Goal: Task Accomplishment & Management: Use online tool/utility

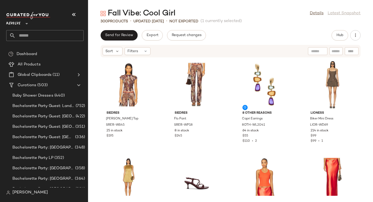
click at [52, 38] on input "text" at bounding box center [50, 35] width 68 height 11
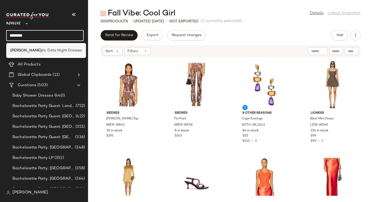
type input "********"
click at [55, 47] on div "Valentin e's: Date Night Dresses" at bounding box center [46, 50] width 80 height 11
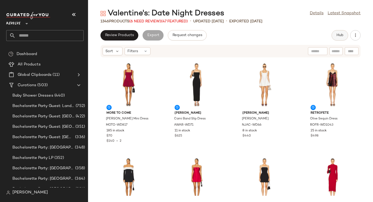
click at [337, 32] on button "Hub" at bounding box center [340, 35] width 17 height 10
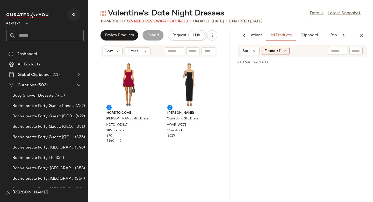
click at [75, 16] on icon "button" at bounding box center [74, 14] width 6 height 6
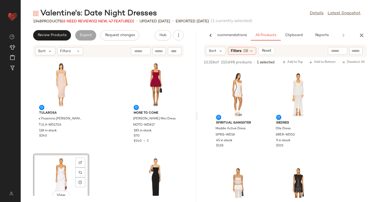
click at [58, 173] on div "View" at bounding box center [61, 179] width 52 height 48
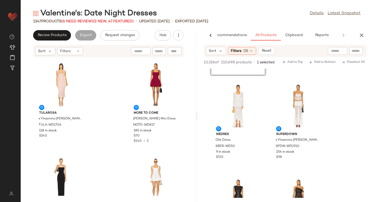
scroll to position [84, 0]
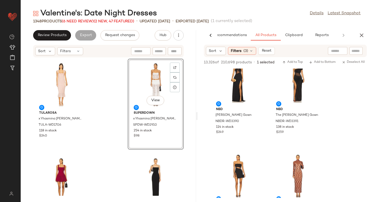
scroll to position [463, 0]
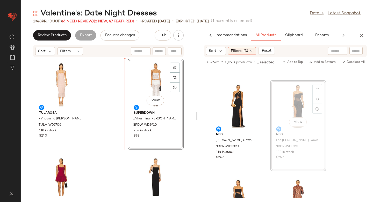
drag, startPoint x: 290, startPoint y: 98, endPoint x: 135, endPoint y: 106, distance: 155.0
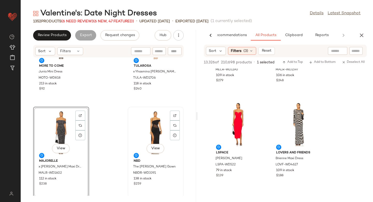
scroll to position [47, 0]
click at [255, 112] on div at bounding box center [257, 117] width 10 height 10
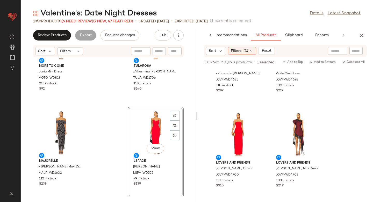
scroll to position [0, 0]
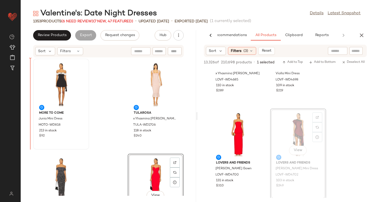
drag, startPoint x: 305, startPoint y: 123, endPoint x: 46, endPoint y: 106, distance: 259.5
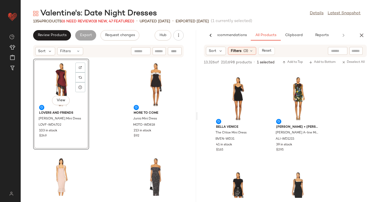
scroll to position [2073, 0]
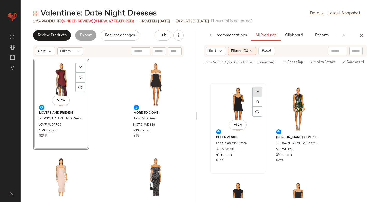
click at [259, 97] on div at bounding box center [257, 102] width 10 height 10
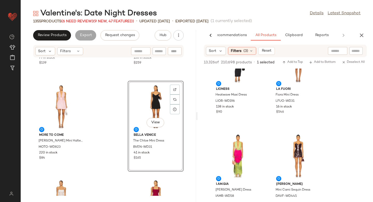
scroll to position [2271, 0]
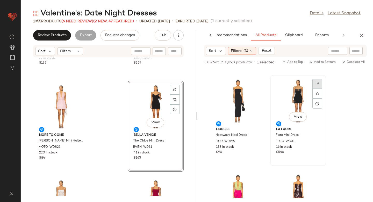
click at [316, 89] on div at bounding box center [318, 94] width 10 height 10
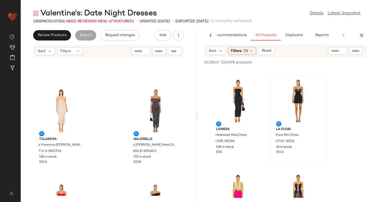
scroll to position [0, 0]
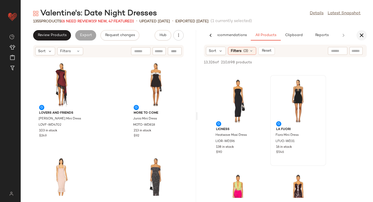
click at [365, 36] on button "button" at bounding box center [362, 35] width 10 height 10
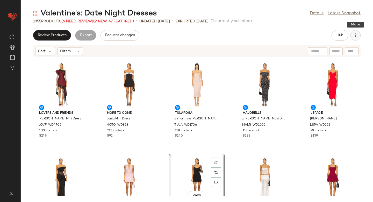
click at [355, 34] on icon "button" at bounding box center [355, 35] width 5 height 5
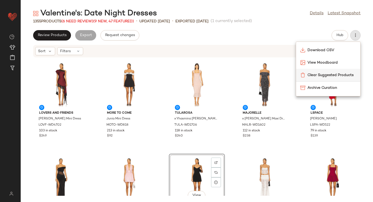
click at [345, 76] on span "Clear Suggested Products" at bounding box center [332, 74] width 49 height 5
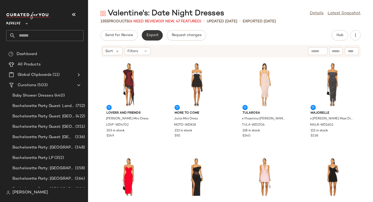
click at [153, 34] on span "Export" at bounding box center [152, 35] width 12 height 4
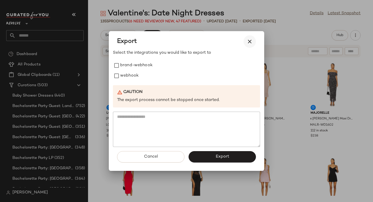
click at [247, 41] on icon "button" at bounding box center [250, 41] width 6 height 6
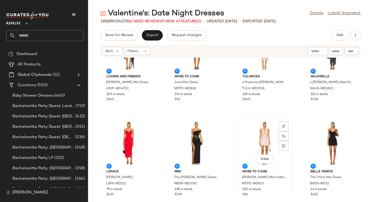
scroll to position [40, 0]
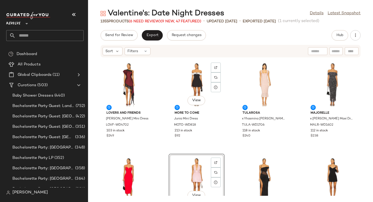
scroll to position [4, 0]
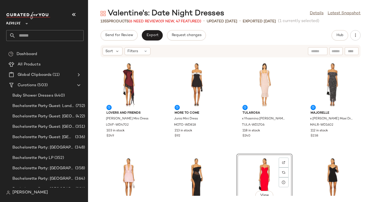
click at [299, 142] on div "Lovers and Friends [PERSON_NAME] Mini Dress LOVF-WD4702 103 in stock $249 MORE …" at bounding box center [230, 127] width 285 height 138
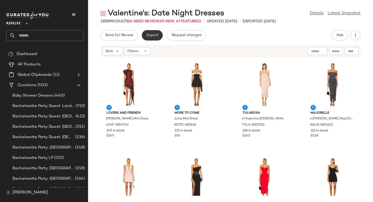
click at [147, 35] on span "Export" at bounding box center [152, 35] width 12 height 4
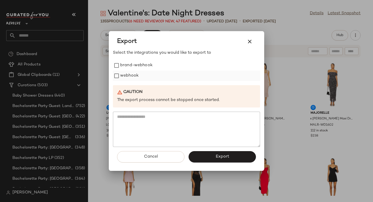
click at [128, 76] on label "webhook" at bounding box center [129, 76] width 18 height 10
click at [230, 157] on button "Export" at bounding box center [222, 156] width 67 height 11
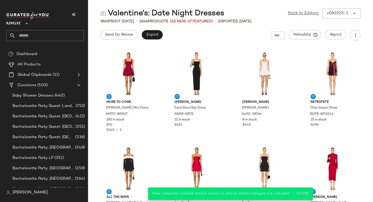
click at [46, 34] on input "text" at bounding box center [50, 35] width 68 height 11
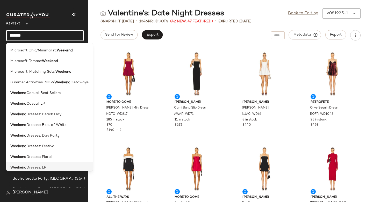
type input "*******"
click at [45, 164] on div "Weekend Dresses: LP" at bounding box center [49, 167] width 87 height 11
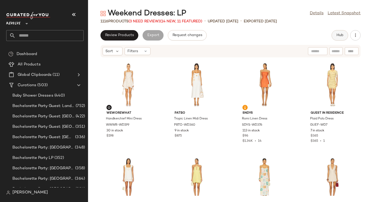
click at [340, 33] on button "Hub" at bounding box center [340, 35] width 17 height 10
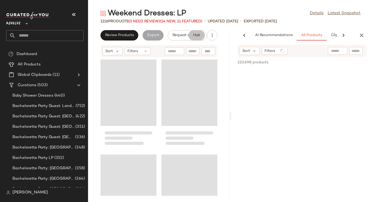
scroll to position [0, 36]
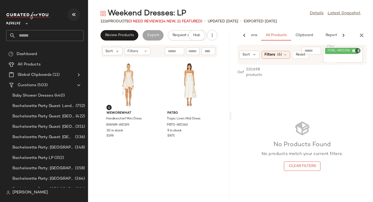
click at [73, 16] on icon "button" at bounding box center [74, 14] width 6 height 6
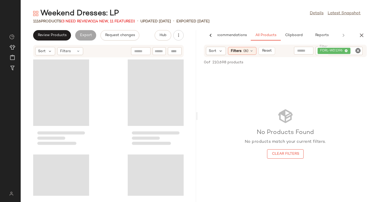
scroll to position [0, 12]
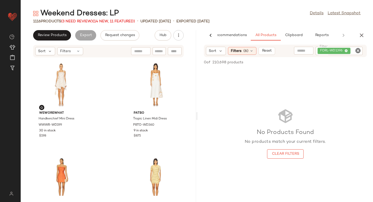
click at [358, 51] on icon "Clear Filter" at bounding box center [358, 50] width 6 height 6
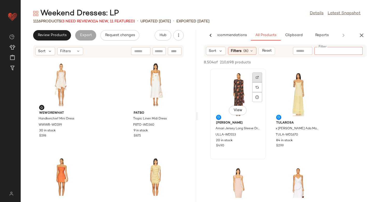
click at [255, 82] on div at bounding box center [257, 87] width 10 height 10
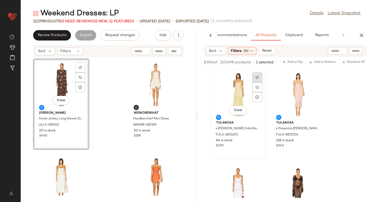
click at [254, 82] on div at bounding box center [257, 87] width 10 height 10
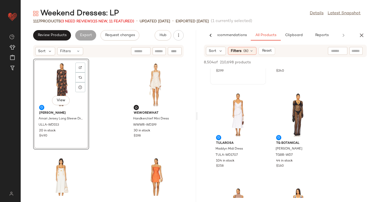
scroll to position [107, 0]
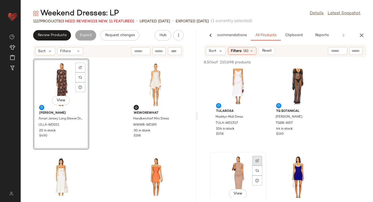
click at [259, 162] on img at bounding box center [257, 160] width 3 height 3
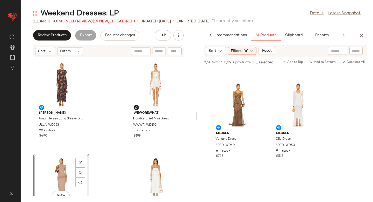
scroll to position [345, 0]
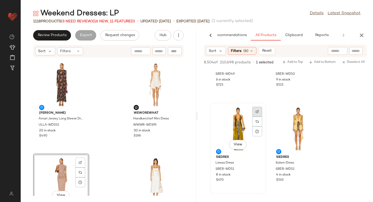
click at [256, 110] on img at bounding box center [257, 111] width 3 height 3
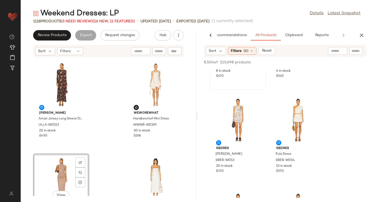
scroll to position [457, 0]
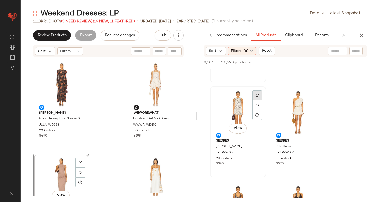
click at [258, 100] on div at bounding box center [257, 105] width 10 height 10
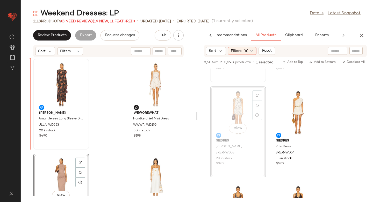
drag, startPoint x: 224, startPoint y: 115, endPoint x: 34, endPoint y: 102, distance: 190.8
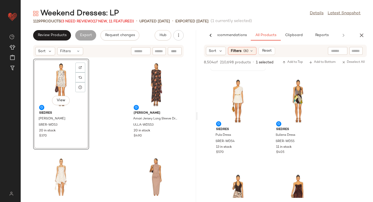
scroll to position [468, 0]
click at [317, 82] on img at bounding box center [317, 83] width 3 height 3
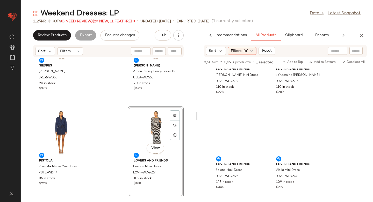
scroll to position [2753, 0]
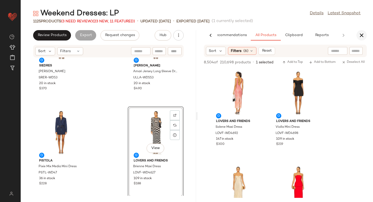
click at [364, 32] on button "button" at bounding box center [362, 35] width 10 height 10
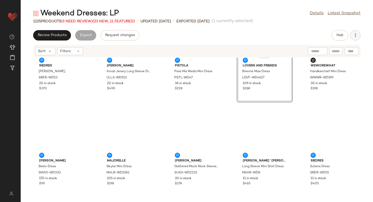
scroll to position [0, 0]
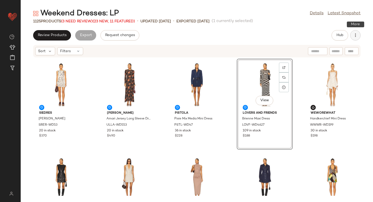
click at [358, 34] on icon "button" at bounding box center [355, 35] width 5 height 5
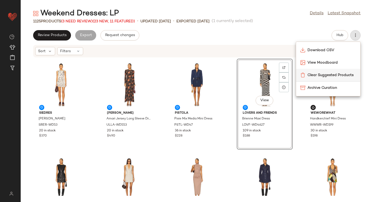
click at [334, 76] on span "Clear Suggested Products" at bounding box center [332, 74] width 49 height 5
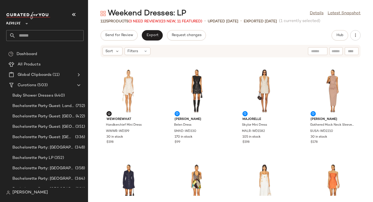
scroll to position [114, 0]
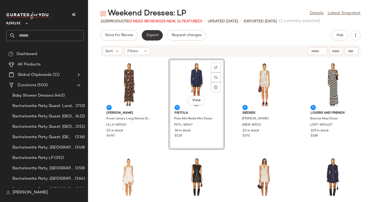
click at [151, 35] on span "Export" at bounding box center [152, 35] width 12 height 4
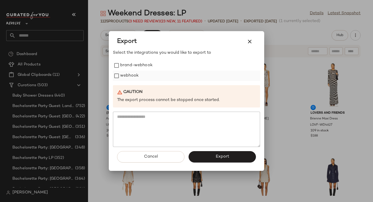
click at [132, 78] on label "webhook" at bounding box center [129, 76] width 18 height 10
click at [221, 154] on span "Export" at bounding box center [222, 156] width 14 height 5
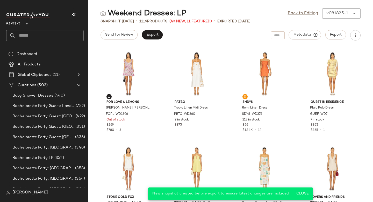
click at [44, 36] on input "text" at bounding box center [50, 35] width 68 height 11
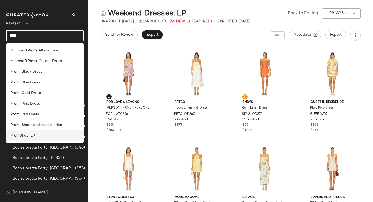
type input "****"
click at [22, 134] on span "Shop: LP" at bounding box center [27, 135] width 15 height 5
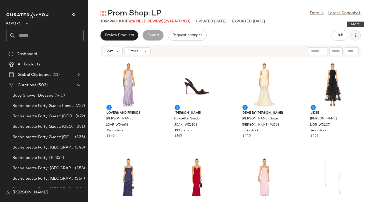
click at [356, 34] on icon "button" at bounding box center [355, 35] width 5 height 5
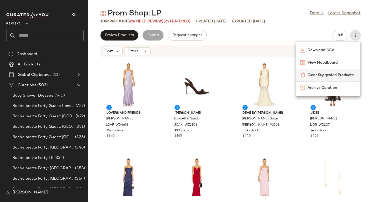
click at [342, 73] on span "Clear Suggested Products" at bounding box center [332, 74] width 49 height 5
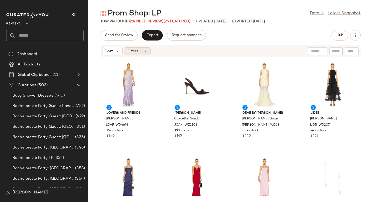
click at [148, 50] on div "Filters" at bounding box center [138, 51] width 26 height 8
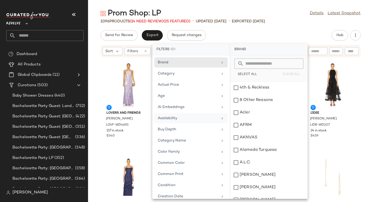
click at [174, 120] on div "Availability" at bounding box center [188, 117] width 60 height 5
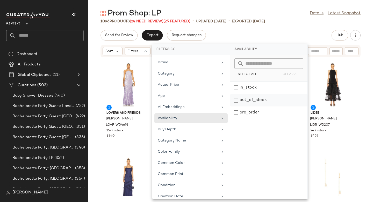
click at [238, 106] on div "out_of_stock" at bounding box center [268, 112] width 77 height 12
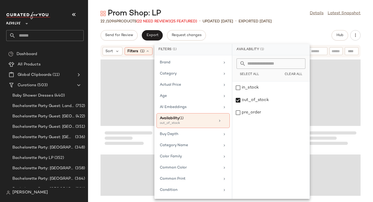
click at [314, 31] on div "Send for Review Export Request changes Hub" at bounding box center [231, 35] width 260 height 10
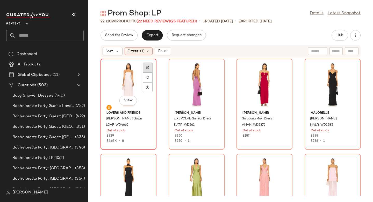
click at [152, 72] on div at bounding box center [148, 77] width 10 height 10
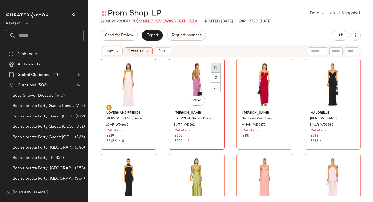
click at [215, 72] on div at bounding box center [216, 77] width 10 height 10
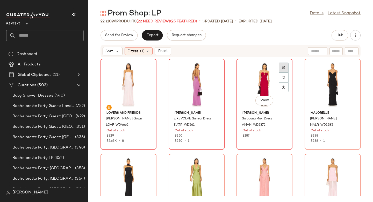
click at [282, 67] on img at bounding box center [283, 67] width 3 height 3
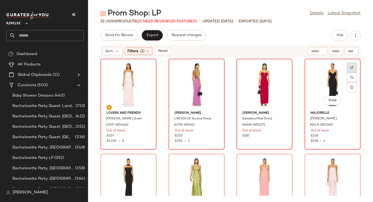
click at [350, 68] on img at bounding box center [351, 67] width 3 height 3
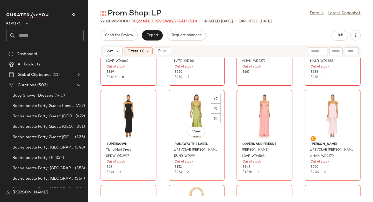
scroll to position [74, 0]
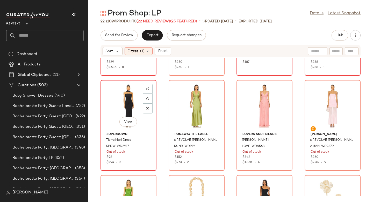
click at [145, 94] on div at bounding box center [148, 99] width 10 height 10
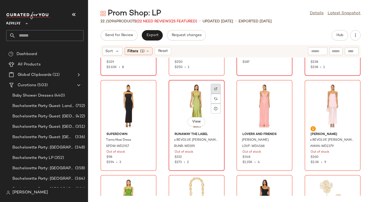
click at [214, 89] on img at bounding box center [215, 88] width 3 height 3
click at [219, 99] on div at bounding box center [216, 99] width 10 height 10
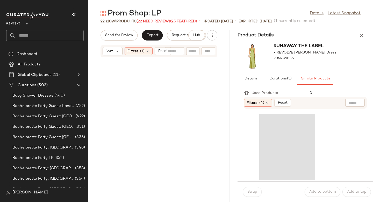
scroll to position [474, 0]
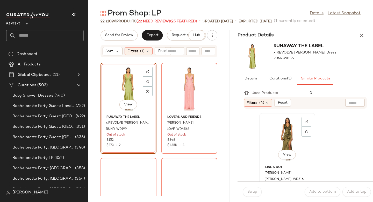
click at [291, 136] on div "View" at bounding box center [287, 139] width 52 height 48
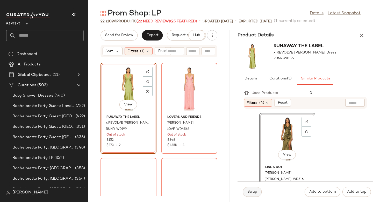
click at [253, 192] on span "Swap" at bounding box center [252, 191] width 10 height 4
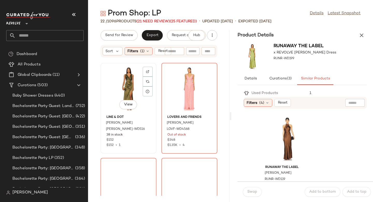
click at [120, 87] on div "View" at bounding box center [128, 89] width 52 height 48
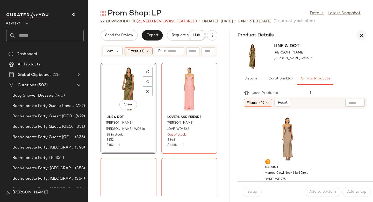
click at [361, 36] on icon "button" at bounding box center [362, 35] width 6 height 6
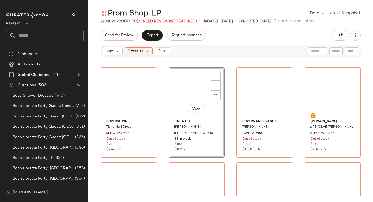
scroll to position [99, 0]
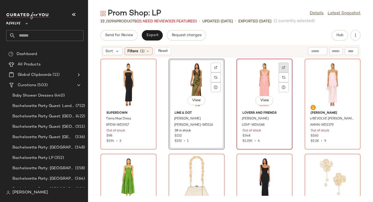
click at [282, 72] on div at bounding box center [284, 77] width 10 height 10
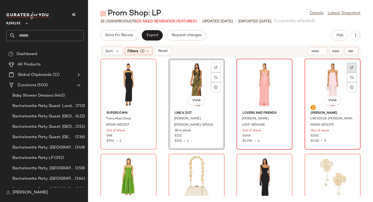
click at [350, 67] on img at bounding box center [351, 67] width 3 height 3
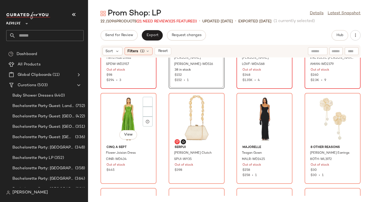
scroll to position [169, 0]
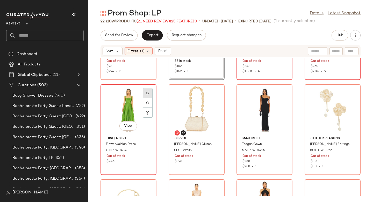
click at [149, 93] on img at bounding box center [147, 92] width 3 height 3
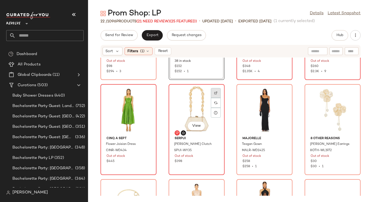
click at [215, 92] on img at bounding box center [215, 92] width 3 height 3
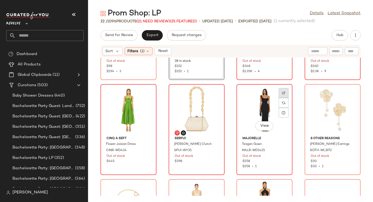
click at [285, 98] on div at bounding box center [284, 103] width 10 height 10
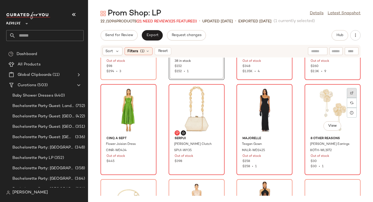
click at [347, 98] on div at bounding box center [352, 103] width 10 height 10
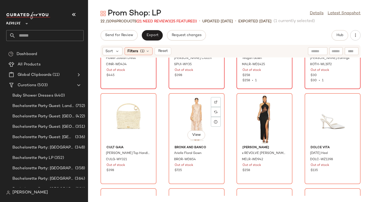
scroll to position [258, 0]
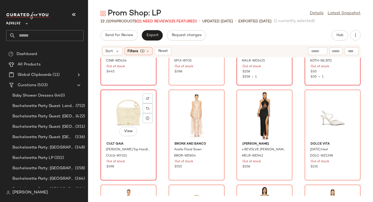
click at [150, 103] on div at bounding box center [148, 108] width 10 height 10
click at [147, 109] on img at bounding box center [147, 108] width 3 height 3
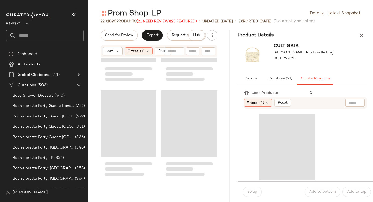
scroll to position [1139, 0]
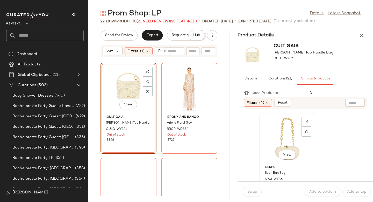
click at [289, 137] on div "View" at bounding box center [287, 139] width 52 height 48
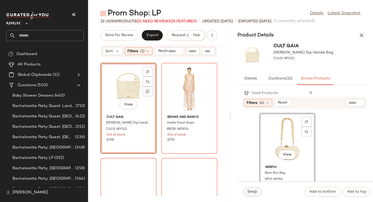
click at [254, 193] on span "Swap" at bounding box center [252, 191] width 10 height 4
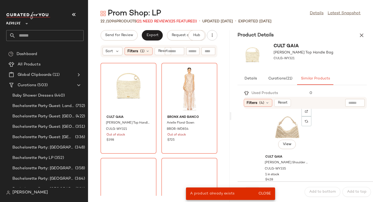
scroll to position [103, 0]
click at [285, 128] on div "View" at bounding box center [287, 130] width 52 height 48
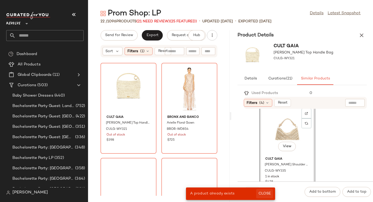
click at [272, 190] on button "Close" at bounding box center [264, 193] width 17 height 9
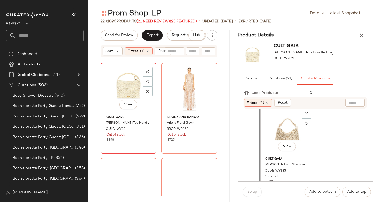
click at [127, 93] on div "View" at bounding box center [128, 89] width 52 height 48
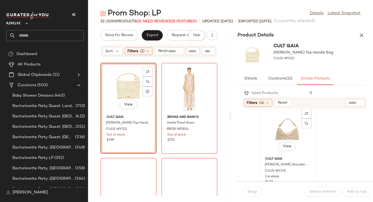
click at [290, 122] on div "View" at bounding box center [287, 130] width 52 height 48
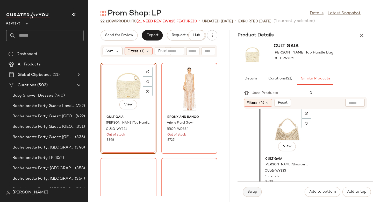
click at [256, 191] on span "Swap" at bounding box center [252, 191] width 10 height 4
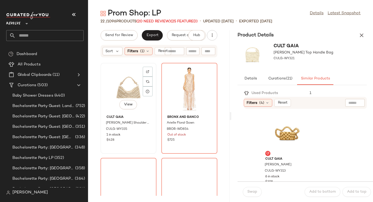
click at [116, 87] on div "View" at bounding box center [128, 89] width 52 height 48
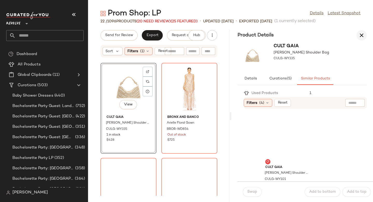
click at [363, 34] on icon "button" at bounding box center [362, 35] width 6 height 6
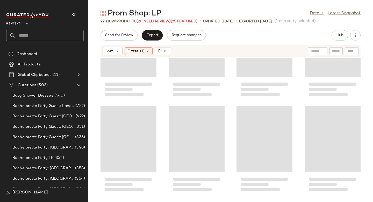
scroll to position [285, 0]
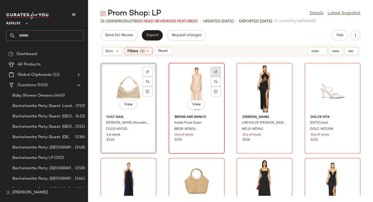
click at [216, 76] on div at bounding box center [216, 81] width 10 height 10
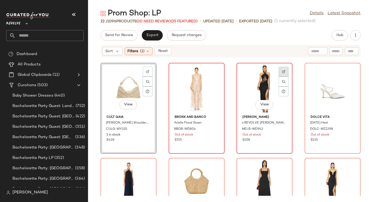
click at [282, 71] on img at bounding box center [283, 71] width 3 height 3
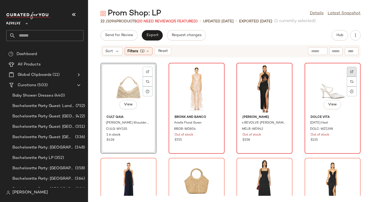
click at [352, 76] on div at bounding box center [352, 81] width 10 height 10
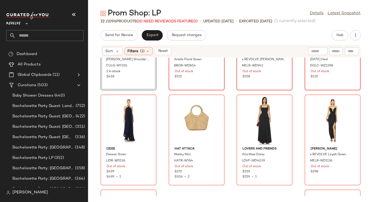
scroll to position [349, 0]
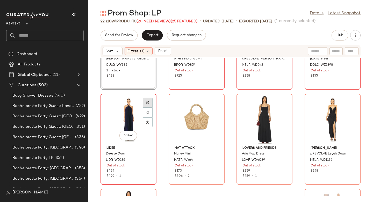
click at [147, 103] on img at bounding box center [147, 102] width 3 height 3
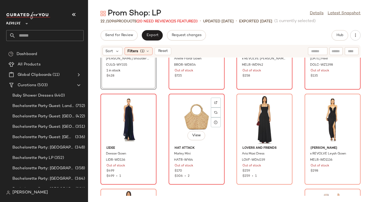
click at [220, 104] on div "View" at bounding box center [197, 119] width 52 height 48
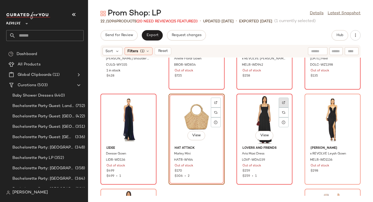
click at [285, 107] on div at bounding box center [284, 112] width 10 height 10
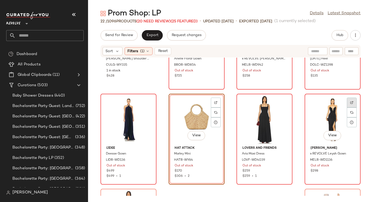
click at [347, 107] on div at bounding box center [352, 112] width 10 height 10
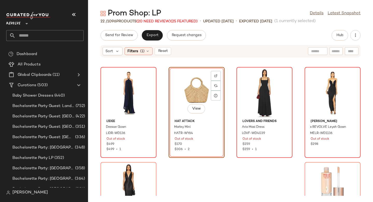
scroll to position [432, 0]
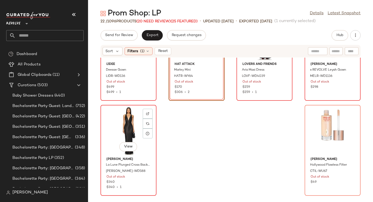
click at [147, 112] on img at bounding box center [147, 113] width 3 height 3
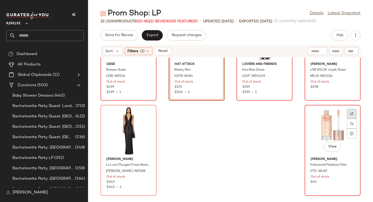
click at [352, 118] on div at bounding box center [352, 123] width 10 height 10
click at [144, 50] on span "(1)" at bounding box center [142, 50] width 4 height 5
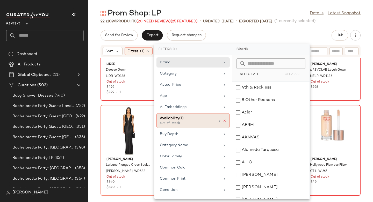
click at [223, 121] on icon at bounding box center [225, 121] width 4 height 4
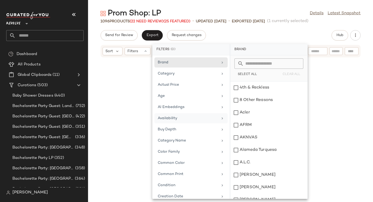
scroll to position [20304, 0]
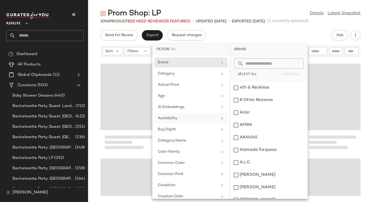
click at [306, 27] on div "Prom Shop: LP Details Latest Snapshot 1096 Products (22 Need Review) (25 Featur…" at bounding box center [230, 104] width 285 height 193
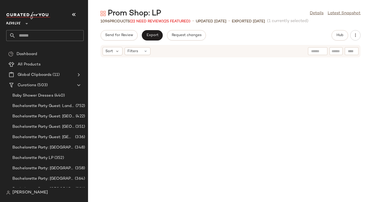
scroll to position [0, 0]
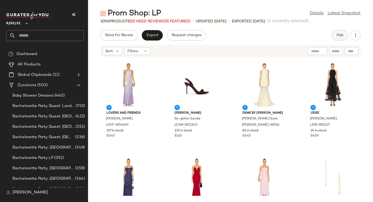
click at [339, 34] on span "Hub" at bounding box center [339, 35] width 7 height 4
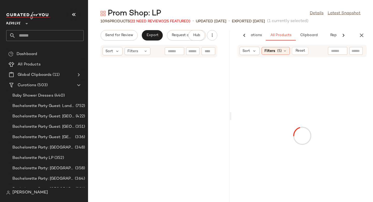
scroll to position [81217, 0]
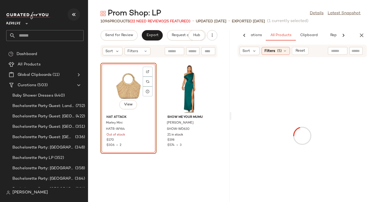
click at [72, 16] on icon "button" at bounding box center [74, 14] width 6 height 6
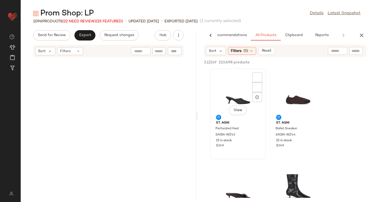
scroll to position [40608, 0]
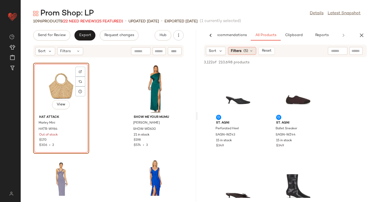
click at [248, 53] on div "Filters (5)" at bounding box center [242, 51] width 28 height 8
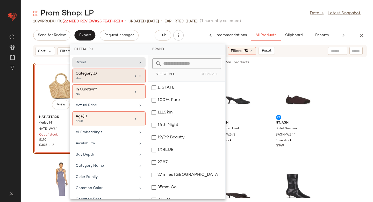
click at [108, 80] on div "shoe" at bounding box center [102, 78] width 52 height 5
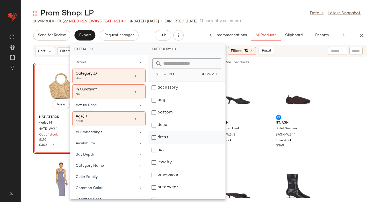
click at [154, 144] on div "dress" at bounding box center [186, 150] width 77 height 12
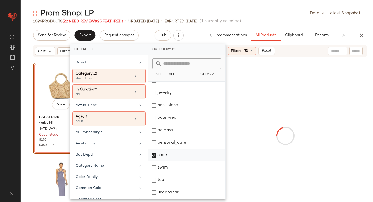
click at [155, 161] on div "shoe" at bounding box center [186, 167] width 77 height 12
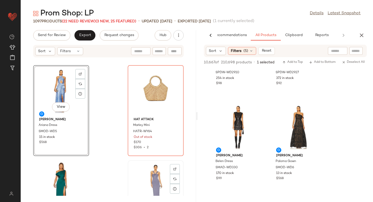
scroll to position [40606, 0]
click at [68, 89] on div "View" at bounding box center [61, 91] width 52 height 48
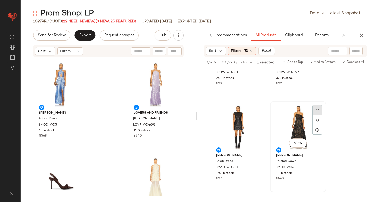
click at [317, 115] on div at bounding box center [318, 120] width 10 height 10
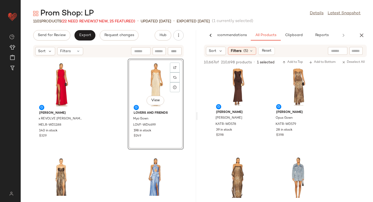
scroll to position [3507, 0]
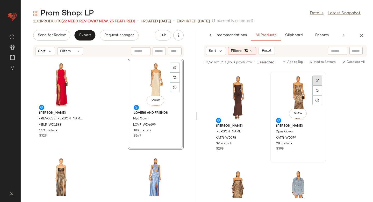
click at [315, 85] on div at bounding box center [318, 90] width 10 height 10
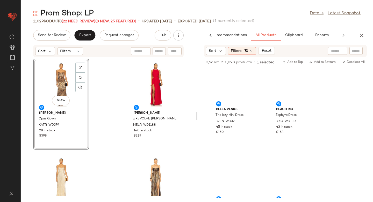
scroll to position [4554, 0]
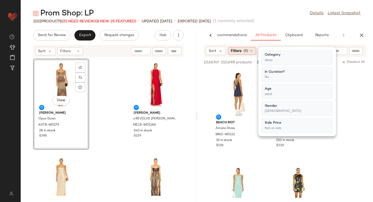
click at [247, 52] on span "(5)" at bounding box center [246, 50] width 5 height 5
click at [265, 80] on div "BEACH RIOT Amaris Dress BRIO-WD131 35 in stock $158" at bounding box center [238, 114] width 55 height 90
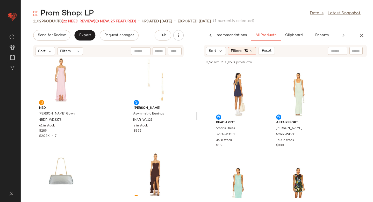
scroll to position [0, 0]
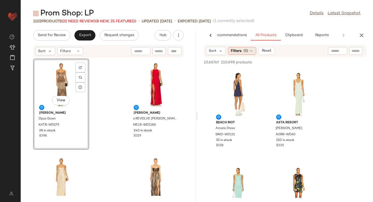
click at [242, 50] on div "Filters (5)" at bounding box center [242, 51] width 28 height 8
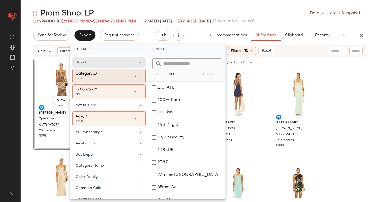
click at [120, 75] on div "Category (1)" at bounding box center [104, 73] width 56 height 5
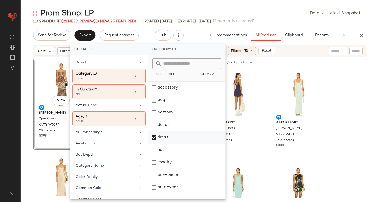
click at [154, 144] on div "dress" at bounding box center [186, 150] width 77 height 12
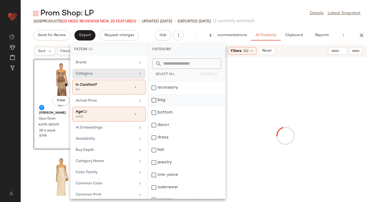
click at [155, 106] on div "bag" at bounding box center [186, 112] width 77 height 12
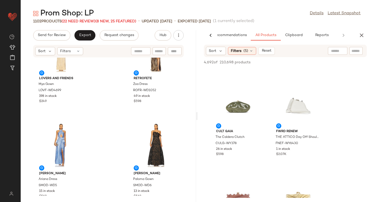
scroll to position [144, 0]
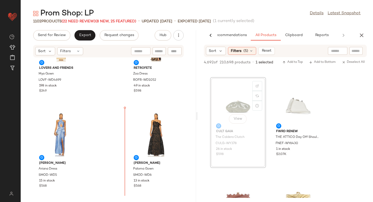
drag, startPoint x: 241, startPoint y: 108, endPoint x: 109, endPoint y: 147, distance: 137.5
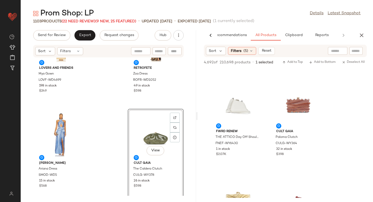
scroll to position [0, 0]
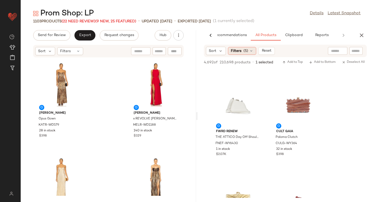
click at [248, 53] on div "Filters (5)" at bounding box center [242, 51] width 28 height 8
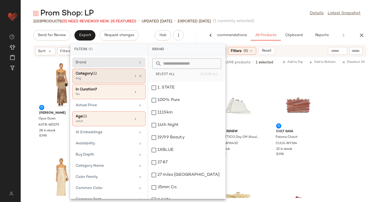
click at [96, 79] on div "bag" at bounding box center [102, 78] width 52 height 5
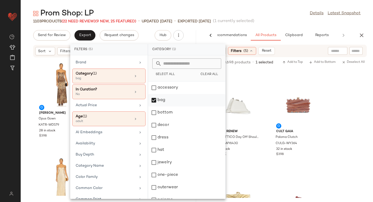
click at [154, 106] on div "bag" at bounding box center [186, 112] width 77 height 12
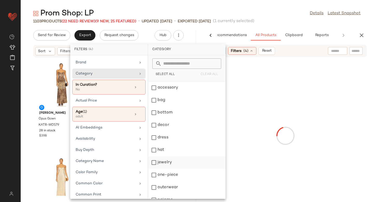
click at [154, 169] on div "jewelry" at bounding box center [186, 175] width 77 height 12
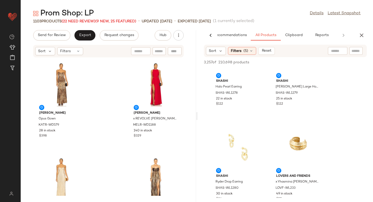
scroll to position [146, 0]
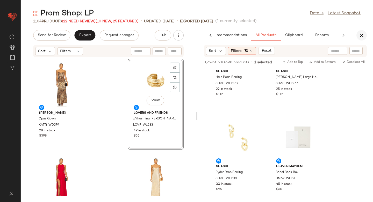
click at [361, 31] on button "button" at bounding box center [362, 35] width 10 height 10
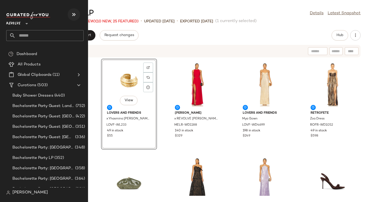
click at [76, 15] on icon "button" at bounding box center [74, 14] width 6 height 6
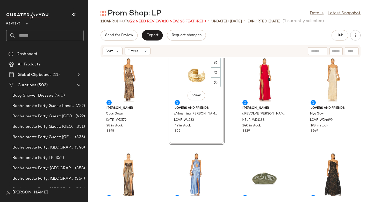
scroll to position [0, 0]
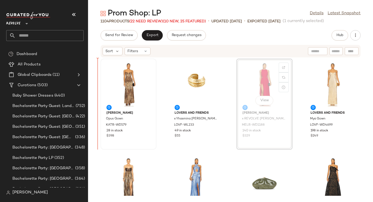
drag, startPoint x: 264, startPoint y: 74, endPoint x: 113, endPoint y: 96, distance: 152.6
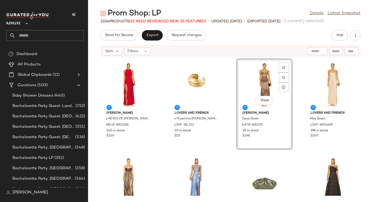
click at [285, 40] on div "Send for Review Export Request changes Hub" at bounding box center [231, 35] width 260 height 10
click at [150, 37] on span "Export" at bounding box center [152, 35] width 12 height 4
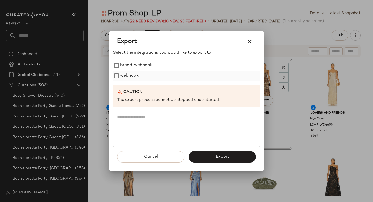
click at [137, 75] on label "webhook" at bounding box center [129, 76] width 18 height 10
click at [212, 158] on button "Export" at bounding box center [222, 156] width 67 height 11
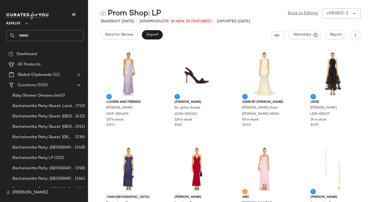
click at [43, 37] on input "text" at bounding box center [50, 35] width 68 height 11
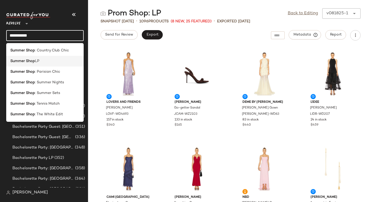
type input "**********"
click at [48, 60] on div "Summer Shop LP" at bounding box center [44, 60] width 69 height 5
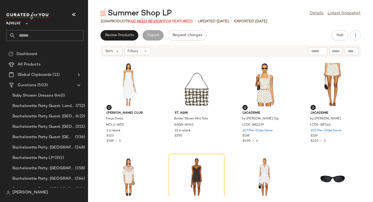
click at [151, 22] on span "(40 Need Review)" at bounding box center [147, 21] width 34 height 4
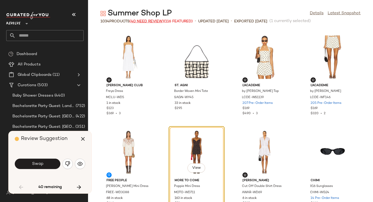
scroll to position [99, 0]
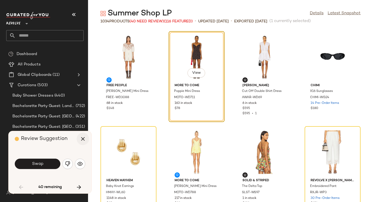
click at [81, 139] on icon "button" at bounding box center [83, 139] width 6 height 6
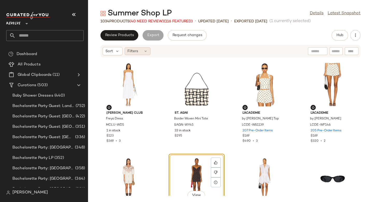
click at [144, 52] on icon at bounding box center [146, 51] width 4 height 4
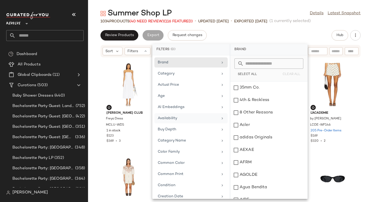
click at [183, 124] on div "Availability" at bounding box center [191, 129] width 73 height 10
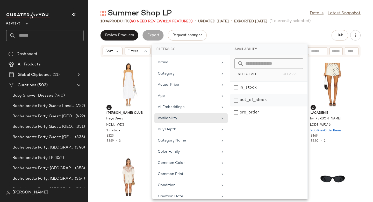
click at [247, 106] on div "out_of_stock" at bounding box center [268, 112] width 77 height 12
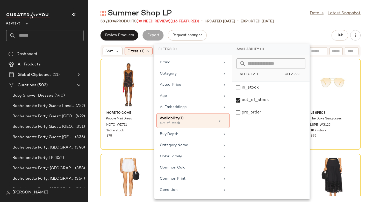
click at [273, 30] on div "Summer Shop LP Details Latest Snapshot 38 / 1034 Products (38 Need Review) (116…" at bounding box center [230, 104] width 285 height 193
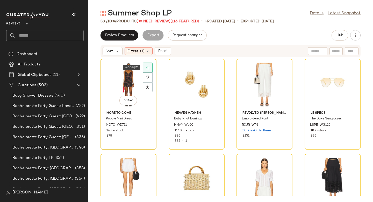
click at [150, 66] on div at bounding box center [148, 67] width 10 height 10
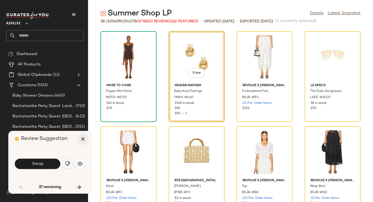
click at [83, 139] on icon "button" at bounding box center [83, 139] width 6 height 6
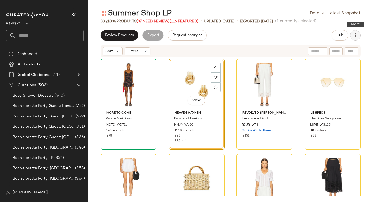
click at [355, 32] on button "button" at bounding box center [355, 35] width 10 height 10
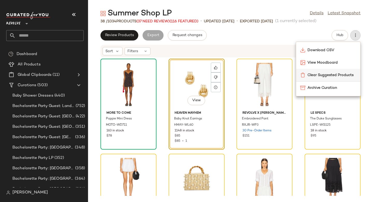
click at [326, 74] on span "Clear Suggested Products" at bounding box center [332, 74] width 49 height 5
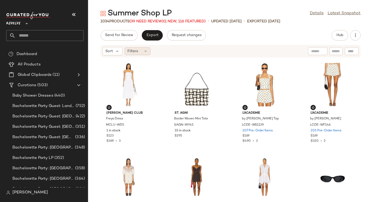
click at [141, 50] on div "Filters" at bounding box center [138, 51] width 26 height 8
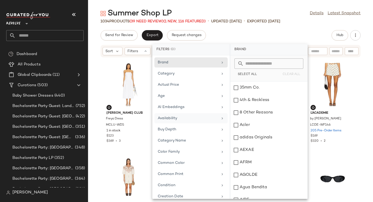
click at [182, 118] on div "Availability" at bounding box center [188, 117] width 60 height 5
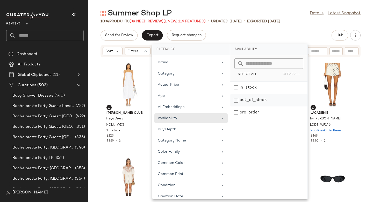
click at [243, 106] on div "out_of_stock" at bounding box center [268, 112] width 77 height 12
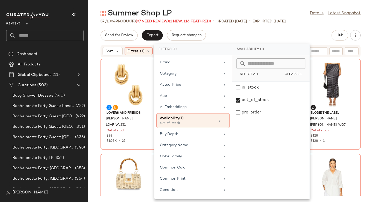
click at [308, 29] on div "Summer Shop LP Details Latest Snapshot 37 / 1034 Products (37 Need Review) (1 N…" at bounding box center [230, 104] width 285 height 193
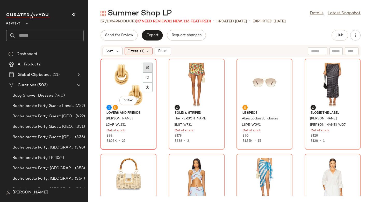
click at [149, 68] on img at bounding box center [147, 67] width 3 height 3
click at [148, 77] on img at bounding box center [147, 77] width 3 height 3
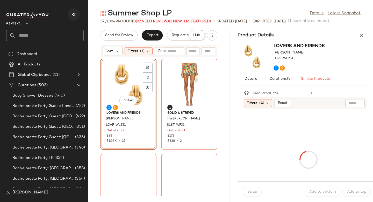
click at [74, 16] on icon "button" at bounding box center [74, 14] width 6 height 6
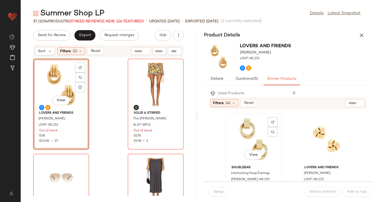
click at [261, 144] on div "View" at bounding box center [254, 139] width 52 height 48
click at [220, 193] on span "Swap" at bounding box center [219, 191] width 10 height 4
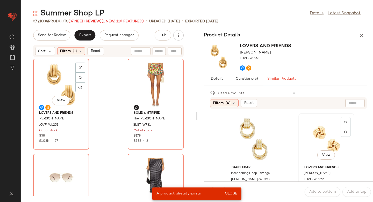
click at [319, 143] on div "View" at bounding box center [326, 139] width 52 height 48
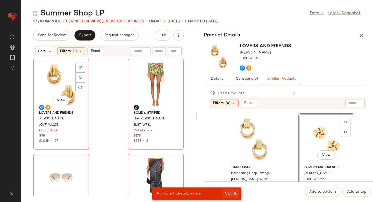
click at [232, 194] on span "Close" at bounding box center [231, 193] width 13 height 4
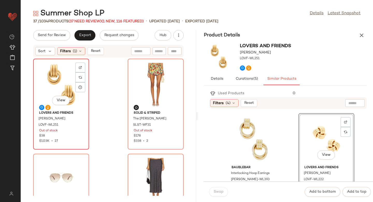
click at [73, 104] on div "View" at bounding box center [61, 84] width 52 height 48
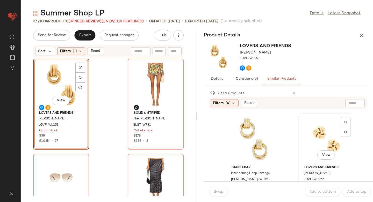
click at [328, 132] on div "View" at bounding box center [326, 139] width 52 height 48
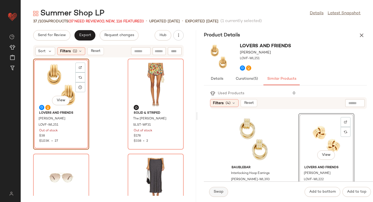
click at [217, 191] on span "Swap" at bounding box center [219, 191] width 10 height 4
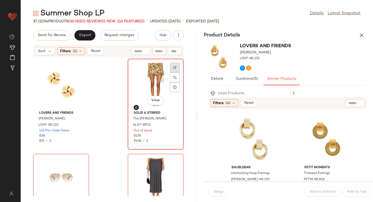
click at [170, 72] on div at bounding box center [175, 77] width 10 height 10
click at [142, 124] on span "SLST-WF31" at bounding box center [142, 125] width 18 height 5
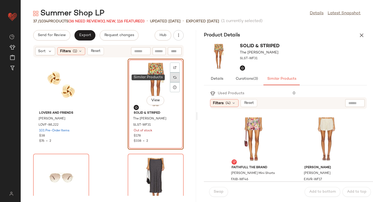
click at [175, 78] on div at bounding box center [175, 77] width 10 height 10
click at [174, 80] on div at bounding box center [175, 77] width 10 height 10
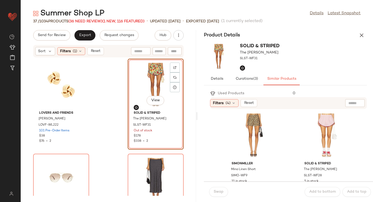
scroll to position [369, 0]
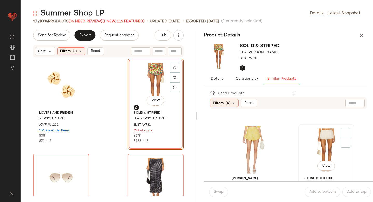
click at [315, 142] on div "View" at bounding box center [326, 150] width 52 height 48
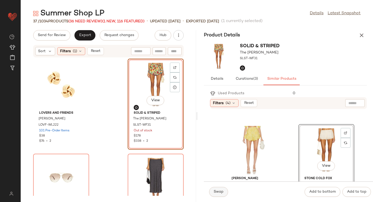
click at [222, 193] on span "Swap" at bounding box center [219, 191] width 10 height 4
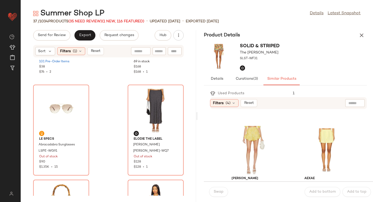
scroll to position [69, 0]
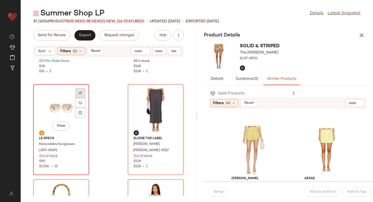
click at [80, 98] on div at bounding box center [80, 103] width 10 height 10
click at [79, 107] on div at bounding box center [80, 103] width 10 height 10
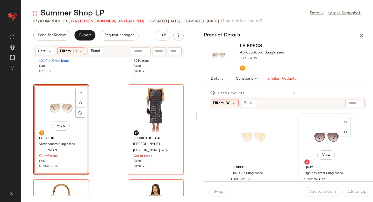
click at [318, 135] on div "View" at bounding box center [326, 139] width 52 height 48
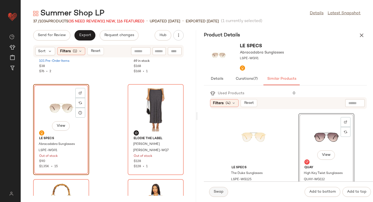
click at [218, 190] on span "Swap" at bounding box center [219, 191] width 10 height 4
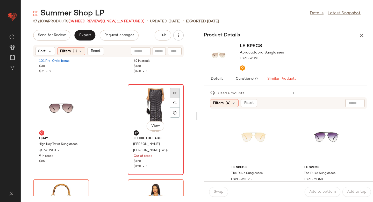
click at [170, 98] on div at bounding box center [175, 103] width 10 height 10
click at [173, 102] on img at bounding box center [174, 102] width 3 height 3
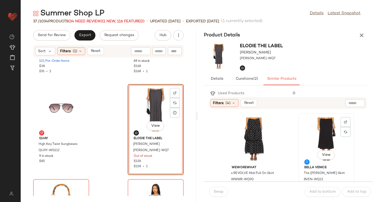
click at [305, 137] on div "View" at bounding box center [326, 139] width 52 height 48
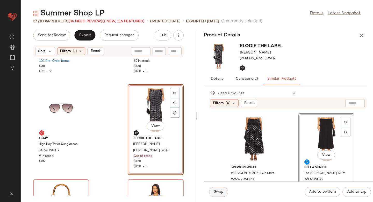
click at [220, 192] on span "Swap" at bounding box center [219, 191] width 10 height 4
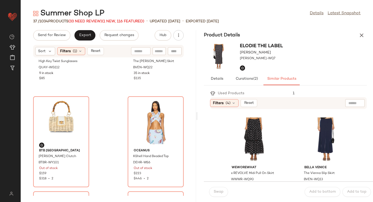
scroll to position [159, 0]
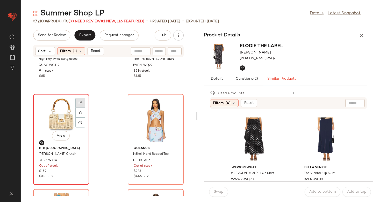
click at [80, 102] on img at bounding box center [80, 102] width 3 height 3
click at [80, 111] on div at bounding box center [80, 113] width 10 height 10
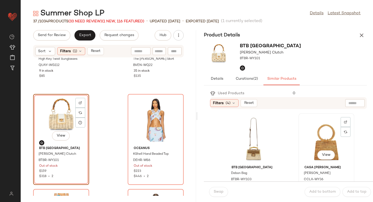
click at [308, 136] on div "View" at bounding box center [326, 139] width 52 height 48
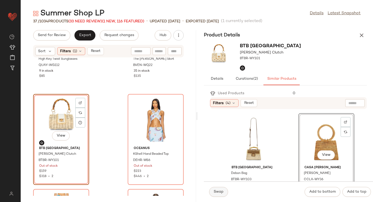
click at [217, 194] on button "Swap" at bounding box center [218, 192] width 19 height 10
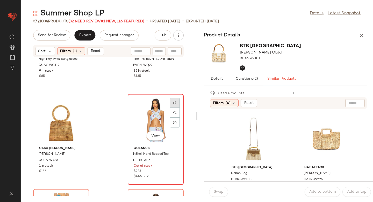
click at [174, 108] on div at bounding box center [175, 113] width 10 height 10
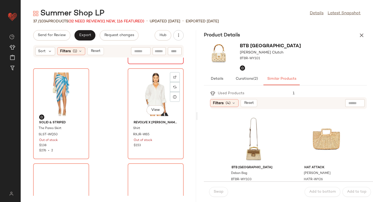
scroll to position [282, 0]
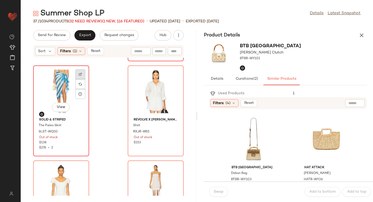
click at [80, 74] on img at bounding box center [80, 74] width 3 height 3
click at [58, 126] on span "The Pareo Skirt" at bounding box center [50, 125] width 23 height 5
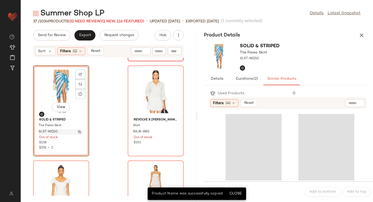
click at [54, 132] on span "SLST-WQ50" at bounding box center [48, 131] width 19 height 5
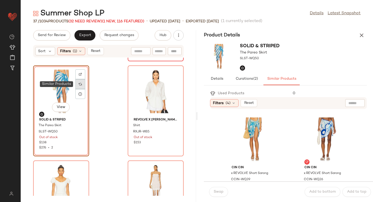
click at [79, 85] on img at bounding box center [80, 83] width 3 height 3
click at [257, 127] on div "View" at bounding box center [254, 139] width 52 height 48
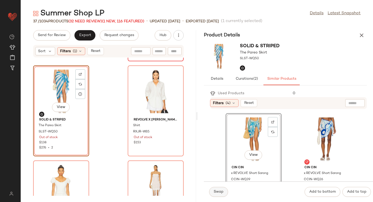
click at [211, 191] on button "Swap" at bounding box center [218, 192] width 19 height 10
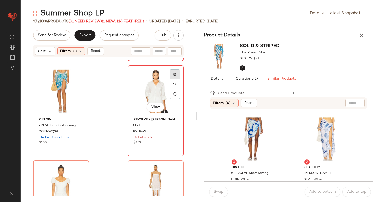
click at [173, 73] on img at bounding box center [174, 74] width 3 height 3
click at [173, 85] on img at bounding box center [174, 83] width 3 height 3
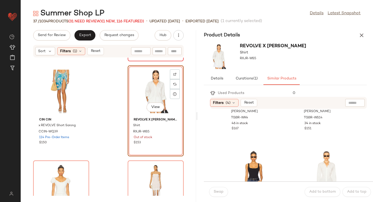
scroll to position [189, 0]
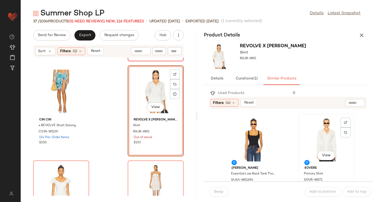
click at [316, 136] on div "View" at bounding box center [326, 139] width 52 height 48
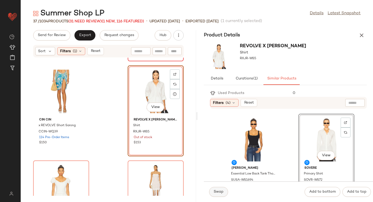
click at [216, 192] on span "Swap" at bounding box center [219, 191] width 10 height 4
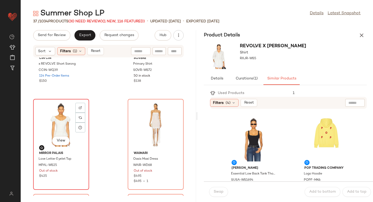
scroll to position [347, 0]
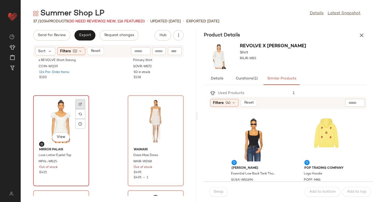
click at [80, 109] on div at bounding box center [80, 114] width 10 height 10
click at [78, 114] on div at bounding box center [80, 114] width 10 height 10
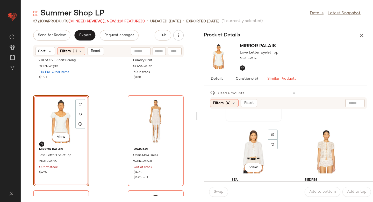
scroll to position [177, 0]
click at [261, 152] on div "View" at bounding box center [254, 152] width 52 height 48
click at [219, 190] on span "Swap" at bounding box center [219, 191] width 10 height 4
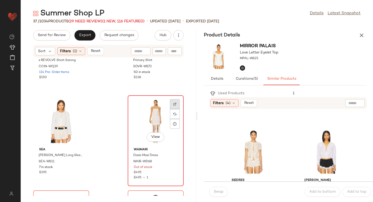
click at [173, 103] on img at bounding box center [174, 103] width 3 height 3
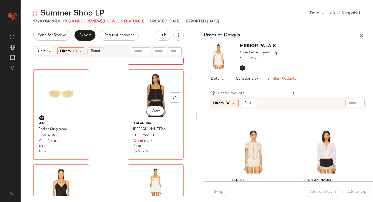
scroll to position [475, 0]
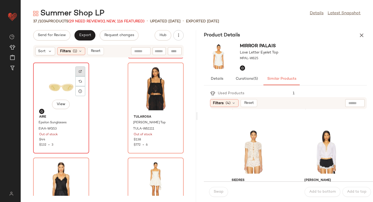
click at [84, 76] on div at bounding box center [80, 81] width 10 height 10
click at [81, 83] on div at bounding box center [80, 81] width 10 height 10
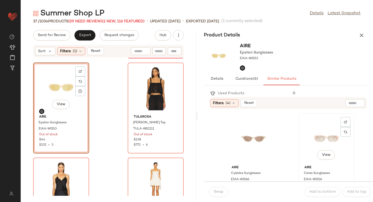
click at [325, 138] on div "View" at bounding box center [326, 139] width 52 height 48
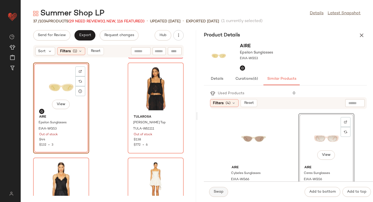
click at [225, 191] on button "Swap" at bounding box center [218, 192] width 19 height 10
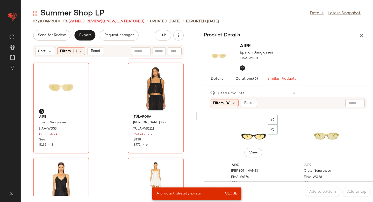
scroll to position [98, 0]
click at [314, 137] on div "View" at bounding box center [326, 136] width 52 height 48
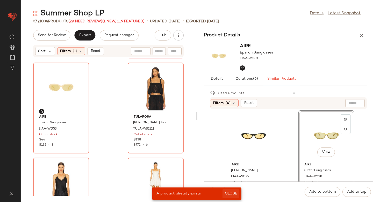
click at [235, 189] on button "Close" at bounding box center [231, 193] width 17 height 9
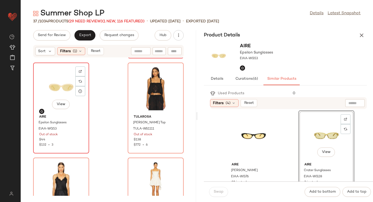
click at [68, 113] on div "AIRE Epsilon Sunglasses EIAA-WG53 Out of stock $44 $132 • 3" at bounding box center [61, 130] width 52 height 35
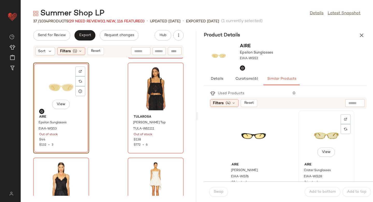
click at [306, 126] on div "View" at bounding box center [326, 136] width 52 height 48
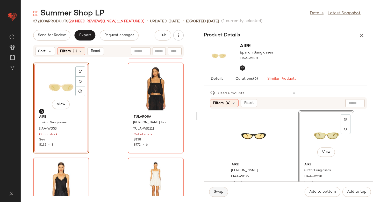
click at [214, 190] on span "Swap" at bounding box center [219, 191] width 10 height 4
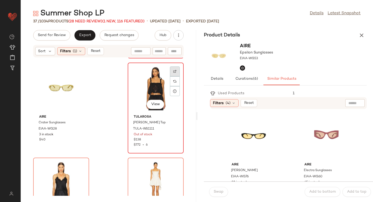
click at [173, 71] on img at bounding box center [174, 71] width 3 height 3
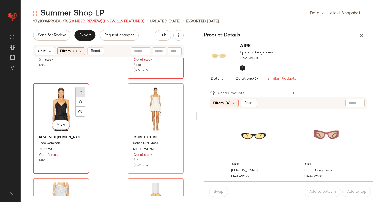
click at [79, 91] on img at bounding box center [80, 91] width 3 height 3
click at [80, 101] on img at bounding box center [80, 101] width 3 height 3
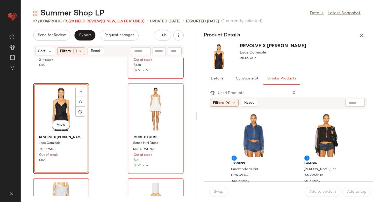
scroll to position [187, 0]
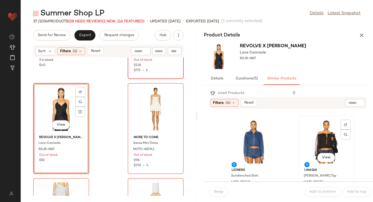
click at [310, 130] on div "View" at bounding box center [326, 141] width 52 height 48
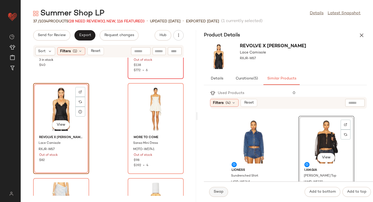
click at [220, 193] on span "Swap" at bounding box center [219, 191] width 10 height 4
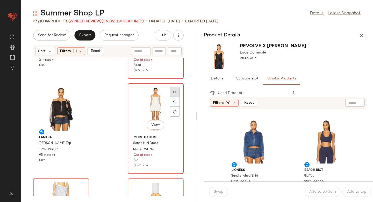
click at [170, 97] on div at bounding box center [175, 102] width 10 height 10
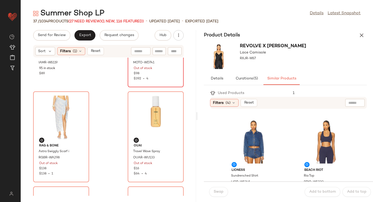
scroll to position [645, 0]
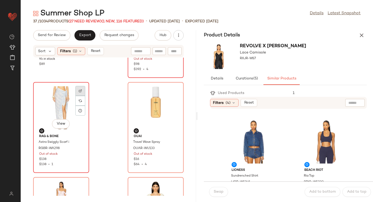
click at [82, 96] on div at bounding box center [80, 101] width 10 height 10
click at [53, 147] on span "RGBR-WA298" at bounding box center [49, 148] width 21 height 5
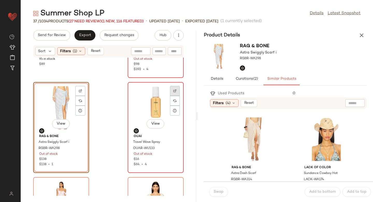
click at [170, 96] on div at bounding box center [175, 101] width 10 height 10
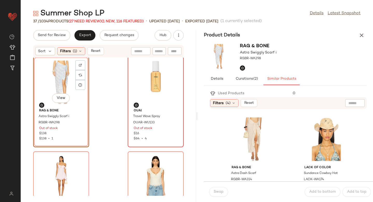
scroll to position [739, 0]
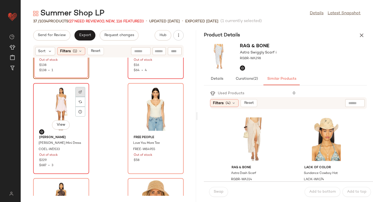
click at [82, 97] on div at bounding box center [80, 102] width 10 height 10
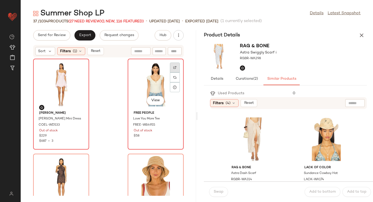
scroll to position [764, 0]
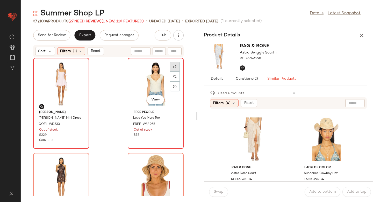
click at [170, 72] on div at bounding box center [175, 77] width 10 height 10
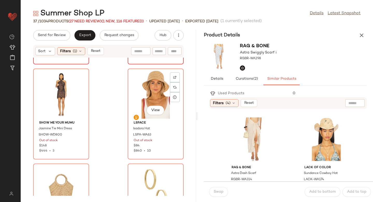
scroll to position [851, 0]
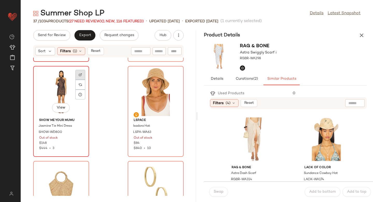
click at [79, 73] on img at bounding box center [80, 74] width 3 height 3
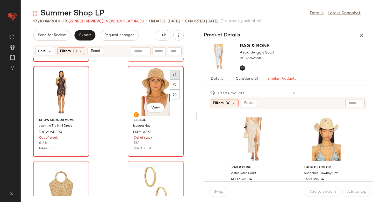
click at [176, 80] on div at bounding box center [175, 85] width 10 height 10
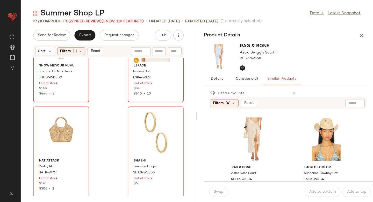
scroll to position [912, 0]
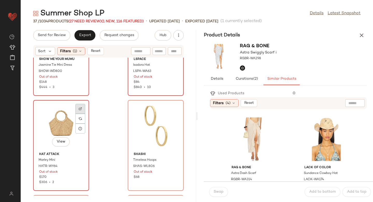
click at [81, 114] on div at bounding box center [80, 119] width 10 height 10
click at [173, 110] on img at bounding box center [174, 108] width 3 height 3
click at [148, 130] on div "View" at bounding box center [156, 126] width 52 height 48
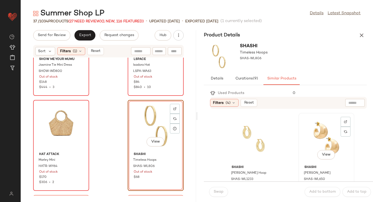
click at [307, 136] on div "View" at bounding box center [326, 139] width 52 height 48
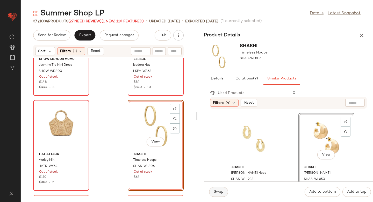
click at [219, 193] on span "Swap" at bounding box center [219, 191] width 10 height 4
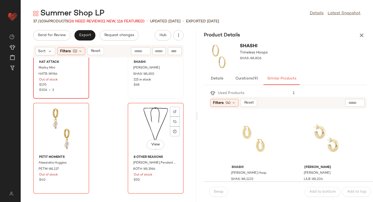
scroll to position [1017, 0]
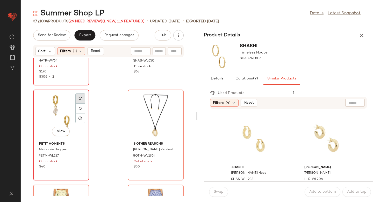
click at [82, 103] on div at bounding box center [80, 108] width 10 height 10
click at [59, 117] on div "View" at bounding box center [61, 115] width 52 height 48
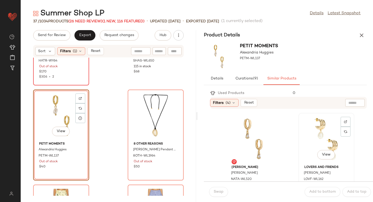
click at [312, 133] on div "View" at bounding box center [326, 139] width 52 height 48
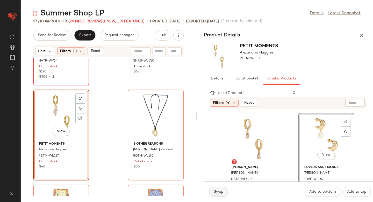
click at [220, 191] on span "Swap" at bounding box center [219, 191] width 10 height 4
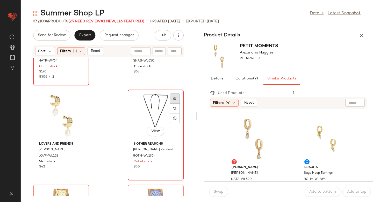
click at [170, 103] on div at bounding box center [175, 108] width 10 height 10
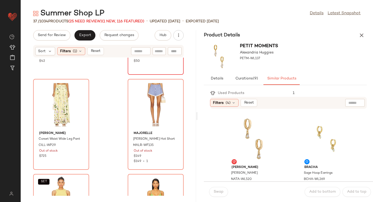
scroll to position [1124, 0]
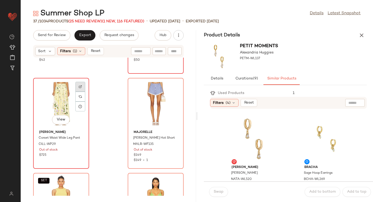
click at [80, 92] on div at bounding box center [80, 97] width 10 height 10
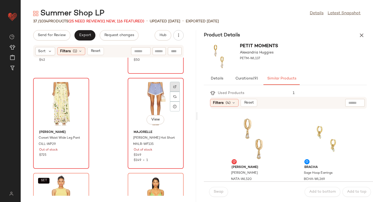
click at [174, 92] on div at bounding box center [175, 97] width 10 height 10
click at [145, 144] on span "MALR-WF135" at bounding box center [143, 144] width 20 height 5
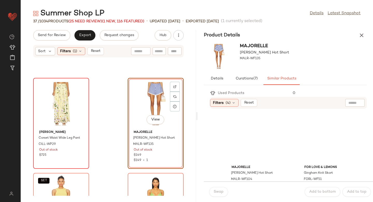
scroll to position [1198, 0]
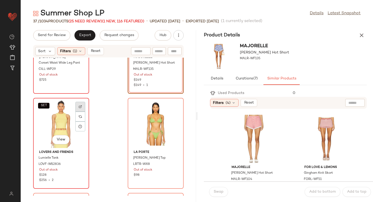
click at [83, 111] on div at bounding box center [80, 116] width 10 height 10
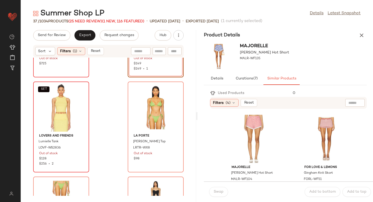
scroll to position [1239, 0]
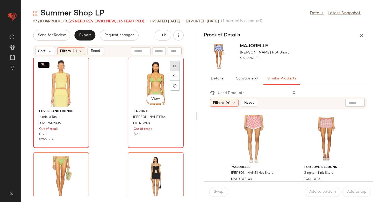
click at [173, 66] on img at bounding box center [174, 65] width 3 height 3
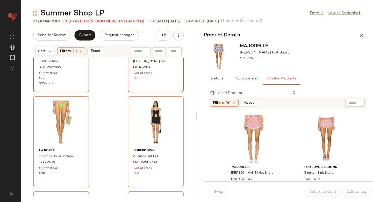
scroll to position [1298, 0]
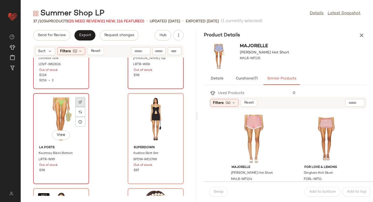
click at [85, 107] on div at bounding box center [80, 112] width 10 height 10
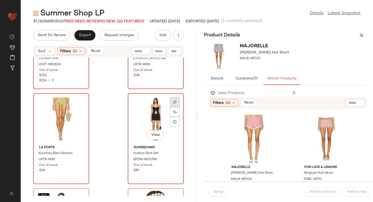
click at [170, 107] on div at bounding box center [175, 112] width 10 height 10
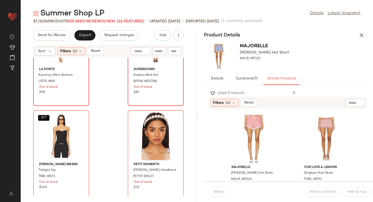
scroll to position [1410, 0]
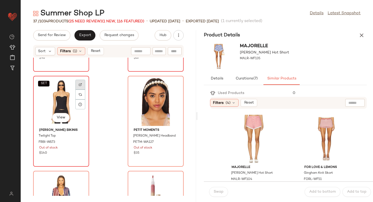
click at [81, 89] on div at bounding box center [80, 94] width 10 height 10
click at [61, 97] on div "SET View" at bounding box center [61, 102] width 52 height 48
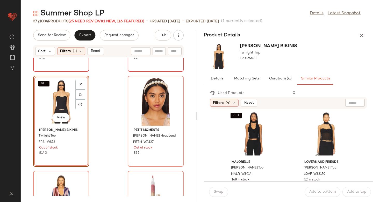
scroll to position [102, 0]
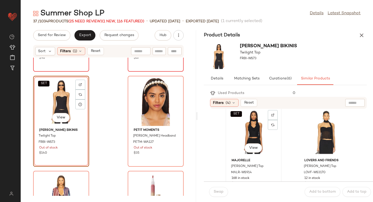
click at [253, 134] on div "SET View" at bounding box center [254, 132] width 52 height 48
click at [216, 193] on span "Swap" at bounding box center [219, 191] width 10 height 4
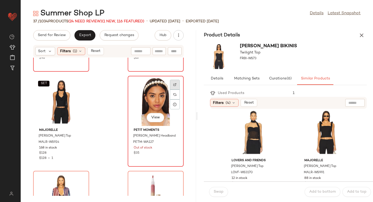
click at [172, 89] on div at bounding box center [175, 94] width 10 height 10
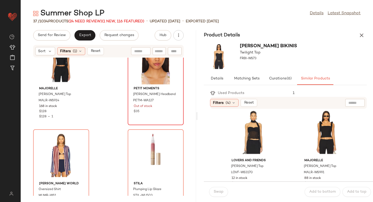
scroll to position [1480, 0]
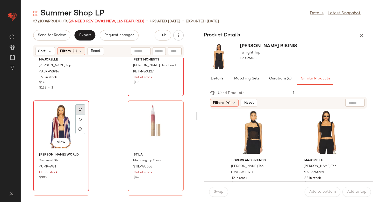
click at [81, 108] on img at bounding box center [80, 109] width 3 height 3
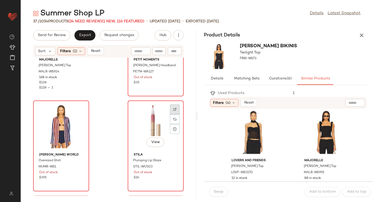
click at [174, 114] on div at bounding box center [175, 119] width 10 height 10
click at [137, 121] on div "View" at bounding box center [156, 126] width 52 height 48
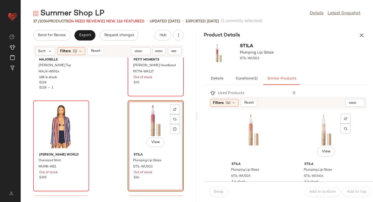
scroll to position [98, 0]
click at [256, 129] on div "View" at bounding box center [254, 136] width 52 height 48
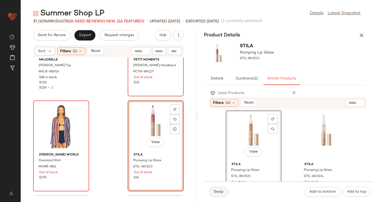
click at [217, 193] on span "Swap" at bounding box center [219, 191] width 10 height 4
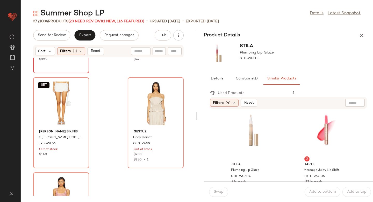
scroll to position [1603, 0]
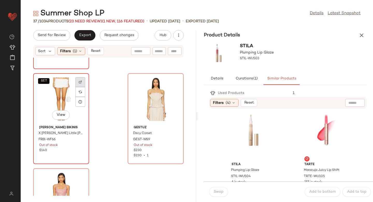
click at [79, 87] on div at bounding box center [80, 92] width 10 height 10
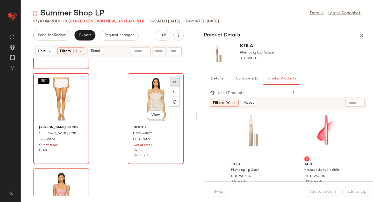
click at [170, 87] on div at bounding box center [175, 92] width 10 height 10
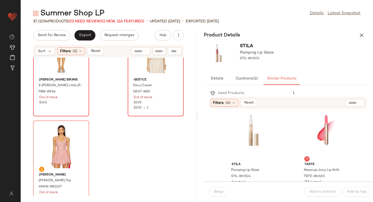
scroll to position [1656, 0]
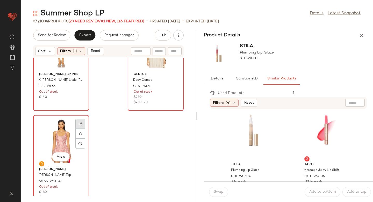
click at [79, 129] on div at bounding box center [80, 134] width 10 height 10
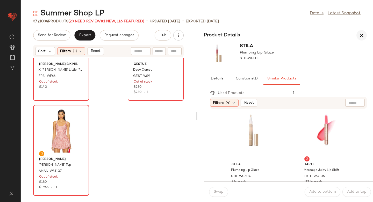
click at [364, 36] on icon "button" at bounding box center [362, 35] width 6 height 6
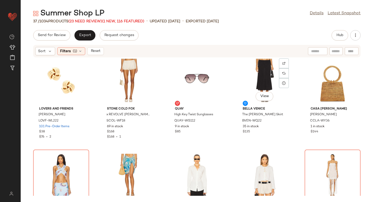
scroll to position [0, 0]
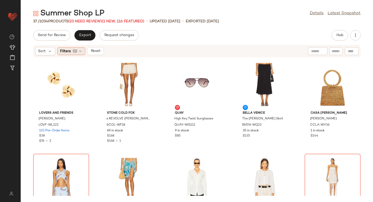
click at [79, 51] on icon at bounding box center [80, 51] width 4 height 4
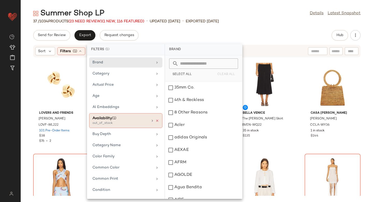
click at [156, 120] on icon at bounding box center [158, 121] width 4 height 4
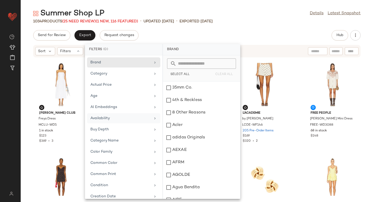
click at [272, 30] on div "Summer Shop LP Details Latest Snapshot 1034 Products (25 Need Review) (1 New, 1…" at bounding box center [197, 104] width 353 height 193
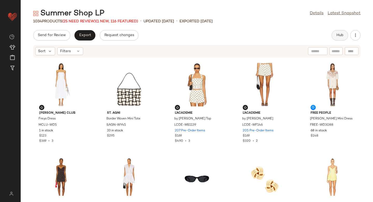
click at [340, 40] on button "Hub" at bounding box center [340, 35] width 17 height 10
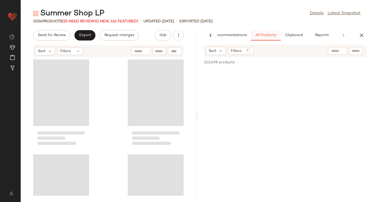
scroll to position [0, 12]
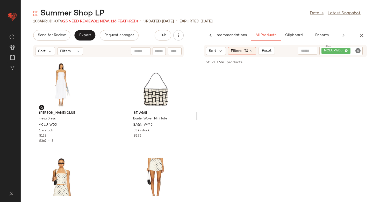
click at [359, 51] on icon "Clear Filter" at bounding box center [358, 50] width 6 height 6
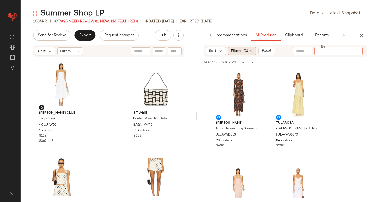
click at [253, 54] on div "Filters (3)" at bounding box center [242, 51] width 28 height 8
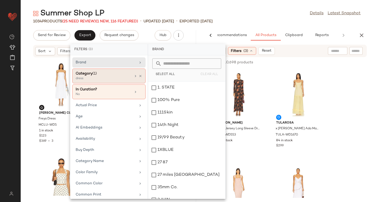
click at [120, 75] on div "Category (1)" at bounding box center [104, 73] width 56 height 5
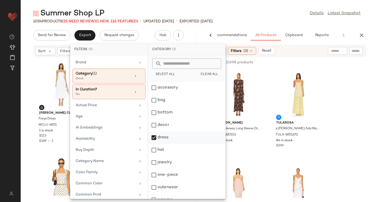
click at [153, 144] on div "dress" at bounding box center [186, 150] width 77 height 12
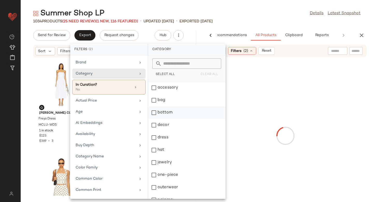
click at [154, 119] on div "bottom" at bounding box center [186, 125] width 77 height 12
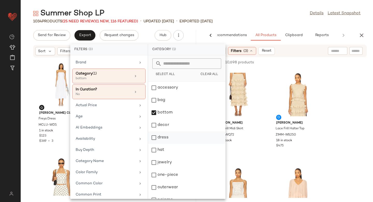
scroll to position [69, 0]
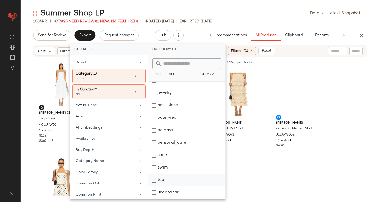
click at [152, 186] on div "top" at bounding box center [186, 192] width 77 height 12
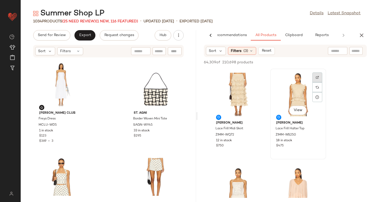
click at [315, 82] on div at bounding box center [318, 87] width 10 height 10
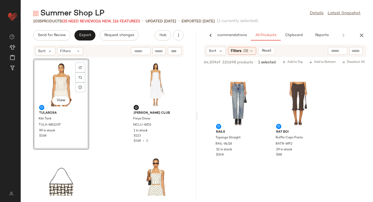
scroll to position [2016, 0]
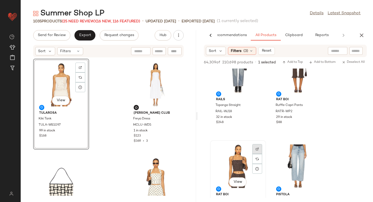
click at [260, 154] on div at bounding box center [257, 159] width 10 height 10
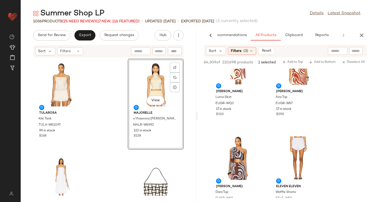
scroll to position [6275, 0]
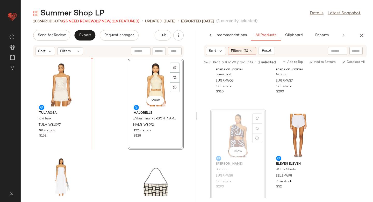
drag, startPoint x: 229, startPoint y: 138, endPoint x: 118, endPoint y: 99, distance: 118.0
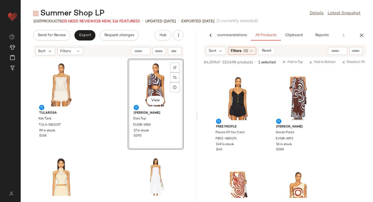
scroll to position [6110, 0]
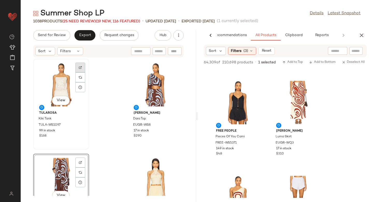
click at [82, 72] on div at bounding box center [80, 77] width 10 height 10
click at [353, 51] on input "text" at bounding box center [356, 50] width 9 height 5
paste input "**********"
type input "**********"
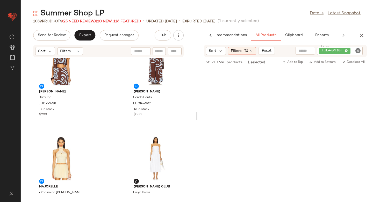
scroll to position [123, 0]
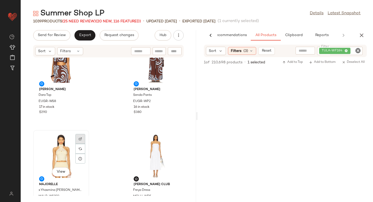
click at [77, 144] on div at bounding box center [80, 149] width 10 height 10
click at [356, 52] on icon "Clear Filter" at bounding box center [358, 50] width 6 height 6
paste input "**********"
type input "**********"
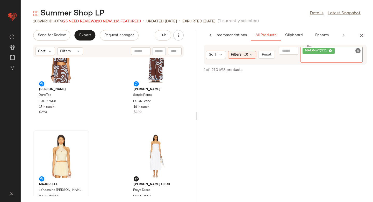
scroll to position [0, 0]
click at [251, 55] on div "Sort Filters (3) Reset" at bounding box center [240, 55] width 69 height 8
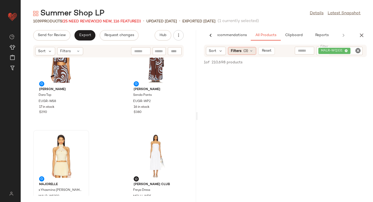
click at [250, 53] on icon at bounding box center [251, 51] width 4 height 4
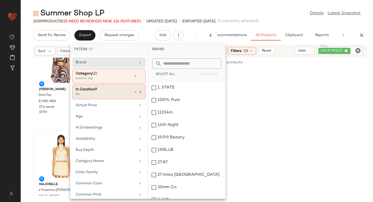
click at [139, 92] on icon at bounding box center [141, 92] width 4 height 4
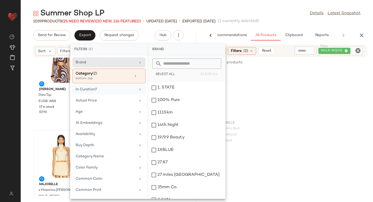
click at [293, 107] on div "MAJORELLE Manon Mini Skirt MALR-WQ331 93 in stock $128" at bounding box center [286, 113] width 176 height 91
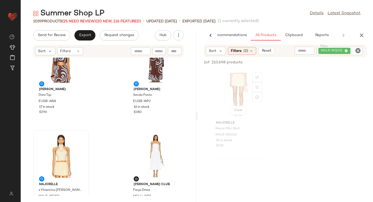
click at [231, 94] on div "View" at bounding box center [238, 94] width 52 height 48
click at [219, 134] on span "MALR-WQ331" at bounding box center [226, 134] width 21 height 5
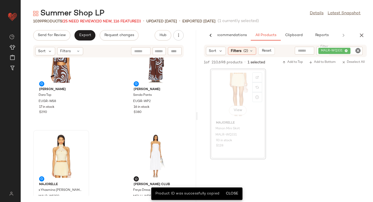
click at [179, 55] on div "Sort Filters" at bounding box center [108, 51] width 151 height 12
click at [179, 55] on div at bounding box center [175, 51] width 14 height 8
paste input "**********"
type input "**********"
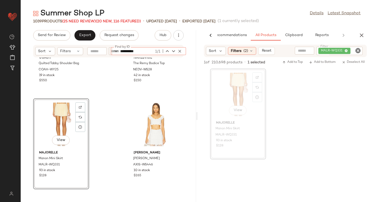
scroll to position [43614, 0]
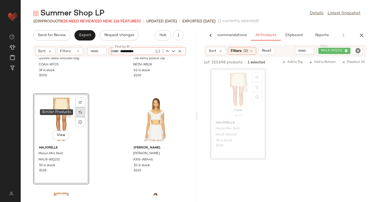
click at [80, 112] on img at bounding box center [80, 111] width 3 height 3
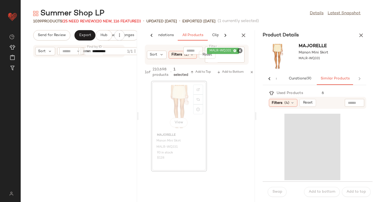
scroll to position [87289, 0]
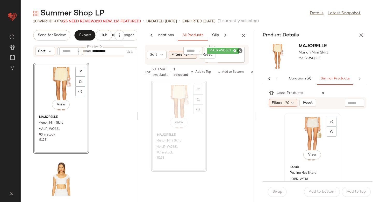
click at [300, 140] on div "View" at bounding box center [312, 139] width 52 height 48
click at [277, 194] on button "Swap" at bounding box center [277, 192] width 19 height 10
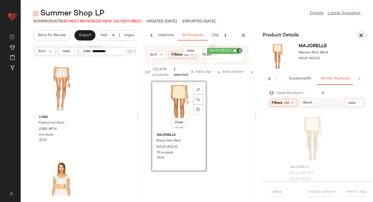
click at [363, 34] on icon "button" at bounding box center [361, 35] width 6 height 6
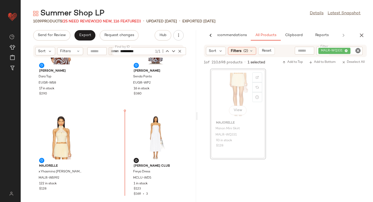
scroll to position [157, 0]
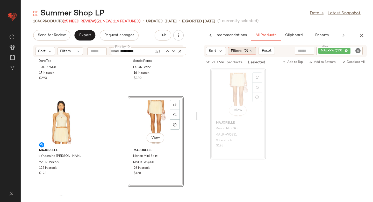
click at [244, 53] on span "(2)" at bounding box center [246, 50] width 5 height 5
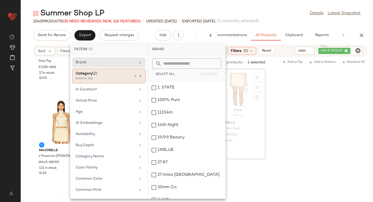
click at [113, 82] on div "Category (2) bottom, top" at bounding box center [108, 75] width 73 height 15
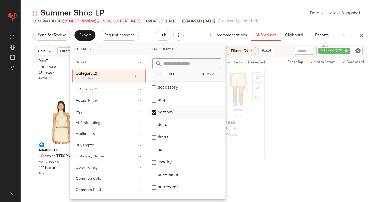
click at [154, 119] on div "bottom" at bounding box center [186, 125] width 77 height 12
click at [153, 144] on div "dress" at bounding box center [186, 150] width 77 height 12
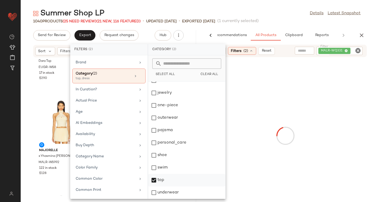
click at [152, 186] on div "top" at bounding box center [186, 192] width 77 height 12
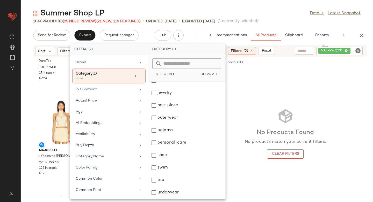
click at [358, 49] on icon "Clear Filter" at bounding box center [358, 50] width 6 height 6
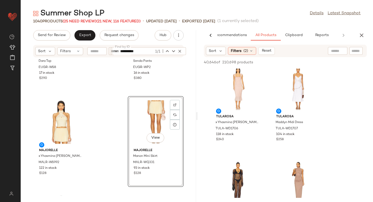
scroll to position [96, 0]
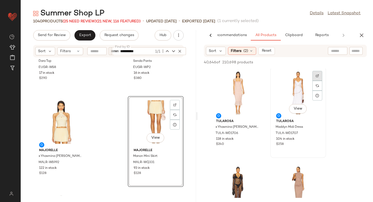
click at [319, 77] on img at bounding box center [317, 75] width 3 height 3
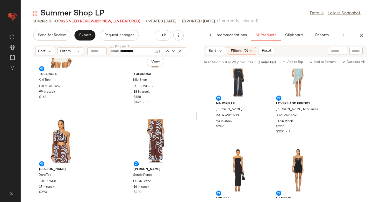
scroll to position [0, 0]
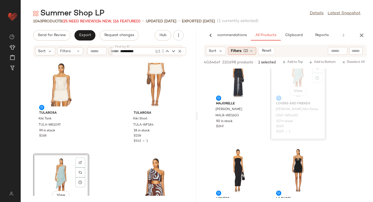
click at [237, 54] on div "Filters (2)" at bounding box center [242, 51] width 28 height 8
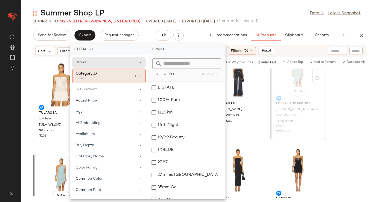
click at [118, 78] on div "dress" at bounding box center [102, 78] width 52 height 5
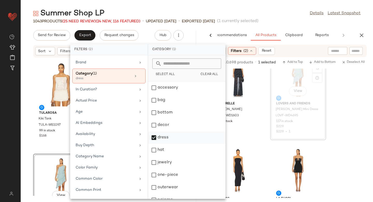
click at [152, 144] on div "dress" at bounding box center [186, 150] width 77 height 12
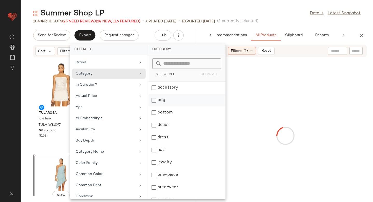
click at [155, 106] on div "bag" at bounding box center [186, 112] width 77 height 12
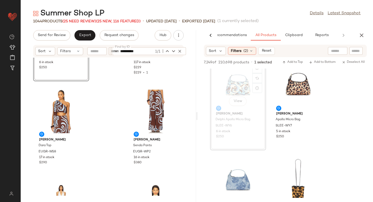
scroll to position [178, 0]
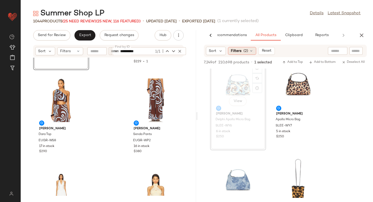
click at [242, 54] on div "Filters (2)" at bounding box center [242, 51] width 28 height 8
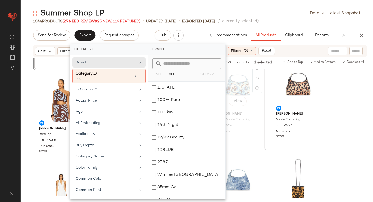
click at [143, 95] on div "Brand Category (1) bag In Curation? Actual Price Age AI Embeddings Availability…" at bounding box center [109, 126] width 78 height 143
click at [107, 77] on div "bag" at bounding box center [102, 78] width 52 height 5
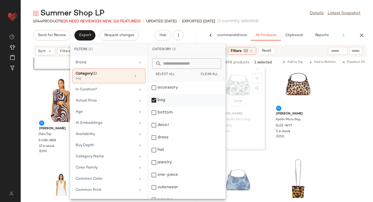
click at [157, 106] on div "bag" at bounding box center [186, 112] width 77 height 12
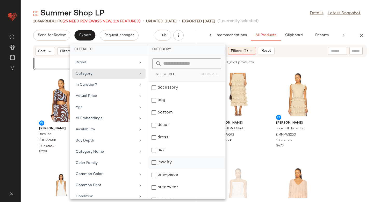
click at [154, 169] on div "jewelry" at bounding box center [186, 175] width 77 height 12
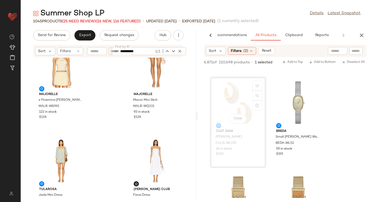
scroll to position [402, 0]
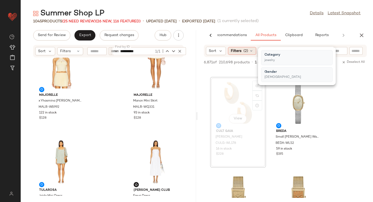
click at [250, 51] on icon at bounding box center [251, 51] width 4 height 4
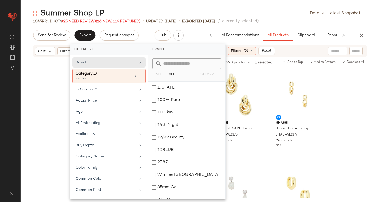
click at [108, 82] on div "Category (1) jewelry" at bounding box center [108, 75] width 73 height 15
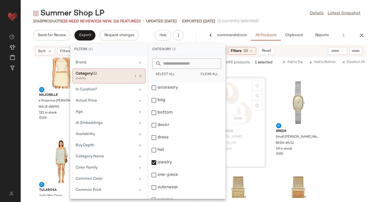
click at [116, 76] on div "Category (1)" at bounding box center [104, 73] width 56 height 5
click at [155, 169] on div "jewelry" at bounding box center [186, 175] width 77 height 12
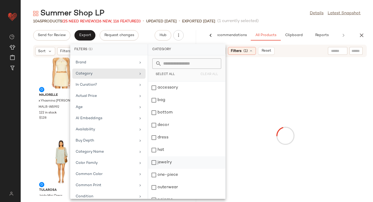
scroll to position [69, 0]
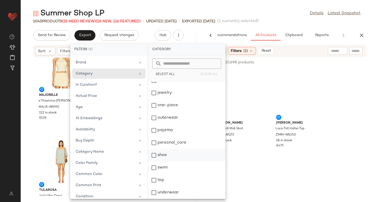
click at [154, 161] on div "shoe" at bounding box center [186, 167] width 77 height 12
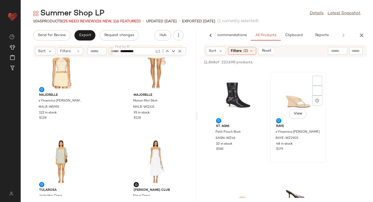
scroll to position [166, 0]
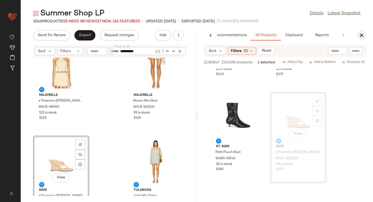
click at [359, 36] on icon "button" at bounding box center [362, 35] width 6 height 6
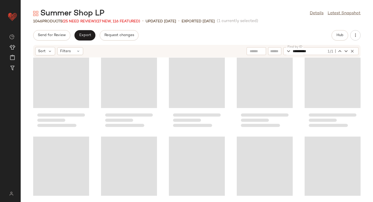
scroll to position [95, 0]
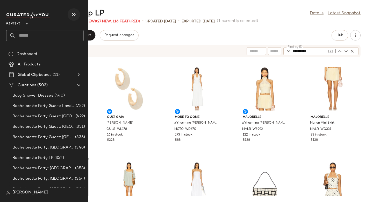
click at [73, 17] on icon "button" at bounding box center [74, 14] width 6 height 6
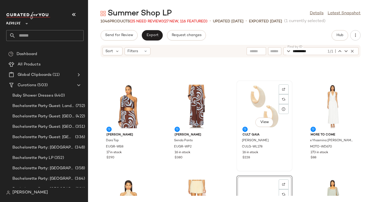
scroll to position [77, 0]
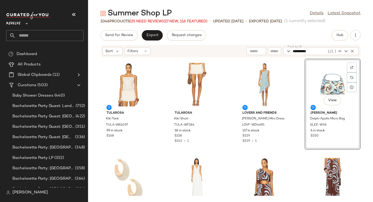
click at [298, 99] on div "Tularosa Kiki Tank TULA-WS1097 99 in stock $168 Tularosa Kiki Short TULA-WF184 …" at bounding box center [230, 127] width 285 height 138
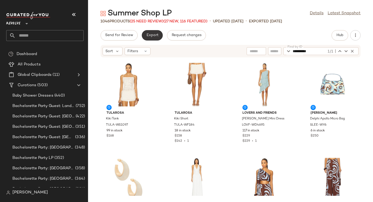
click at [157, 38] on button "Export" at bounding box center [152, 35] width 21 height 10
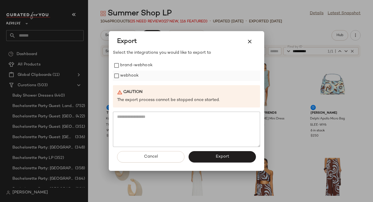
click at [137, 77] on label "webhook" at bounding box center [129, 76] width 18 height 10
click at [213, 156] on button "Export" at bounding box center [222, 156] width 67 height 11
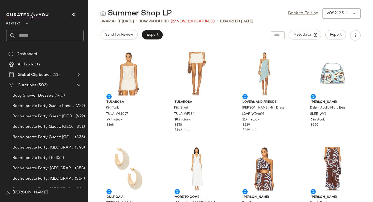
click at [52, 31] on input "text" at bounding box center [50, 35] width 68 height 11
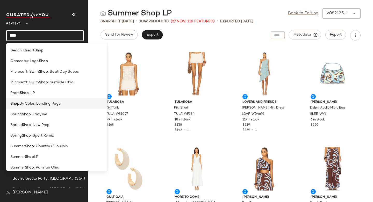
type input "****"
click at [43, 120] on div "Shop By Color: Landing Page" at bounding box center [56, 125] width 101 height 11
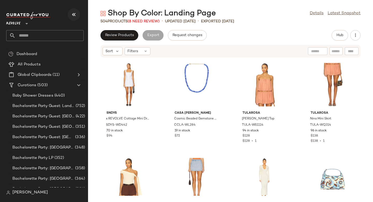
click at [74, 12] on icon "button" at bounding box center [74, 14] width 6 height 6
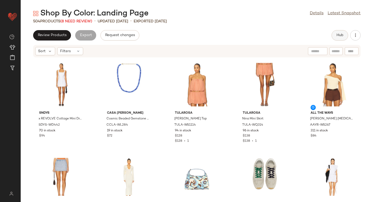
click at [342, 39] on button "Hub" at bounding box center [340, 35] width 17 height 10
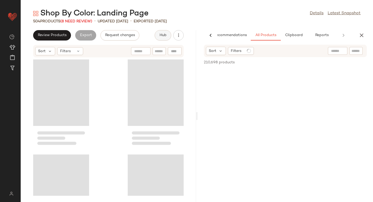
scroll to position [0, 12]
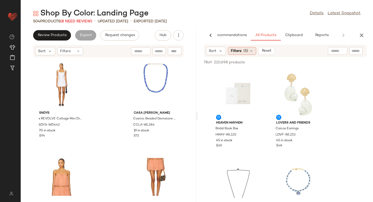
click at [248, 51] on div "Filters (5)" at bounding box center [242, 51] width 28 height 8
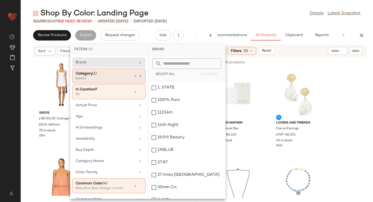
click at [96, 78] on div "jewelry" at bounding box center [102, 78] width 52 height 5
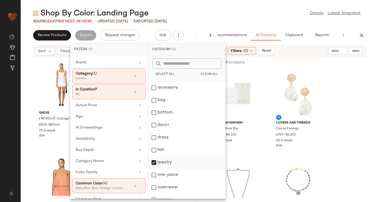
click at [155, 169] on div "jewelry" at bounding box center [186, 175] width 77 height 12
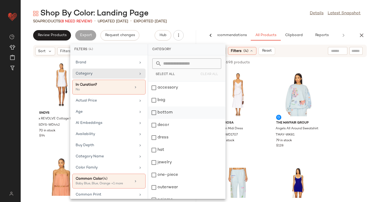
click at [155, 119] on div "bottom" at bounding box center [186, 125] width 77 height 12
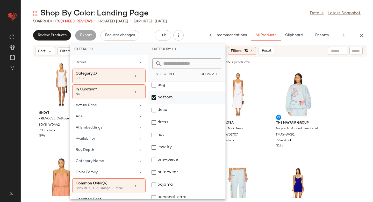
scroll to position [69, 0]
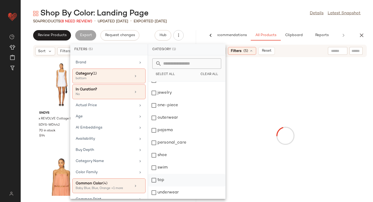
click at [154, 186] on div "top" at bounding box center [186, 192] width 77 height 12
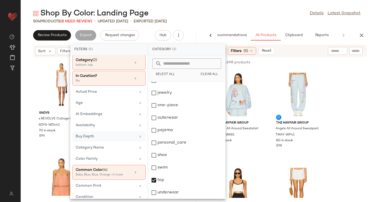
scroll to position [17, 0]
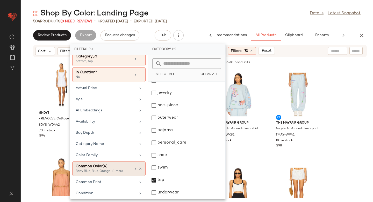
click at [107, 169] on div "Baby Blue, Blue, Orange +1 more" at bounding box center [102, 171] width 52 height 5
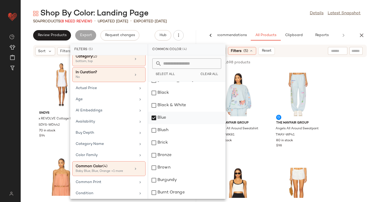
click at [156, 118] on div "Blue" at bounding box center [186, 117] width 77 height 12
click at [156, 96] on div "Black" at bounding box center [186, 93] width 77 height 12
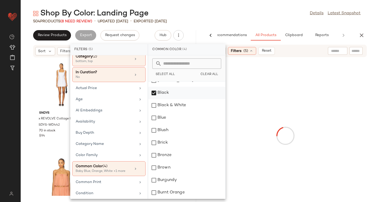
click at [156, 91] on div "Black" at bounding box center [186, 93] width 77 height 12
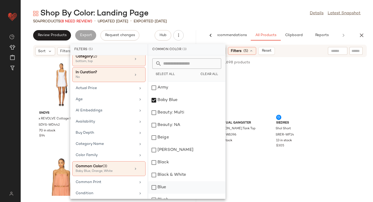
scroll to position [2, 0]
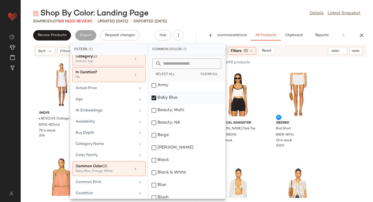
click at [154, 98] on div "Baby Blue" at bounding box center [186, 98] width 77 height 12
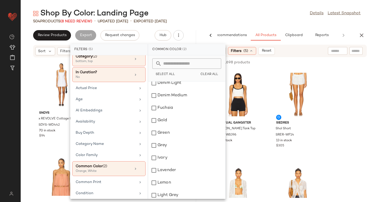
scroll to position [317, 0]
click at [154, 121] on div "Gold" at bounding box center [186, 119] width 77 height 12
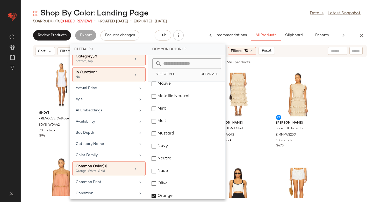
scroll to position [679, 0]
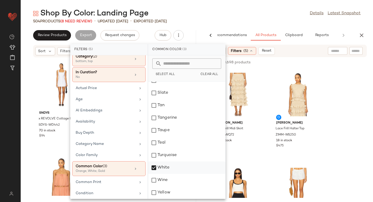
click at [153, 170] on div "White" at bounding box center [186, 167] width 77 height 12
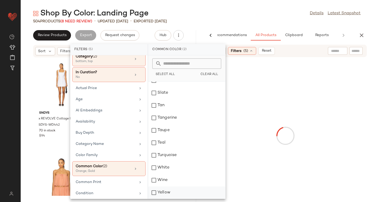
click at [155, 193] on div "Yellow" at bounding box center [186, 192] width 77 height 12
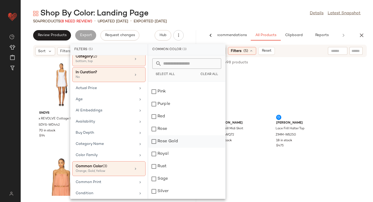
scroll to position [545, 0]
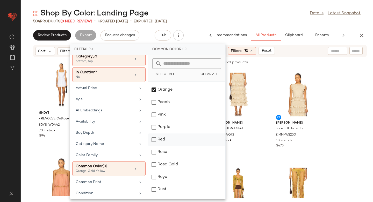
click at [154, 142] on div "Red" at bounding box center [186, 139] width 77 height 12
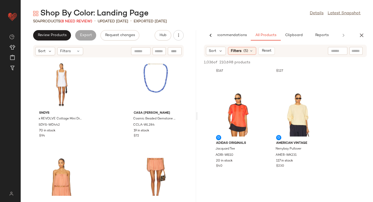
scroll to position [169, 0]
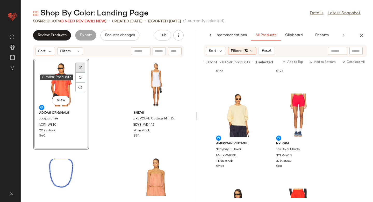
click at [80, 67] on img at bounding box center [80, 67] width 3 height 3
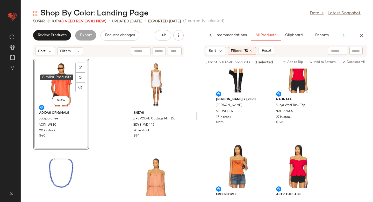
scroll to position [900, 0]
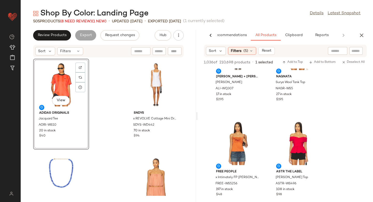
click at [64, 76] on div "View" at bounding box center [61, 84] width 52 height 48
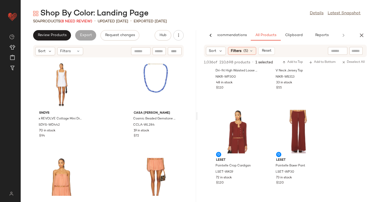
scroll to position [429, 0]
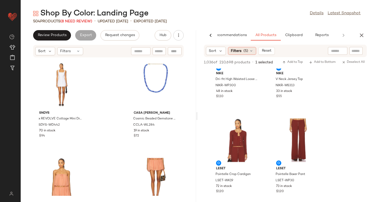
click at [242, 47] on div "Filters (5)" at bounding box center [242, 51] width 28 height 8
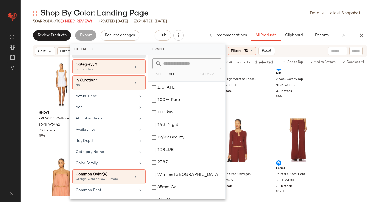
scroll to position [12, 0]
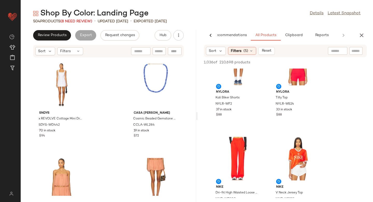
scroll to position [354, 0]
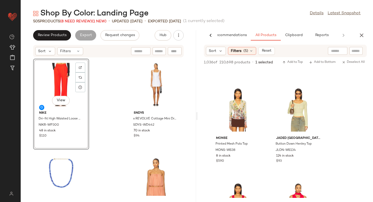
scroll to position [2165, 0]
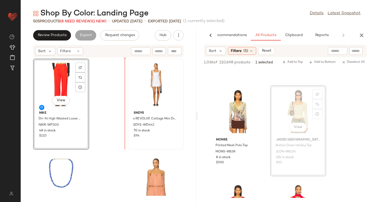
drag, startPoint x: 296, startPoint y: 101, endPoint x: 132, endPoint y: 107, distance: 164.5
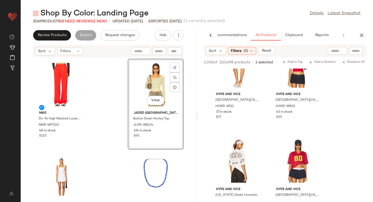
scroll to position [2706, 0]
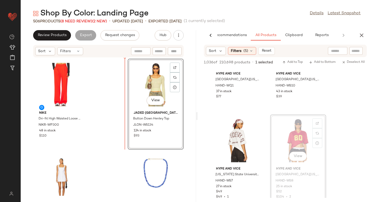
drag, startPoint x: 292, startPoint y: 132, endPoint x: 132, endPoint y: 114, distance: 160.9
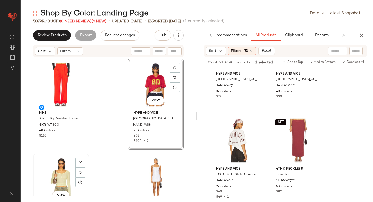
click at [53, 176] on div "View" at bounding box center [61, 179] width 52 height 48
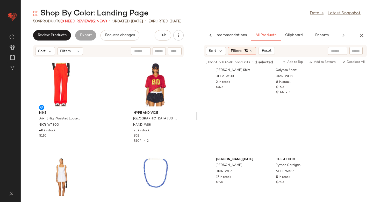
scroll to position [4068, 0]
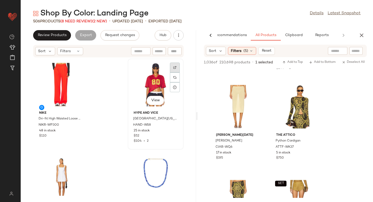
click at [170, 72] on div at bounding box center [175, 77] width 10 height 10
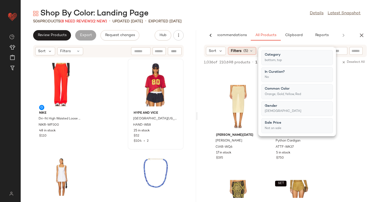
click at [246, 51] on span "(5)" at bounding box center [246, 50] width 5 height 5
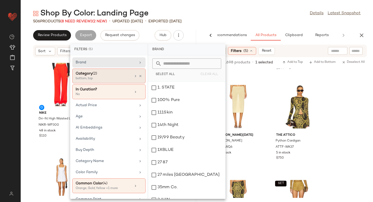
click at [105, 79] on div "bottom, top" at bounding box center [102, 78] width 52 height 5
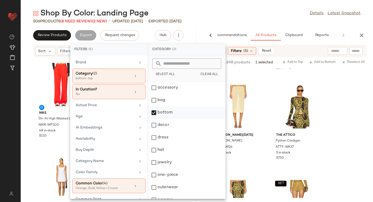
click at [153, 119] on div "bottom" at bounding box center [186, 125] width 77 height 12
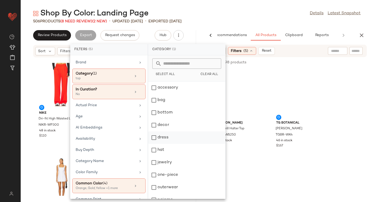
click at [155, 144] on div "dress" at bounding box center [186, 150] width 77 height 12
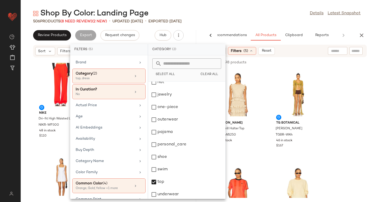
scroll to position [69, 0]
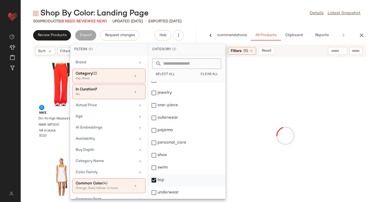
click at [155, 186] on div "top" at bounding box center [186, 192] width 77 height 12
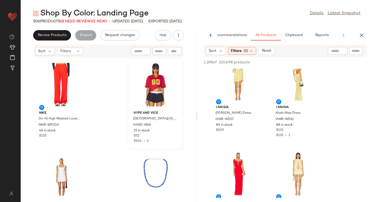
scroll to position [667, 0]
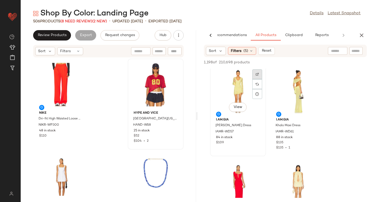
click at [254, 79] on div at bounding box center [257, 84] width 10 height 10
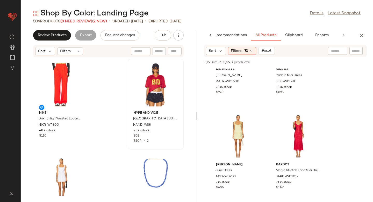
scroll to position [1859, 0]
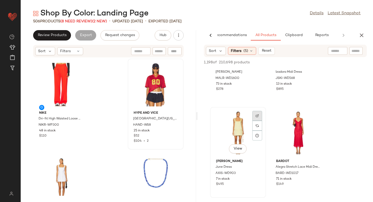
click at [255, 121] on div at bounding box center [257, 126] width 10 height 10
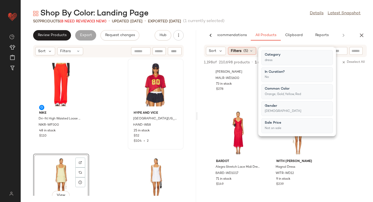
click at [244, 51] on span "(5)" at bounding box center [246, 50] width 5 height 5
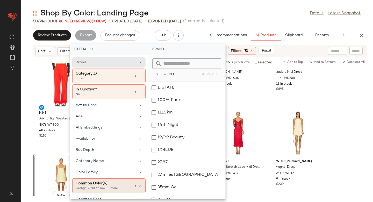
click at [115, 187] on div "Orange, Gold, Yellow +1 more" at bounding box center [102, 188] width 52 height 5
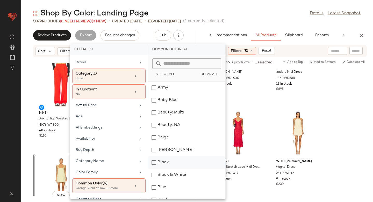
click at [154, 161] on div "Black" at bounding box center [186, 162] width 77 height 12
click at [155, 172] on div "Black & White" at bounding box center [186, 175] width 77 height 12
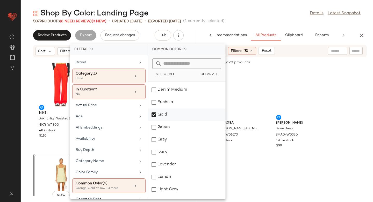
click at [156, 121] on div "Gold" at bounding box center [186, 114] width 77 height 12
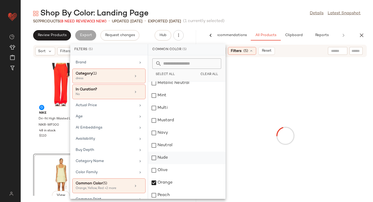
scroll to position [481, 0]
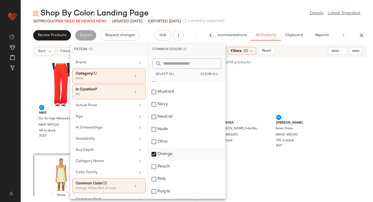
click at [154, 148] on div "Orange" at bounding box center [186, 154] width 77 height 12
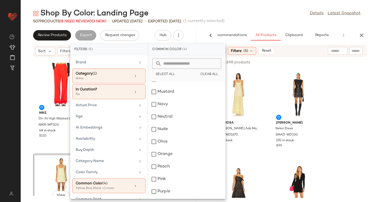
scroll to position [559, 0]
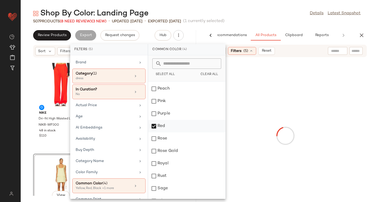
click at [155, 126] on div "Red" at bounding box center [186, 126] width 77 height 12
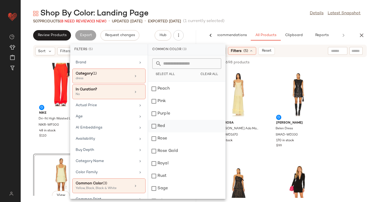
scroll to position [679, 0]
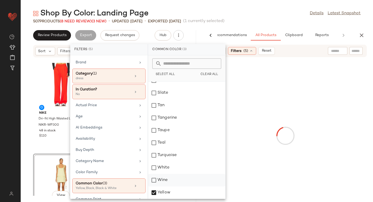
click at [155, 192] on div "Yellow" at bounding box center [186, 192] width 77 height 12
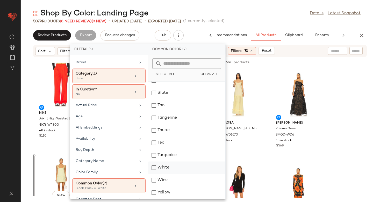
click at [155, 165] on div "White" at bounding box center [186, 167] width 77 height 12
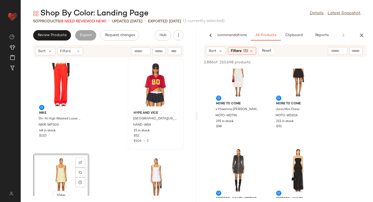
scroll to position [731, 0]
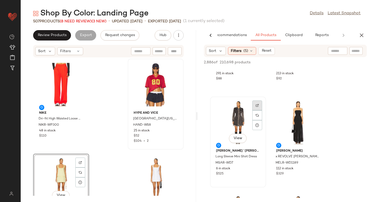
click at [258, 105] on img at bounding box center [257, 105] width 3 height 3
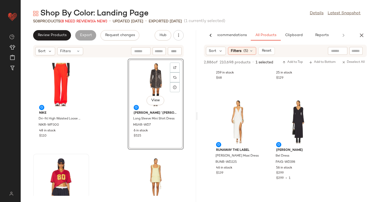
scroll to position [2915, 0]
click at [249, 52] on icon at bounding box center [251, 51] width 4 height 4
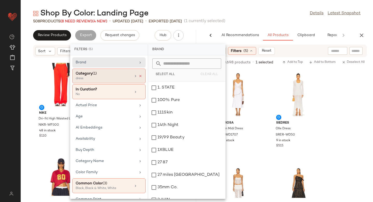
scroll to position [2915, 0]
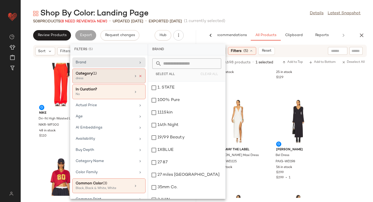
click at [139, 76] on icon at bounding box center [141, 76] width 4 height 4
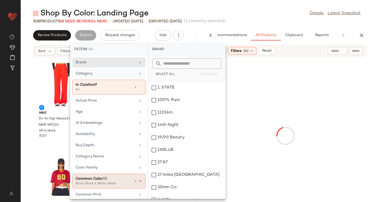
click at [140, 179] on icon at bounding box center [141, 181] width 4 height 4
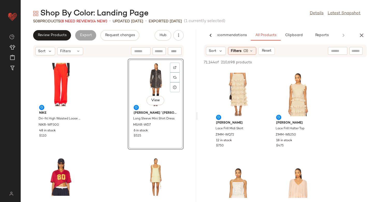
click at [355, 54] on div at bounding box center [356, 51] width 13 height 8
paste input "*********"
type input "*********"
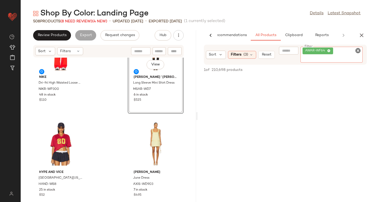
scroll to position [0, 0]
click at [240, 55] on div "Sort Filters (3) Reset Filter AWAR-WF64 Filter" at bounding box center [285, 55] width 163 height 20
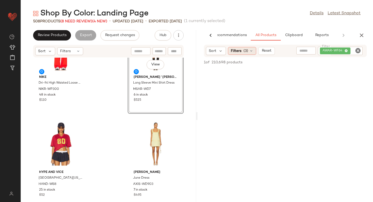
click at [248, 50] on span "(3)" at bounding box center [246, 50] width 5 height 5
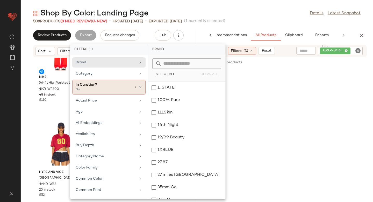
click at [110, 89] on div "No" at bounding box center [102, 89] width 52 height 5
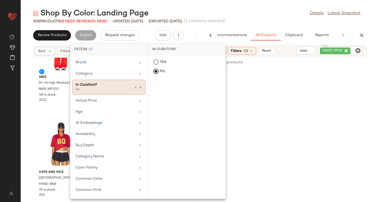
click at [139, 87] on icon at bounding box center [141, 87] width 4 height 4
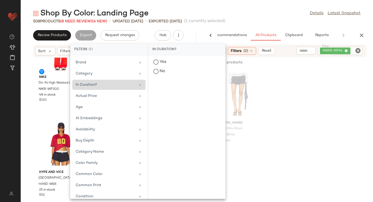
click at [336, 97] on div "Alexander Wang Pleated Mini Short AWAR-WF64 3 in stock $450" at bounding box center [286, 113] width 176 height 91
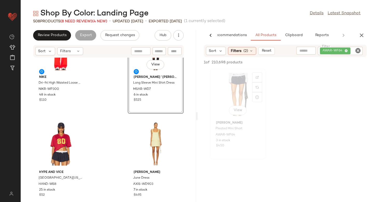
click at [236, 94] on div "View" at bounding box center [238, 94] width 52 height 48
click at [256, 88] on img at bounding box center [257, 87] width 3 height 3
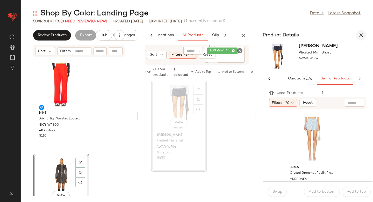
click at [362, 34] on icon "button" at bounding box center [361, 35] width 6 height 6
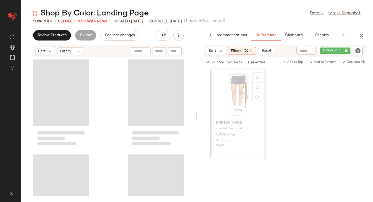
scroll to position [0, 12]
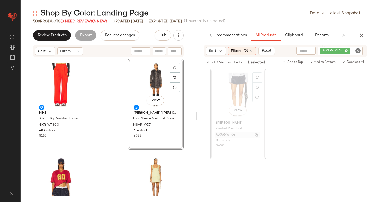
click at [223, 133] on span "AWAR-WF64" at bounding box center [226, 134] width 20 height 5
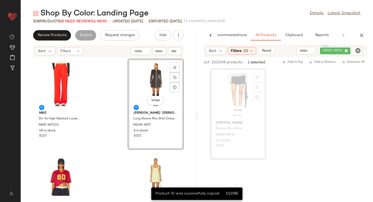
click at [176, 54] on div at bounding box center [175, 51] width 14 height 8
paste input "*********"
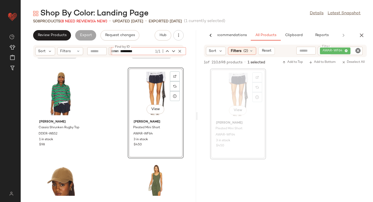
scroll to position [8369, 0]
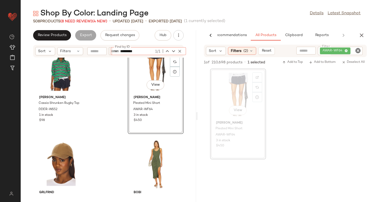
type input "*********"
click at [145, 73] on div "View" at bounding box center [156, 69] width 52 height 48
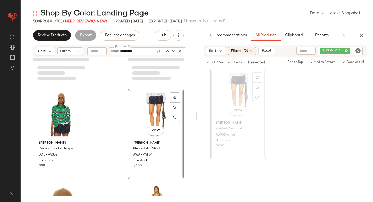
scroll to position [8323, 0]
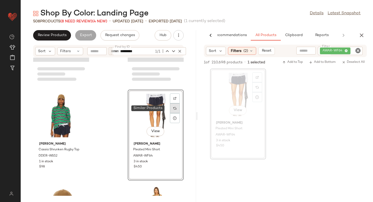
click at [171, 110] on div at bounding box center [175, 108] width 10 height 10
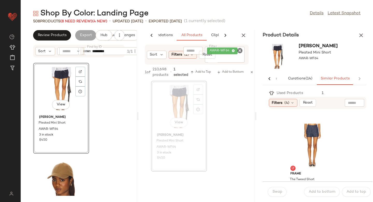
scroll to position [88, 0]
click at [329, 133] on div at bounding box center [332, 138] width 10 height 10
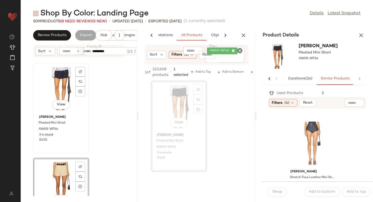
click at [65, 97] on div "View" at bounding box center [61, 89] width 52 height 48
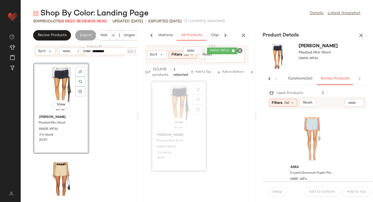
click at [114, 92] on div "View Alexander Wang Pleated Mini Short AWAR-WF64 3 in stock $450 NILI LOTAN Bea…" at bounding box center [79, 127] width 116 height 138
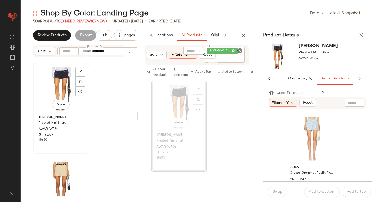
click at [53, 80] on div "View" at bounding box center [61, 89] width 52 height 48
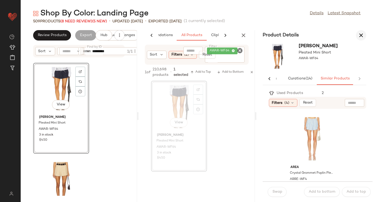
click at [365, 38] on button "button" at bounding box center [361, 35] width 10 height 10
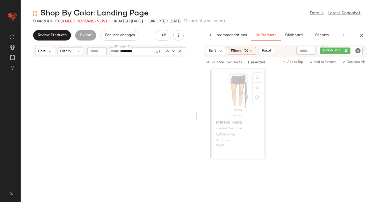
scroll to position [8349, 0]
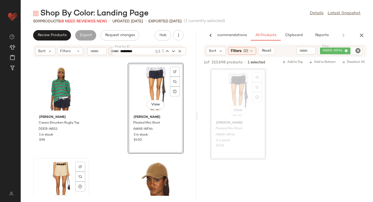
click at [60, 175] on div "View" at bounding box center [61, 183] width 52 height 48
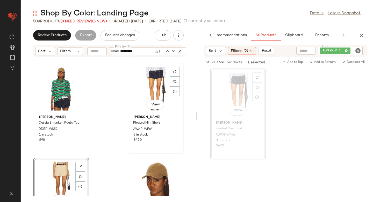
click at [144, 87] on div "View" at bounding box center [156, 89] width 52 height 48
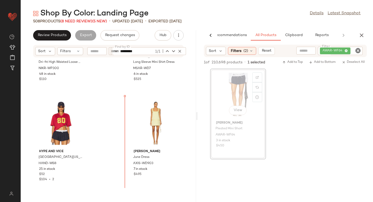
scroll to position [74, 0]
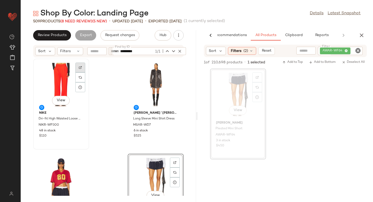
click at [82, 68] on img at bounding box center [80, 67] width 3 height 3
click at [53, 126] on span "NIKR-WP300" at bounding box center [49, 125] width 20 height 5
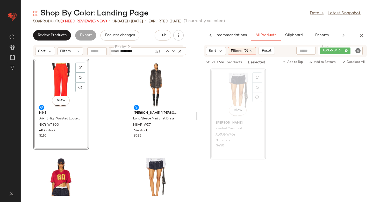
click at [356, 51] on icon "Clear Filter" at bounding box center [358, 50] width 6 height 6
paste input "*********"
type input "*********"
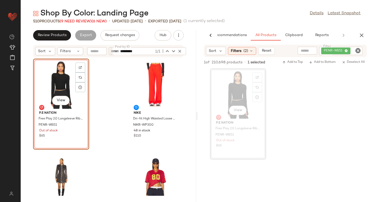
click at [359, 49] on icon "Clear Filter" at bounding box center [358, 50] width 6 height 6
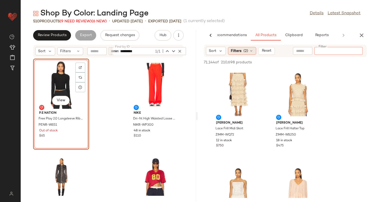
click at [242, 54] on div "Filters (2)" at bounding box center [242, 51] width 28 height 8
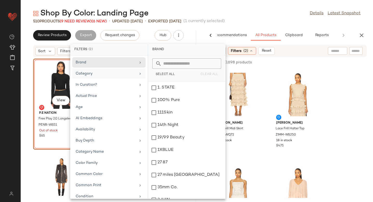
click at [108, 73] on div "Category" at bounding box center [106, 73] width 60 height 5
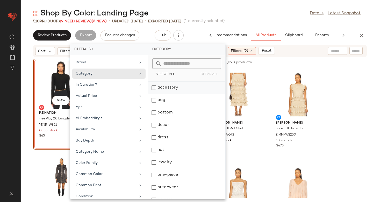
click at [153, 94] on div "accessory" at bounding box center [186, 100] width 77 height 12
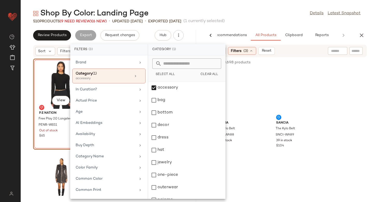
scroll to position [254, 0]
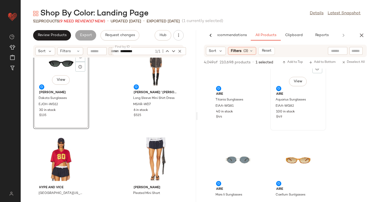
scroll to position [317, 0]
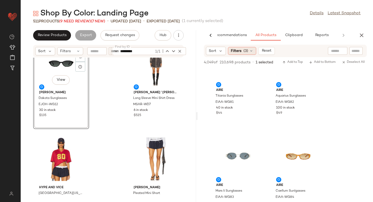
click at [241, 51] on div "Filters (3)" at bounding box center [242, 51] width 28 height 8
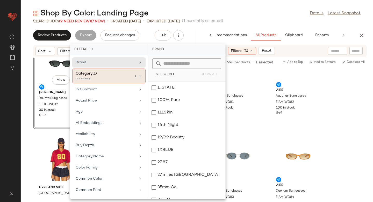
click at [110, 78] on div "accessory" at bounding box center [102, 78] width 52 height 5
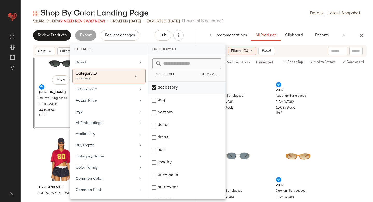
click at [155, 94] on div "accessory" at bounding box center [186, 100] width 77 height 12
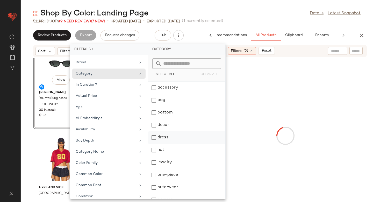
scroll to position [69, 0]
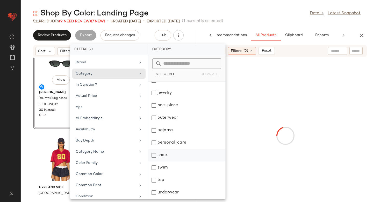
click at [156, 161] on div "shoe" at bounding box center [186, 167] width 77 height 12
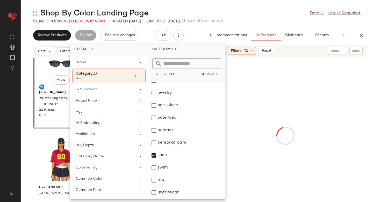
click at [345, 82] on div at bounding box center [285, 135] width 173 height 155
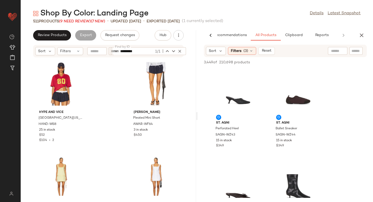
scroll to position [196, 0]
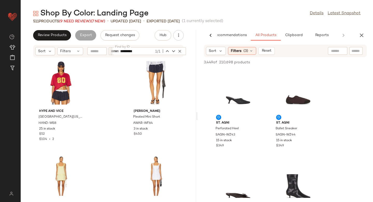
click at [355, 50] on input "text" at bounding box center [356, 50] width 9 height 5
type input "*******"
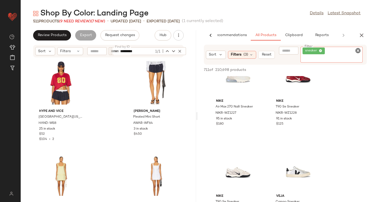
scroll to position [662, 0]
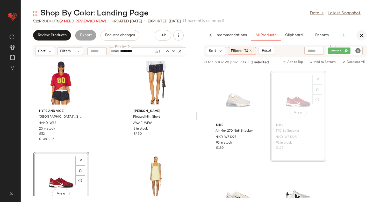
click at [362, 35] on icon "button" at bounding box center [362, 35] width 6 height 6
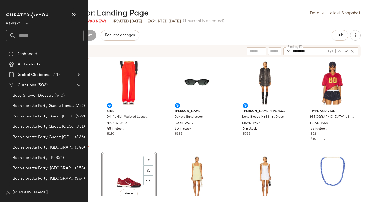
scroll to position [0, 0]
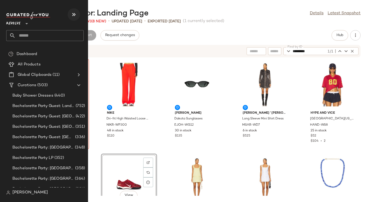
click at [73, 12] on icon "button" at bounding box center [74, 14] width 6 height 6
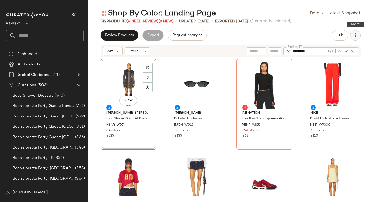
click at [355, 34] on icon "button" at bounding box center [355, 35] width 5 height 5
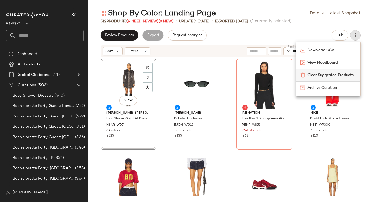
click at [331, 74] on span "Clear Suggested Products" at bounding box center [332, 74] width 49 height 5
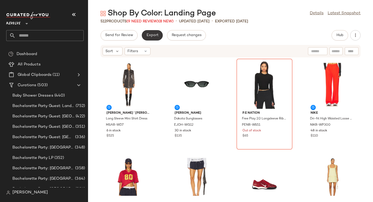
click at [153, 37] on span "Export" at bounding box center [152, 35] width 12 height 4
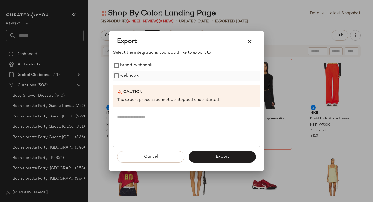
click at [135, 76] on label "webhook" at bounding box center [129, 76] width 18 height 10
click at [229, 159] on button "Export" at bounding box center [222, 156] width 67 height 11
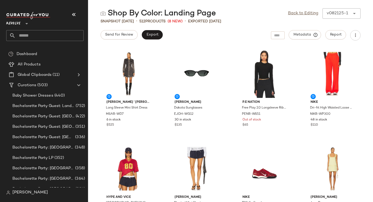
click at [26, 38] on input "text" at bounding box center [50, 35] width 68 height 11
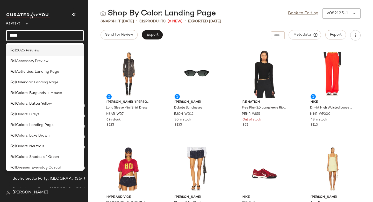
type input "****"
click at [24, 51] on span "2025 Preview" at bounding box center [27, 50] width 23 height 5
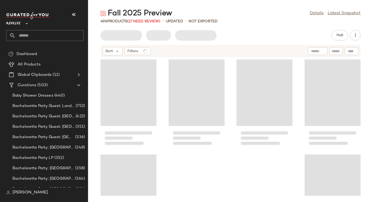
click at [41, 39] on input "text" at bounding box center [50, 35] width 68 height 11
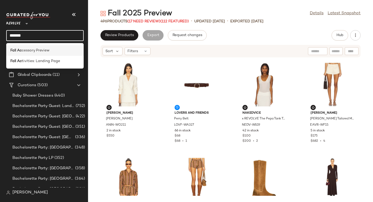
type input "*******"
click at [43, 51] on span "cessory Preview" at bounding box center [36, 50] width 28 height 5
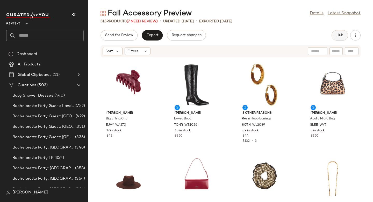
click at [340, 35] on span "Hub" at bounding box center [339, 35] width 7 height 4
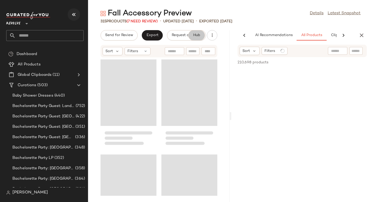
scroll to position [0, 31]
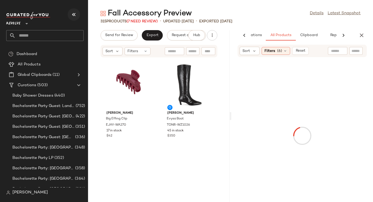
click at [76, 15] on icon "button" at bounding box center [74, 14] width 6 height 6
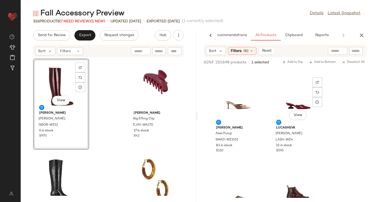
scroll to position [297, 0]
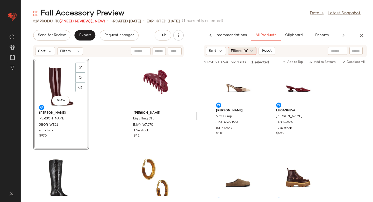
click at [245, 52] on span "(6)" at bounding box center [246, 50] width 5 height 5
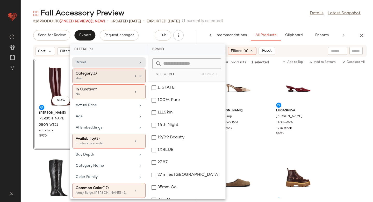
click at [101, 77] on div "shoe" at bounding box center [102, 78] width 52 height 5
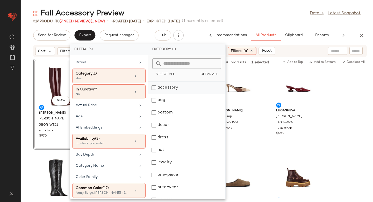
click at [156, 94] on div "accessory" at bounding box center [186, 100] width 77 height 12
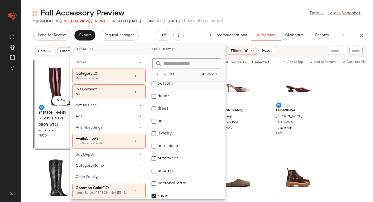
scroll to position [67, 0]
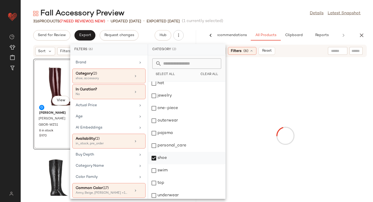
click at [158, 164] on div "shoe" at bounding box center [186, 170] width 77 height 12
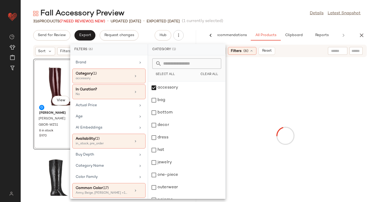
click at [328, 102] on div at bounding box center [285, 135] width 173 height 155
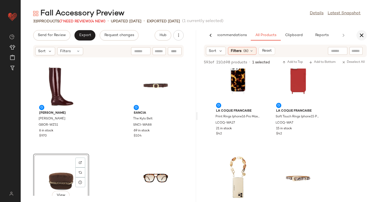
click at [364, 36] on icon "button" at bounding box center [362, 35] width 6 height 6
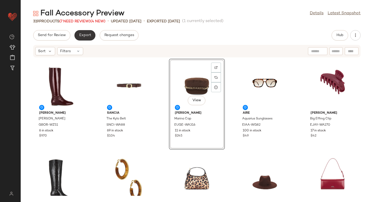
click at [85, 38] on button "Export" at bounding box center [84, 35] width 21 height 10
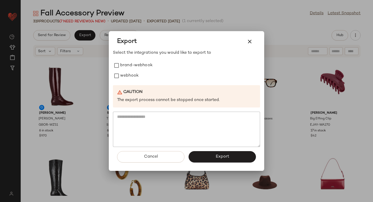
click at [125, 82] on div "Select the integrations you would like to export to brand-webhook webhook Cauti…" at bounding box center [186, 98] width 147 height 97
click at [121, 75] on label "webhook" at bounding box center [129, 76] width 18 height 10
click at [229, 157] on span "Export" at bounding box center [222, 156] width 14 height 5
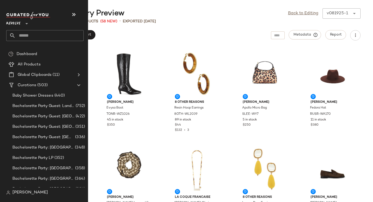
click at [31, 37] on input "text" at bounding box center [50, 35] width 68 height 11
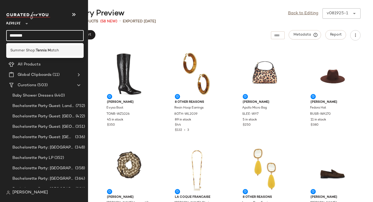
type input "********"
click at [34, 52] on span "Summer Shop:" at bounding box center [22, 50] width 25 height 5
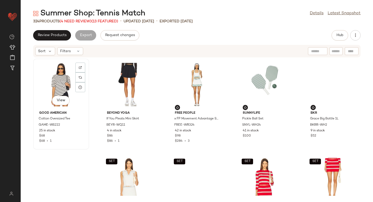
click at [57, 84] on div "View" at bounding box center [61, 84] width 52 height 48
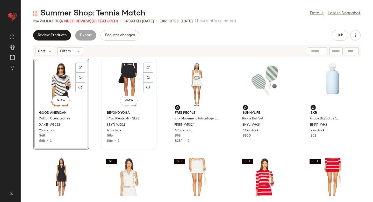
click at [120, 82] on div "View" at bounding box center [129, 84] width 52 height 48
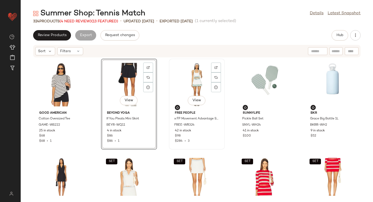
click at [199, 80] on div "View" at bounding box center [197, 84] width 52 height 48
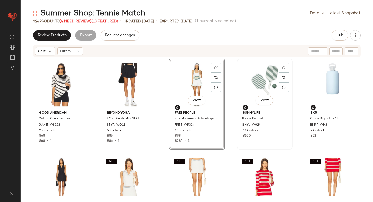
click at [261, 79] on div "View" at bounding box center [265, 84] width 52 height 48
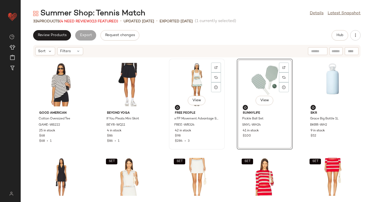
click at [189, 93] on div "View" at bounding box center [197, 84] width 52 height 48
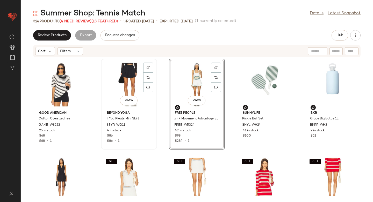
click at [126, 90] on div "View" at bounding box center [129, 84] width 52 height 48
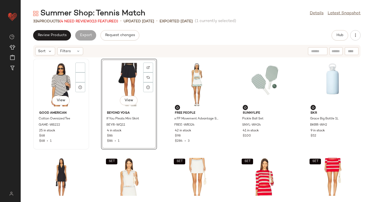
click at [56, 79] on div "View" at bounding box center [61, 84] width 52 height 48
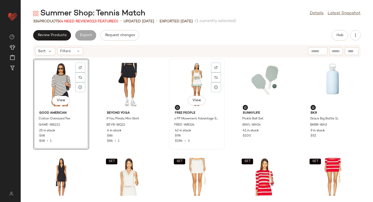
click at [187, 81] on div "View" at bounding box center [197, 84] width 52 height 48
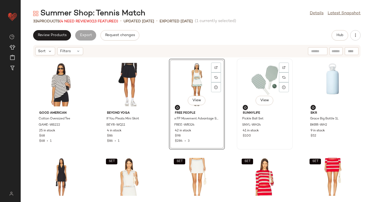
click at [250, 78] on div "View" at bounding box center [265, 84] width 52 height 48
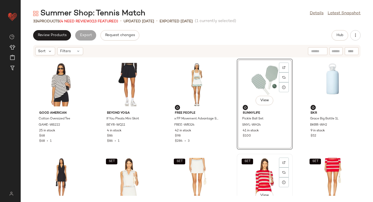
click at [252, 161] on div "SET View" at bounding box center [265, 179] width 52 height 48
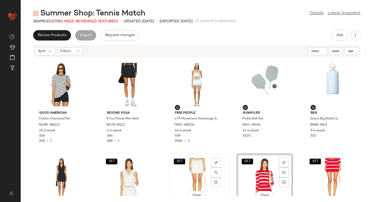
click at [201, 168] on div "SET View" at bounding box center [197, 179] width 52 height 48
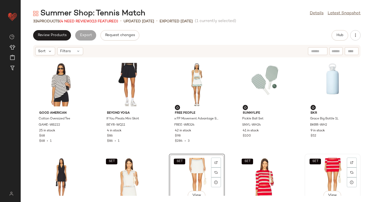
click at [335, 166] on div "SET View" at bounding box center [333, 179] width 52 height 48
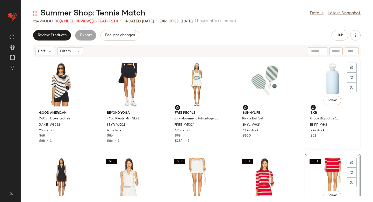
click at [335, 92] on div "View" at bounding box center [333, 84] width 52 height 48
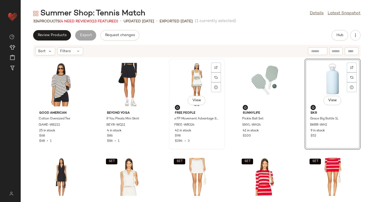
click at [204, 85] on div "View" at bounding box center [197, 84] width 52 height 48
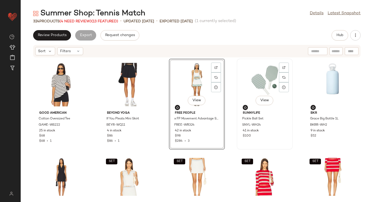
click at [270, 87] on div "View" at bounding box center [265, 84] width 52 height 48
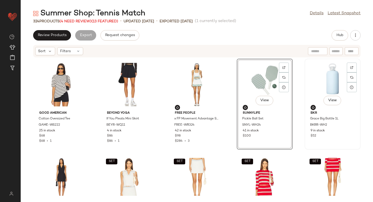
click at [326, 81] on div "View" at bounding box center [333, 84] width 52 height 48
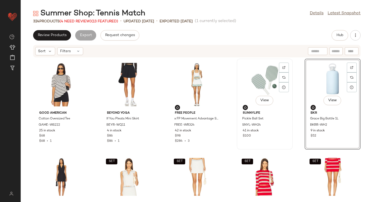
click at [251, 69] on div "View" at bounding box center [265, 84] width 52 height 48
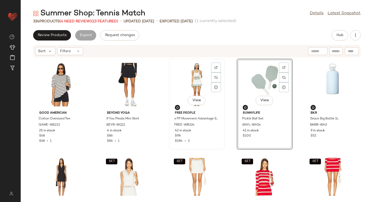
click at [198, 80] on div "View" at bounding box center [197, 84] width 52 height 48
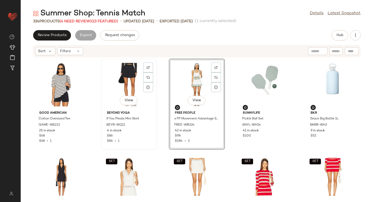
click at [136, 82] on div "View" at bounding box center [129, 84] width 52 height 48
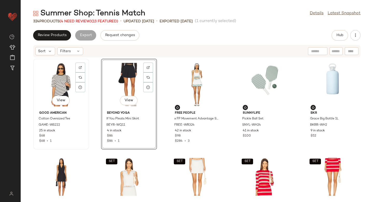
click at [52, 69] on div "View" at bounding box center [61, 84] width 52 height 48
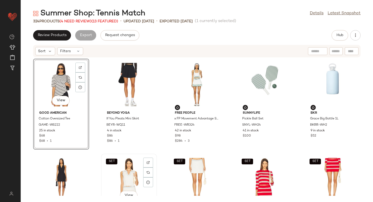
click at [119, 161] on div "SET View" at bounding box center [129, 179] width 52 height 48
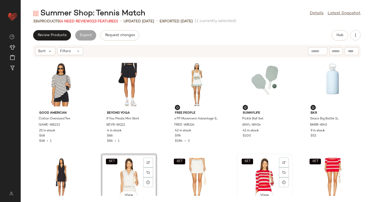
click at [245, 171] on div "SET View" at bounding box center [265, 179] width 52 height 48
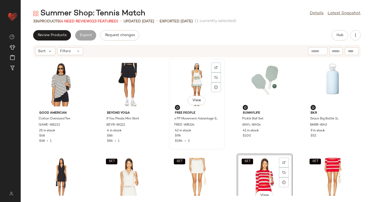
click at [181, 72] on div "View" at bounding box center [197, 84] width 52 height 48
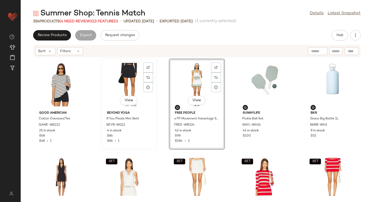
click at [133, 62] on div "View" at bounding box center [129, 84] width 52 height 48
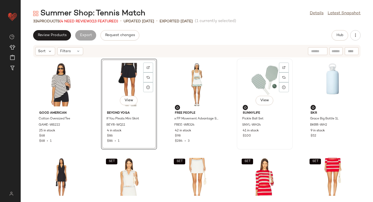
click at [249, 76] on div "View" at bounding box center [265, 84] width 52 height 48
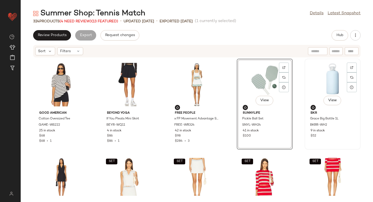
click at [326, 71] on div "View" at bounding box center [333, 84] width 52 height 48
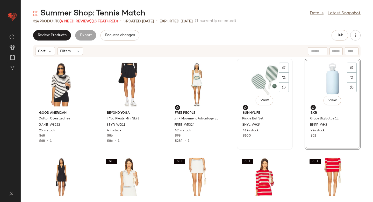
click at [262, 78] on div "View" at bounding box center [265, 84] width 52 height 48
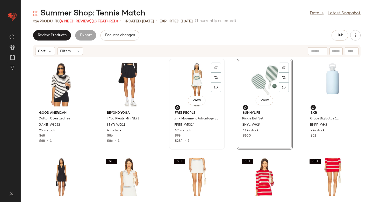
click at [204, 76] on div "View" at bounding box center [197, 84] width 52 height 48
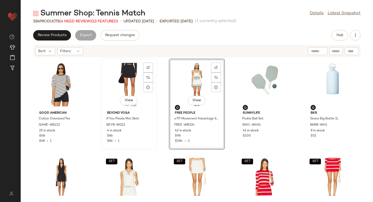
click at [120, 77] on div "View" at bounding box center [129, 84] width 52 height 48
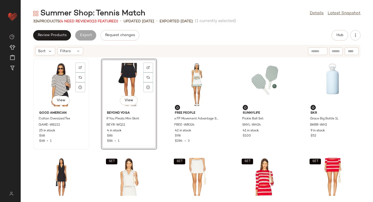
click at [61, 76] on div "View" at bounding box center [61, 84] width 52 height 48
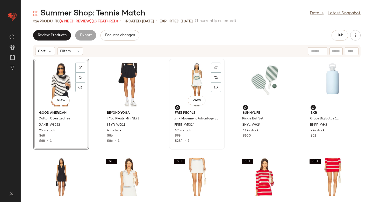
click at [196, 73] on div "View" at bounding box center [197, 84] width 52 height 48
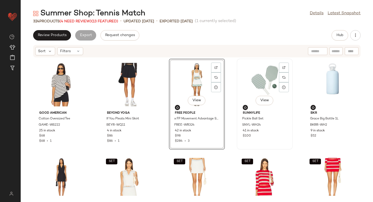
click at [254, 76] on div "View" at bounding box center [265, 84] width 52 height 48
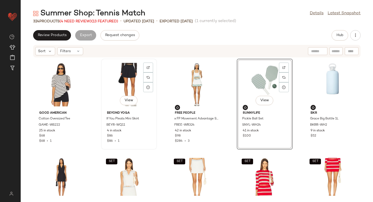
click at [130, 76] on div "View" at bounding box center [129, 84] width 52 height 48
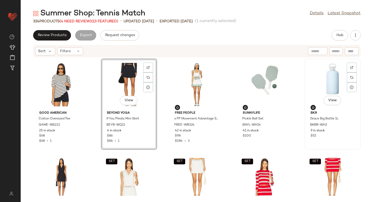
click at [324, 75] on div "View" at bounding box center [333, 84] width 52 height 48
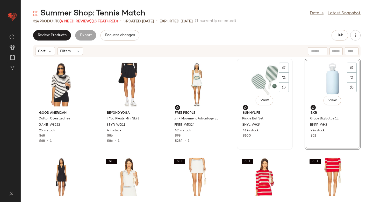
click at [262, 78] on div "View" at bounding box center [265, 84] width 52 height 48
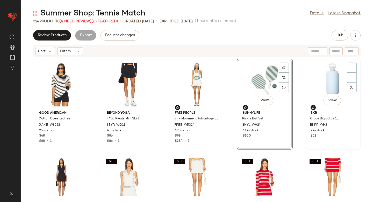
click at [317, 84] on div "View" at bounding box center [333, 84] width 52 height 48
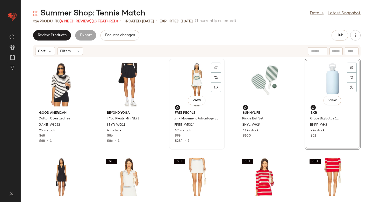
click at [185, 81] on div "View" at bounding box center [197, 84] width 52 height 48
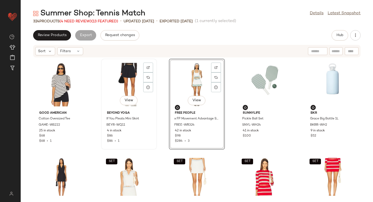
click at [117, 86] on div "View" at bounding box center [129, 84] width 52 height 48
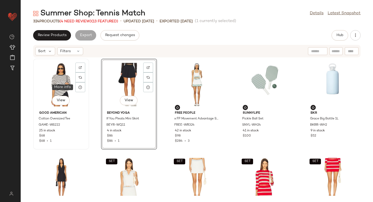
click at [72, 81] on div "View" at bounding box center [61, 84] width 52 height 48
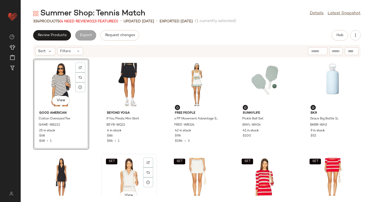
click at [120, 174] on div "SET View" at bounding box center [129, 179] width 52 height 48
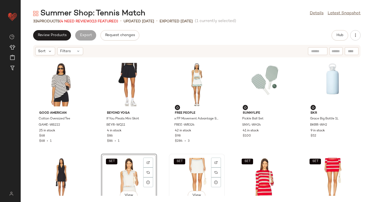
click at [190, 164] on div "SET View" at bounding box center [197, 179] width 52 height 48
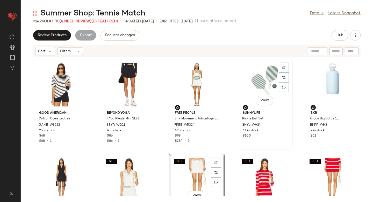
click at [249, 72] on div "View" at bounding box center [265, 84] width 52 height 48
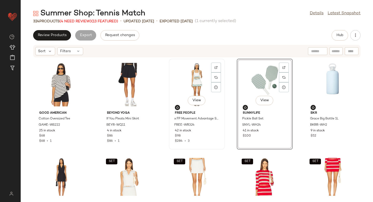
click at [188, 75] on div "View" at bounding box center [197, 84] width 52 height 48
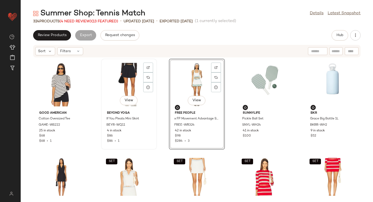
click at [129, 73] on div "View" at bounding box center [129, 84] width 52 height 48
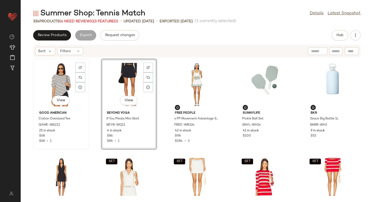
click at [52, 73] on div "View" at bounding box center [61, 84] width 52 height 48
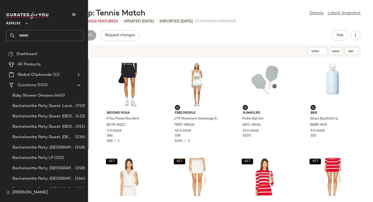
click at [44, 35] on input "text" at bounding box center [50, 35] width 68 height 11
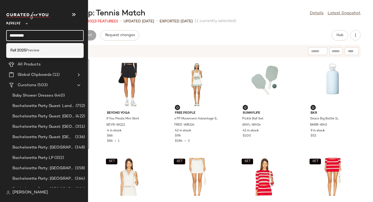
type input "*********"
click at [43, 48] on div "Fall 2025 Preview" at bounding box center [44, 50] width 69 height 5
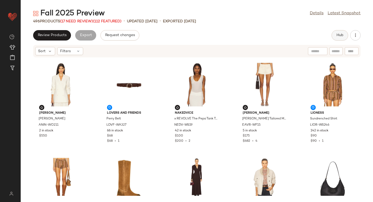
click at [344, 35] on button "Hub" at bounding box center [340, 35] width 17 height 10
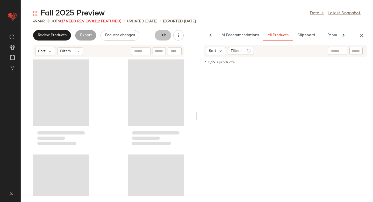
scroll to position [0, 12]
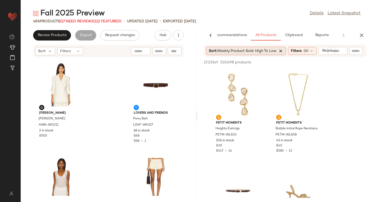
click at [283, 51] on icon at bounding box center [281, 50] width 5 height 5
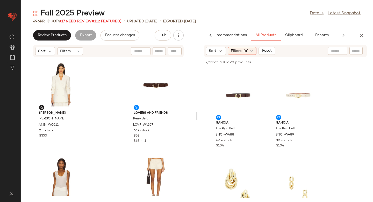
click at [356, 50] on input "text" at bounding box center [356, 50] width 9 height 5
paste input "**********"
type input "**********"
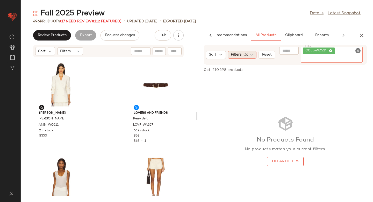
click at [249, 54] on div "Filters (6)" at bounding box center [242, 55] width 29 height 8
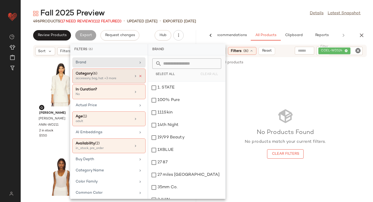
click at [139, 75] on icon at bounding box center [141, 76] width 4 height 4
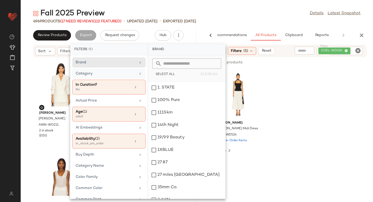
click at [351, 85] on div "Camila Coelho Andrade Midi Dress COEL-WD524 305 Pre-Order Items $259 $518 • 2" at bounding box center [286, 113] width 176 height 91
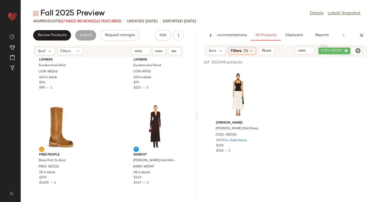
scroll to position [252, 0]
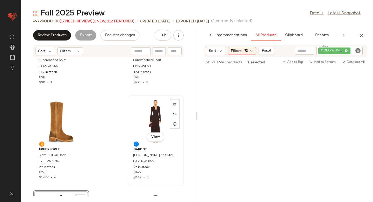
click at [149, 116] on div "View" at bounding box center [156, 121] width 52 height 48
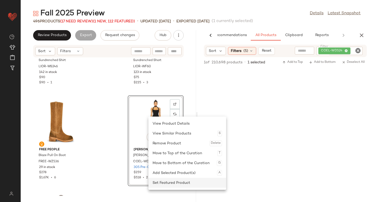
click at [159, 182] on div "Set Featured Product" at bounding box center [187, 183] width 69 height 10
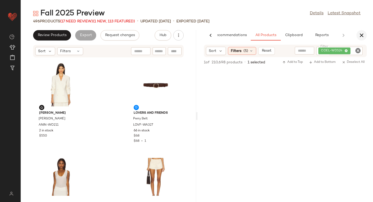
click at [358, 34] on button "button" at bounding box center [362, 35] width 10 height 10
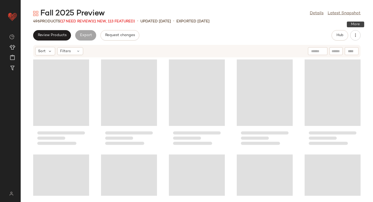
click at [358, 34] on icon "button" at bounding box center [355, 35] width 5 height 5
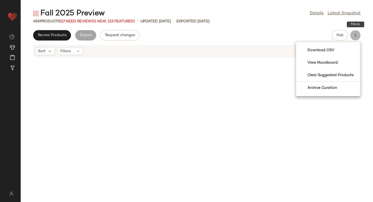
scroll to position [99, 0]
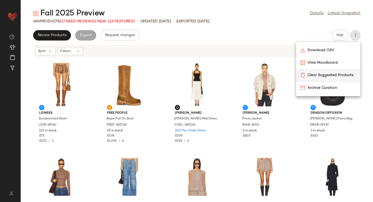
click at [340, 75] on span "Clear Suggested Products" at bounding box center [332, 74] width 49 height 5
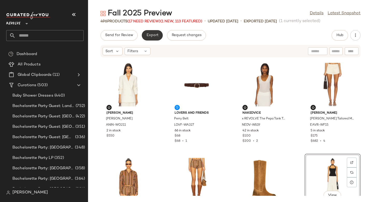
click at [151, 38] on button "Export" at bounding box center [152, 35] width 21 height 10
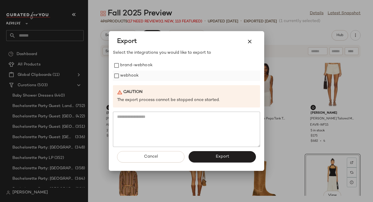
click at [127, 73] on label "webhook" at bounding box center [129, 76] width 18 height 10
click at [220, 158] on span "Export" at bounding box center [222, 156] width 14 height 5
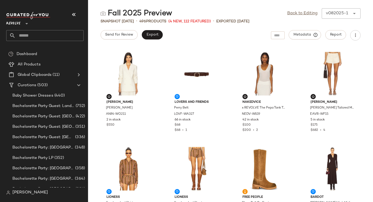
click at [41, 32] on input "text" at bounding box center [50, 35] width 68 height 11
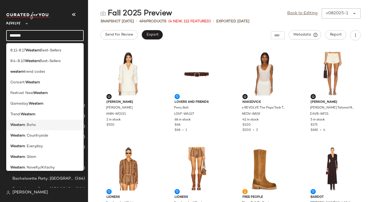
type input "*******"
click at [37, 122] on div "Western : Boho" at bounding box center [44, 124] width 69 height 5
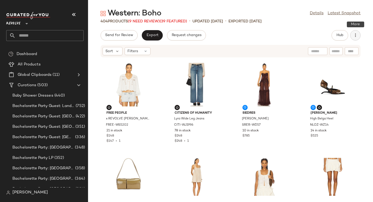
click at [355, 35] on icon "button" at bounding box center [355, 35] width 5 height 5
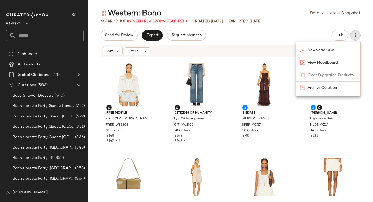
click at [301, 19] on div "404 Products (9 Need Review) (39 Featured) • updated [DATE] • Exported [DATE]" at bounding box center [230, 21] width 285 height 5
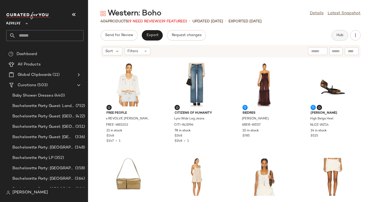
click at [342, 34] on span "Hub" at bounding box center [339, 35] width 7 height 4
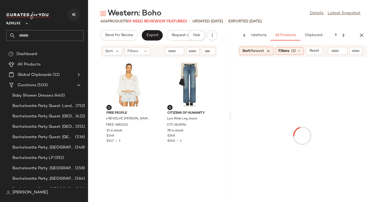
click at [72, 14] on icon "button" at bounding box center [74, 14] width 6 height 6
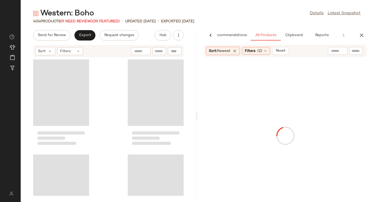
scroll to position [0, 12]
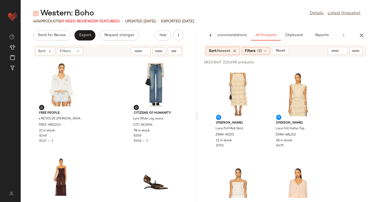
click at [357, 52] on input "text" at bounding box center [356, 50] width 9 height 5
paste input "**********"
type input "**********"
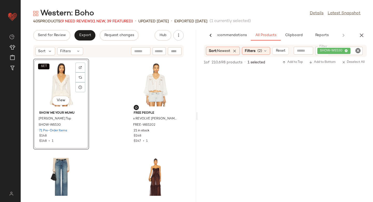
drag, startPoint x: 244, startPoint y: 97, endPoint x: 39, endPoint y: 5, distance: 225.6
click at [358, 53] on icon "Clear Filter" at bounding box center [358, 50] width 6 height 6
paste input "**********"
type input "**********"
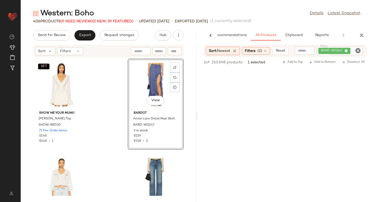
click at [356, 49] on icon "Clear Filter" at bounding box center [358, 50] width 6 height 6
paste input "**********"
type input "**********"
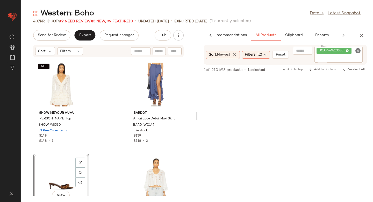
click at [357, 50] on icon "Clear Filter" at bounding box center [358, 50] width 6 height 6
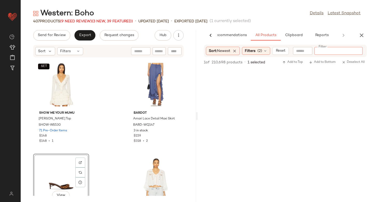
paste input "*********"
type input "*********"
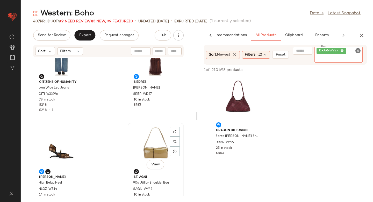
scroll to position [230, 0]
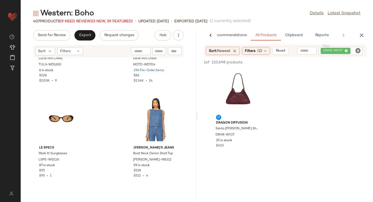
scroll to position [729, 0]
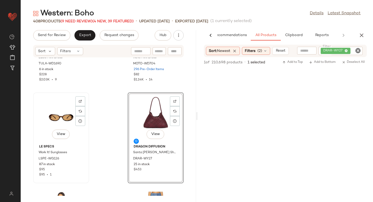
click at [58, 117] on div "View" at bounding box center [61, 118] width 52 height 48
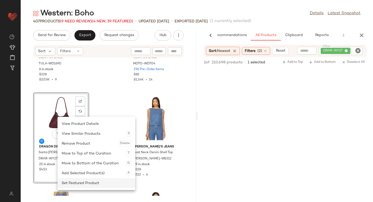
click at [72, 181] on div "Set Featured Product" at bounding box center [96, 183] width 69 height 10
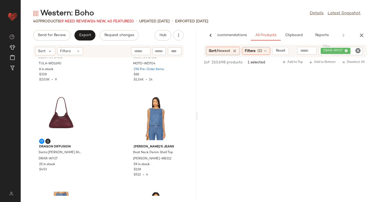
click at [360, 52] on icon "Clear Filter" at bounding box center [358, 50] width 6 height 6
paste input "**********"
type input "**********"
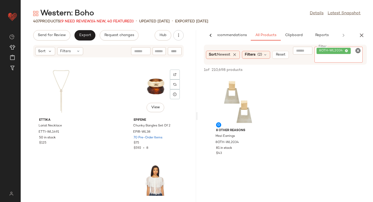
scroll to position [1043, 0]
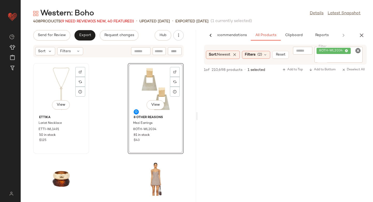
click at [61, 94] on div "View" at bounding box center [61, 89] width 52 height 48
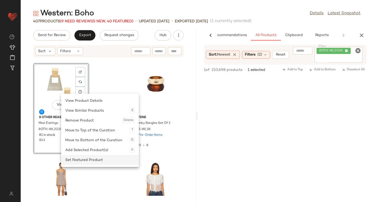
click at [83, 156] on div "Set Featured Product" at bounding box center [99, 160] width 69 height 10
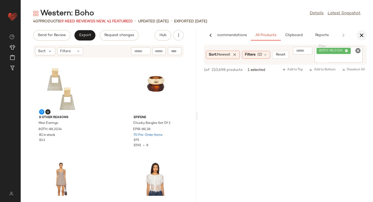
click at [359, 38] on icon "button" at bounding box center [362, 35] width 6 height 6
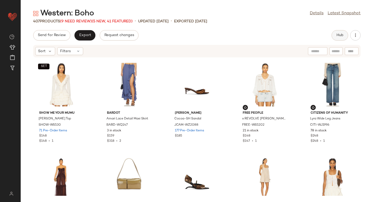
click at [345, 34] on button "Hub" at bounding box center [340, 35] width 17 height 10
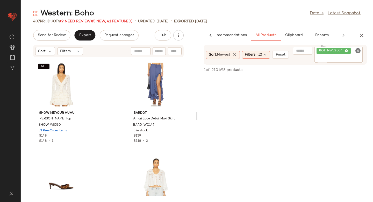
click at [358, 51] on icon "Clear Filter" at bounding box center [358, 50] width 6 height 6
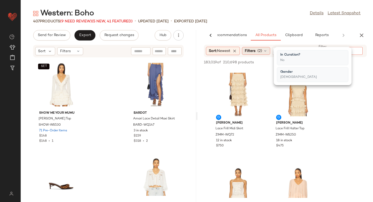
click at [261, 52] on span "(2)" at bounding box center [260, 50] width 5 height 5
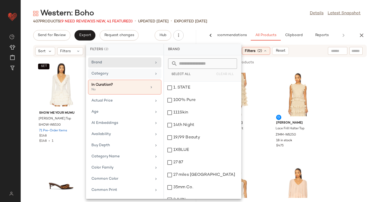
click at [123, 73] on div "Category" at bounding box center [122, 73] width 60 height 5
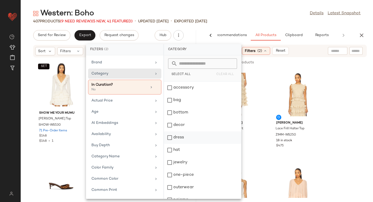
click at [171, 144] on div "dress" at bounding box center [202, 150] width 77 height 12
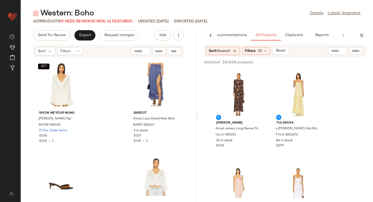
scroll to position [56, 0]
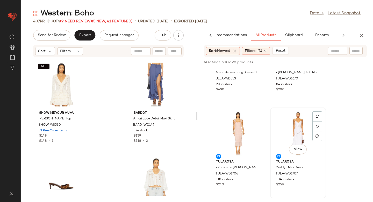
click at [319, 121] on div at bounding box center [318, 126] width 10 height 10
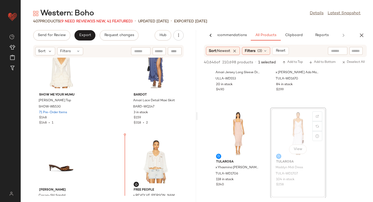
scroll to position [19, 0]
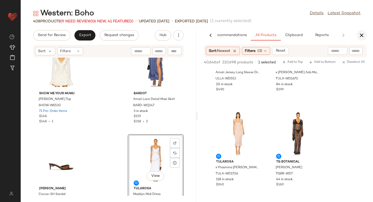
click at [365, 34] on icon "button" at bounding box center [362, 35] width 6 height 6
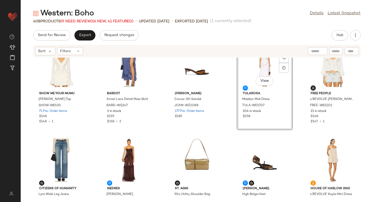
scroll to position [0, 0]
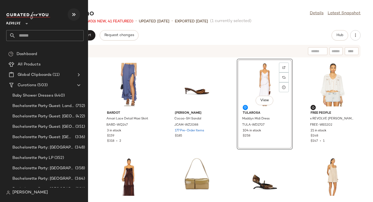
click at [70, 16] on button "button" at bounding box center [74, 14] width 12 height 12
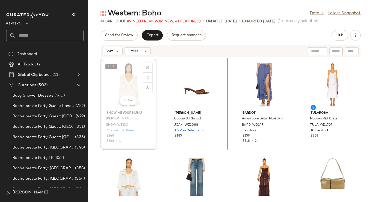
drag, startPoint x: 129, startPoint y: 81, endPoint x: 137, endPoint y: 80, distance: 8.6
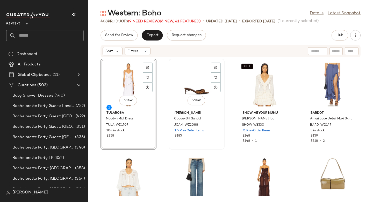
click at [204, 88] on div "View" at bounding box center [197, 84] width 52 height 48
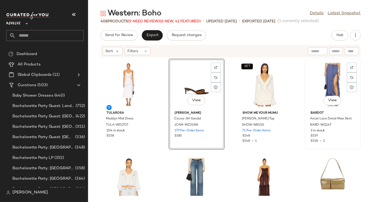
click at [324, 76] on div "View" at bounding box center [333, 84] width 52 height 48
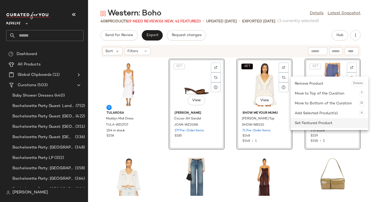
click at [321, 125] on div "Set Featured Product" at bounding box center [329, 123] width 69 height 10
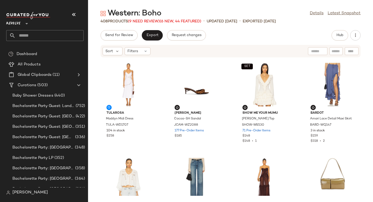
click at [298, 130] on div "Tularosa Maddyn Midi Dress TULA-WD1707 104 in stock $258 Jeffrey Campbell Cocoa…" at bounding box center [230, 127] width 285 height 138
click at [155, 37] on span "Export" at bounding box center [152, 35] width 12 height 4
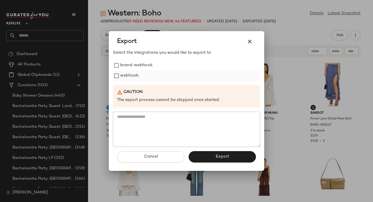
click at [124, 79] on label "webhook" at bounding box center [129, 76] width 18 height 10
click at [222, 158] on span "Export" at bounding box center [222, 156] width 14 height 5
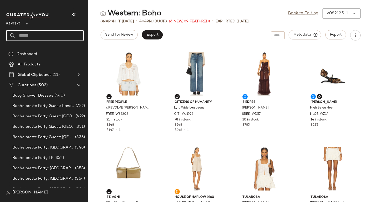
click at [40, 36] on input "text" at bounding box center [50, 35] width 68 height 11
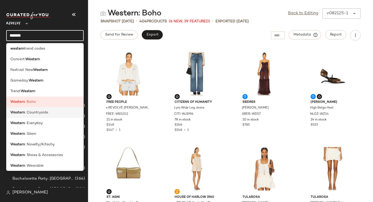
scroll to position [25, 0]
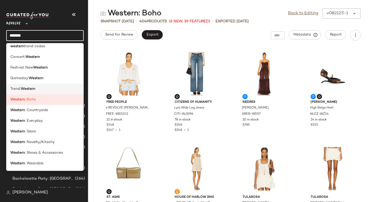
type input "*******"
click at [38, 88] on div "Trend: Western" at bounding box center [44, 88] width 69 height 5
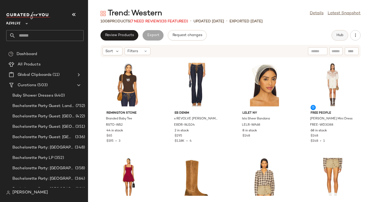
click at [340, 34] on span "Hub" at bounding box center [339, 35] width 7 height 4
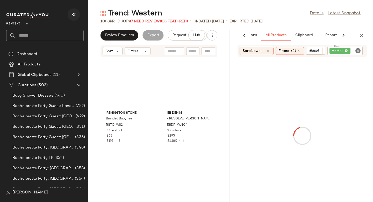
click at [72, 16] on icon "button" at bounding box center [74, 14] width 6 height 6
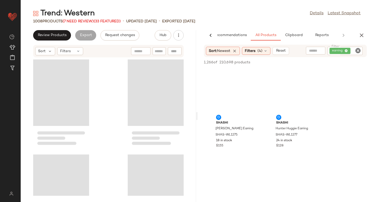
scroll to position [0, 12]
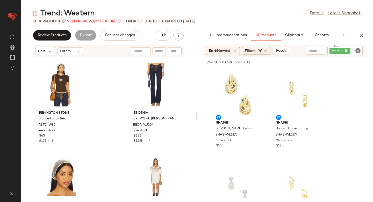
click at [357, 51] on icon "Clear Filter" at bounding box center [358, 50] width 6 height 6
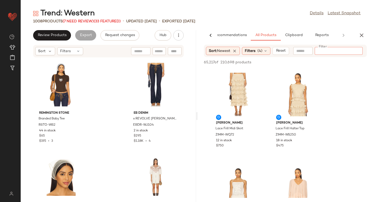
paste input "**********"
type input "**********"
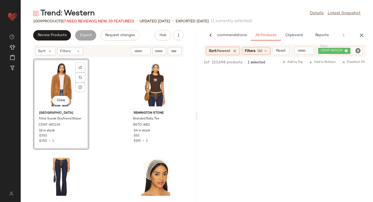
drag, startPoint x: 233, startPoint y: 97, endPoint x: 34, endPoint y: 2, distance: 219.9
click at [357, 52] on icon "Clear Filter" at bounding box center [358, 50] width 6 height 6
paste input "**********"
type input "**********"
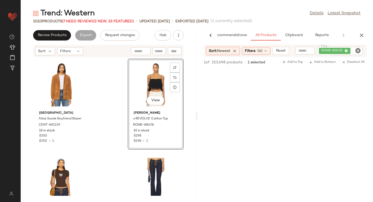
drag, startPoint x: 230, startPoint y: 95, endPoint x: 37, endPoint y: 0, distance: 215.5
click at [357, 52] on icon "Clear Filter" at bounding box center [358, 50] width 6 height 6
paste input "**********"
type input "**********"
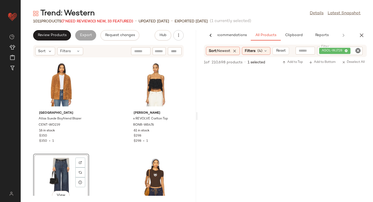
click at [356, 53] on icon "Clear Filter" at bounding box center [358, 50] width 6 height 6
paste input "**********"
type input "**********"
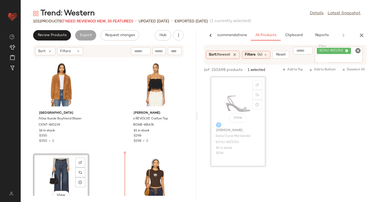
scroll to position [19, 0]
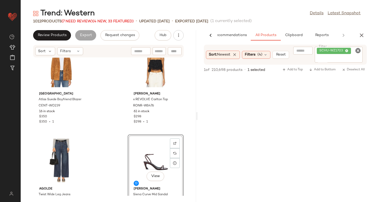
drag, startPoint x: 227, startPoint y: 99, endPoint x: 60, endPoint y: 2, distance: 193.2
click at [356, 50] on icon "Clear Filter" at bounding box center [358, 50] width 6 height 6
paste input "*********"
type input "*********"
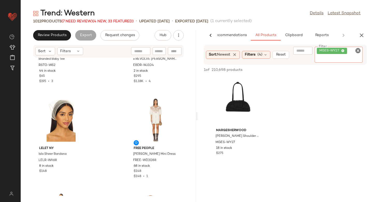
scroll to position [255, 0]
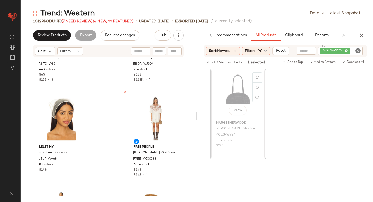
drag, startPoint x: 239, startPoint y: 93, endPoint x: 236, endPoint y: 93, distance: 2.6
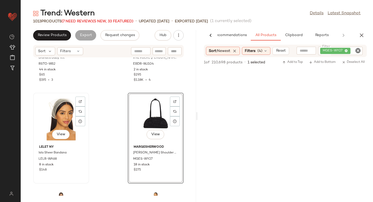
click at [54, 110] on div "View" at bounding box center [61, 118] width 52 height 48
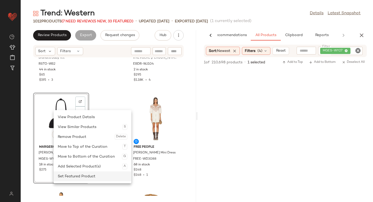
click at [71, 173] on div "Set Featured Product" at bounding box center [92, 176] width 69 height 10
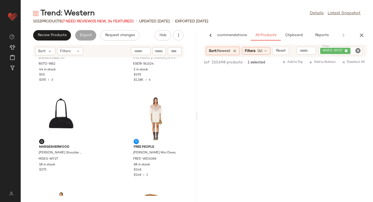
click at [356, 51] on icon "Clear Filter" at bounding box center [358, 50] width 6 height 6
paste input "**********"
type input "**********"
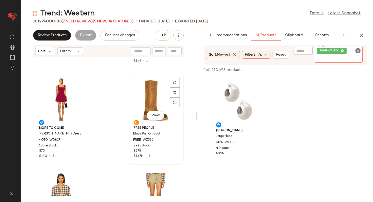
scroll to position [369, 0]
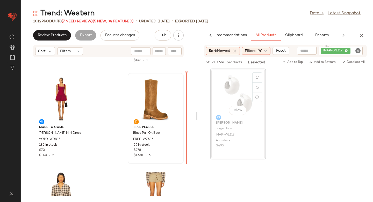
drag, startPoint x: 235, startPoint y: 96, endPoint x: 178, endPoint y: 124, distance: 63.2
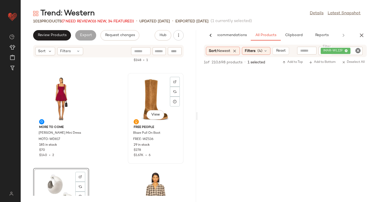
click at [151, 97] on div "View" at bounding box center [156, 99] width 52 height 48
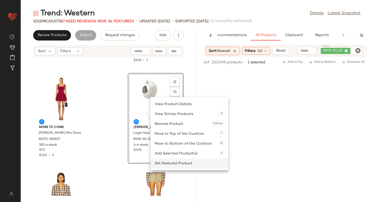
click at [162, 165] on div "Set Featured Product" at bounding box center [189, 163] width 69 height 10
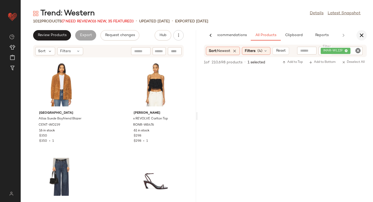
click at [361, 36] on icon "button" at bounding box center [362, 35] width 6 height 6
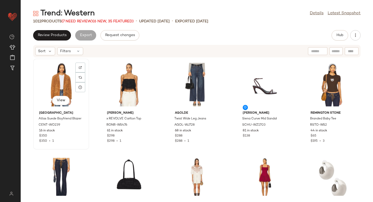
click at [71, 83] on div "View" at bounding box center [61, 84] width 52 height 48
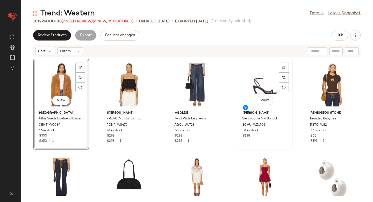
click at [261, 84] on div "View" at bounding box center [265, 84] width 52 height 48
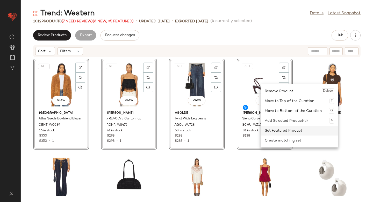
click at [271, 128] on div "Set Featured Product" at bounding box center [299, 130] width 69 height 10
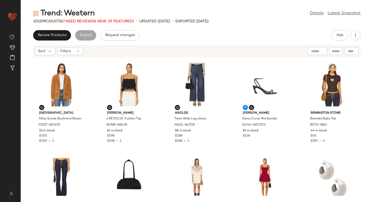
click at [293, 147] on div "Central Park West Atlas Suede Boyfriend Blazer CENT-WO239 16 in stock $350 $350…" at bounding box center [197, 127] width 353 height 138
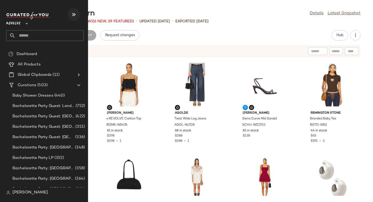
click at [71, 17] on icon "button" at bounding box center [74, 14] width 6 height 6
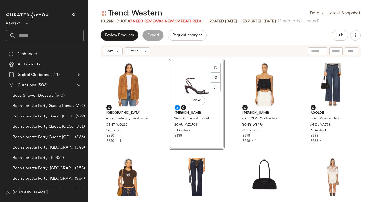
click at [267, 40] on div "Review Products Export Request changes Hub" at bounding box center [231, 35] width 260 height 10
click at [354, 33] on icon "button" at bounding box center [355, 35] width 5 height 5
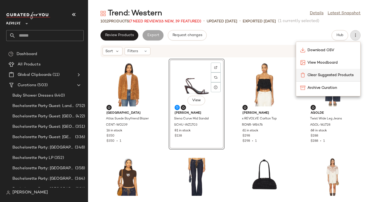
click at [336, 79] on div "Clear Suggested Products" at bounding box center [328, 75] width 64 height 12
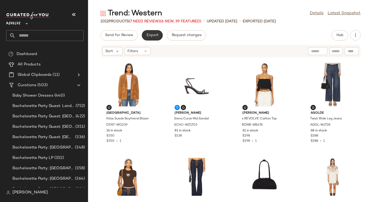
click at [147, 36] on span "Export" at bounding box center [152, 35] width 12 height 4
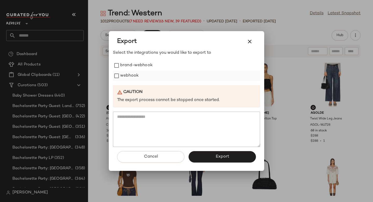
click at [130, 72] on label "webhook" at bounding box center [129, 76] width 18 height 10
click at [216, 158] on span "Export" at bounding box center [222, 156] width 14 height 5
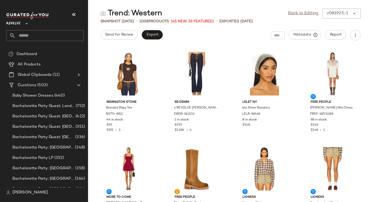
click at [38, 33] on input "text" at bounding box center [50, 35] width 68 height 11
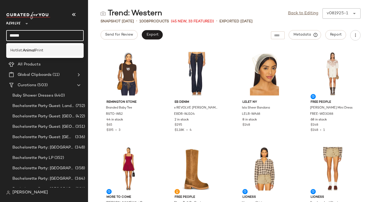
type input "******"
click at [31, 50] on b "Animal" at bounding box center [29, 50] width 12 height 5
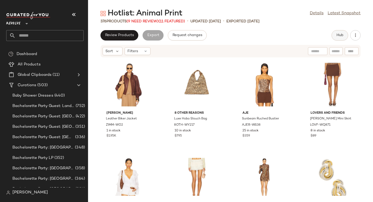
click at [341, 35] on span "Hub" at bounding box center [339, 35] width 7 height 4
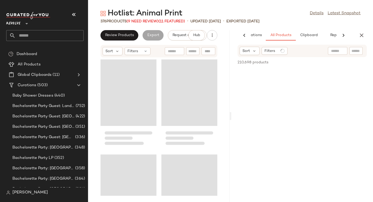
scroll to position [0, 31]
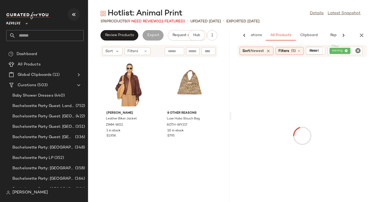
click at [74, 15] on icon "button" at bounding box center [74, 14] width 6 height 6
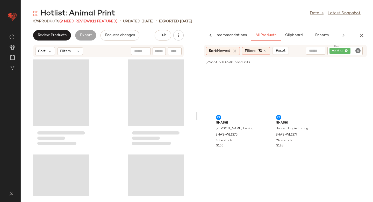
scroll to position [0, 12]
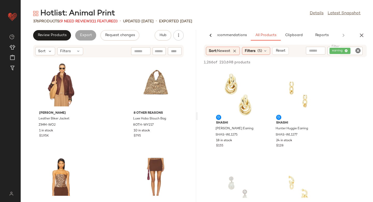
click at [356, 52] on icon "Clear Filter" at bounding box center [358, 50] width 6 height 6
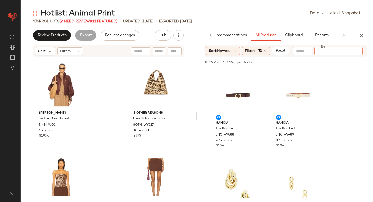
paste input "**********"
type input "**********"
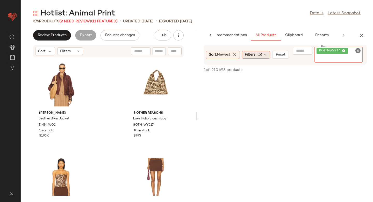
click at [248, 54] on div "Filters (5)" at bounding box center [256, 55] width 28 height 8
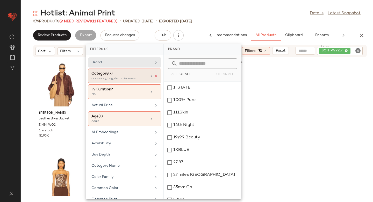
click at [155, 76] on icon at bounding box center [157, 76] width 4 height 4
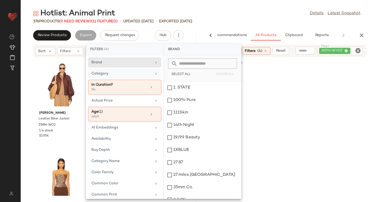
click at [339, 101] on div at bounding box center [286, 117] width 176 height 99
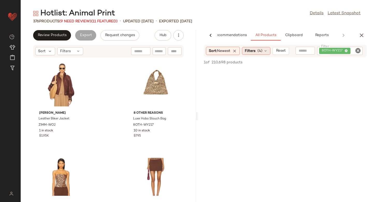
click at [256, 52] on span "Filters" at bounding box center [250, 50] width 11 height 5
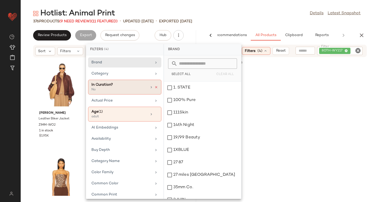
click at [155, 87] on icon at bounding box center [157, 87] width 4 height 4
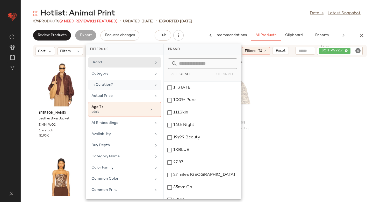
click at [316, 92] on div "8 Other Reasons Luxe Hobo Slouch Bag 8OTH-WY217 10 in stock $795" at bounding box center [286, 113] width 176 height 91
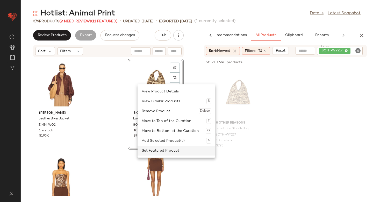
click at [156, 151] on div "Set Featured Product" at bounding box center [176, 150] width 69 height 10
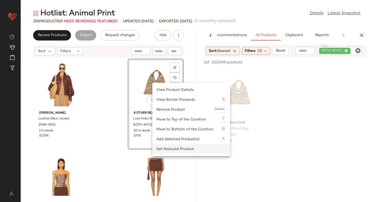
click at [170, 145] on div "Set Featured Product" at bounding box center [191, 149] width 69 height 10
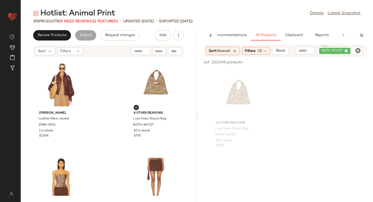
click at [358, 53] on icon "Clear Filter" at bounding box center [358, 50] width 6 height 6
paste input "**********"
type input "**********"
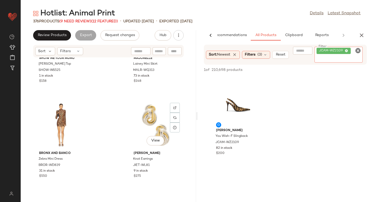
scroll to position [251, 0]
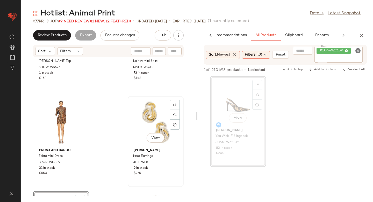
click at [149, 120] on div "View" at bounding box center [156, 122] width 52 height 48
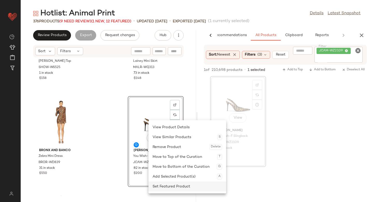
click at [157, 182] on div "Set Featured Product" at bounding box center [187, 186] width 69 height 10
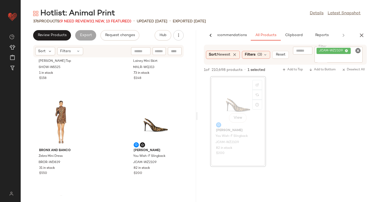
click at [360, 50] on icon "Clear Filter" at bounding box center [358, 50] width 6 height 6
paste input "**********"
type input "**********"
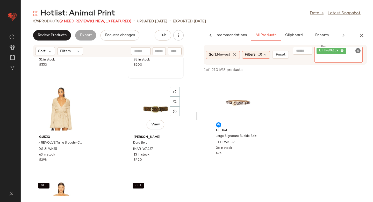
scroll to position [378, 0]
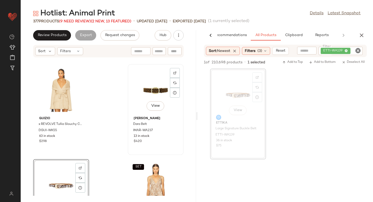
click at [133, 92] on div "View" at bounding box center [156, 90] width 52 height 48
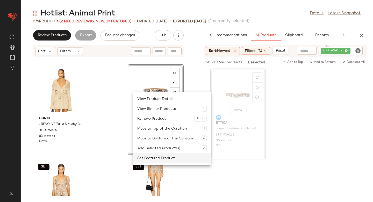
click at [151, 161] on div "Set Featured Product" at bounding box center [171, 158] width 69 height 10
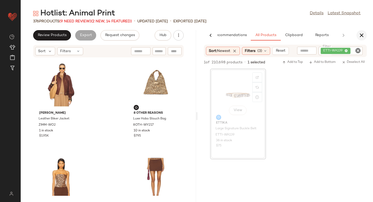
click at [365, 36] on icon "button" at bounding box center [362, 35] width 6 height 6
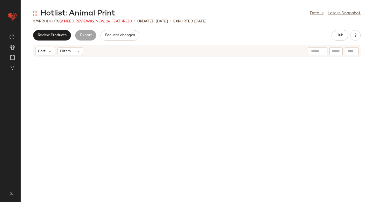
scroll to position [99, 0]
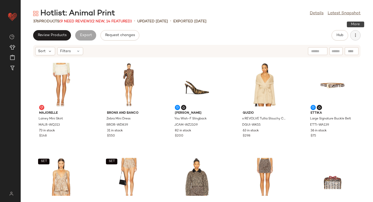
click at [357, 36] on icon "button" at bounding box center [355, 35] width 5 height 5
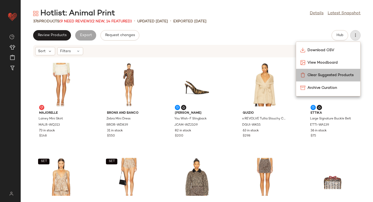
click at [347, 76] on span "Clear Suggested Products" at bounding box center [332, 74] width 49 height 5
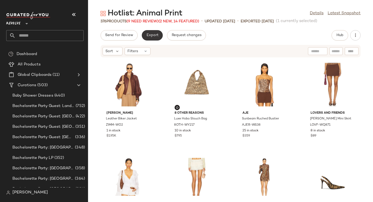
click at [150, 34] on span "Export" at bounding box center [152, 35] width 12 height 4
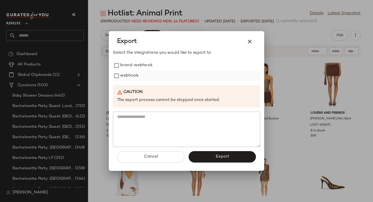
click at [133, 77] on label "webhook" at bounding box center [129, 76] width 18 height 10
click at [215, 161] on button "Export" at bounding box center [222, 156] width 67 height 11
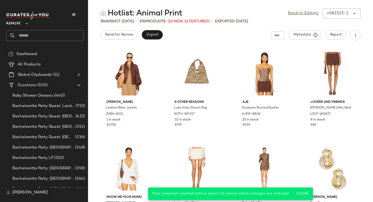
click at [39, 39] on input "text" at bounding box center [50, 35] width 68 height 11
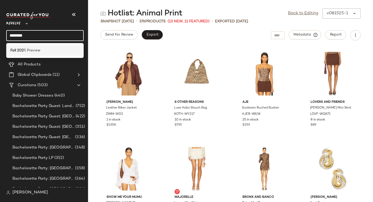
type input "********"
click at [44, 49] on div "Fall 202 5 Preview" at bounding box center [44, 50] width 69 height 5
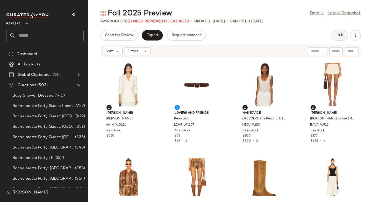
click at [342, 36] on span "Hub" at bounding box center [339, 35] width 7 height 4
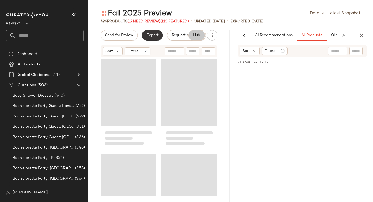
scroll to position [0, 31]
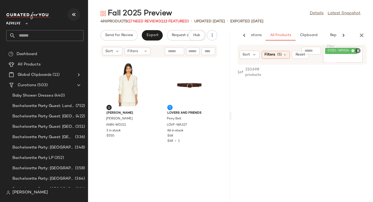
click at [76, 15] on icon "button" at bounding box center [74, 14] width 6 height 6
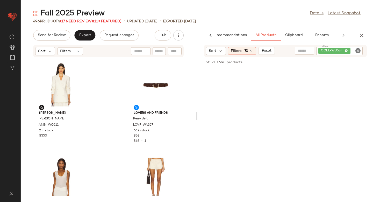
click at [359, 50] on icon "Clear Filter" at bounding box center [358, 50] width 6 height 6
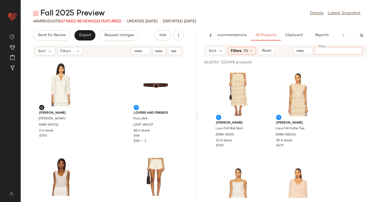
paste input "**********"
type input "**********"
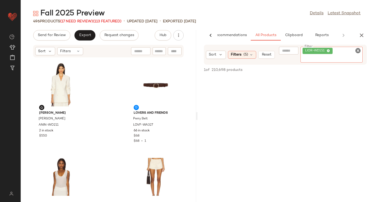
scroll to position [0, 0]
click at [241, 57] on div "Sort Filters (5) Reset Filter LIOR-WD151 Filter 1 of 210,698 products • 0 selec…" at bounding box center [286, 123] width 176 height 157
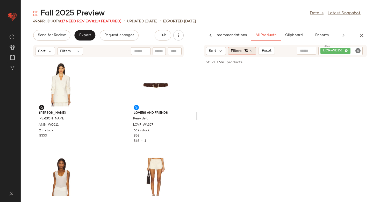
click at [241, 54] on div "Filters (5)" at bounding box center [242, 51] width 28 height 8
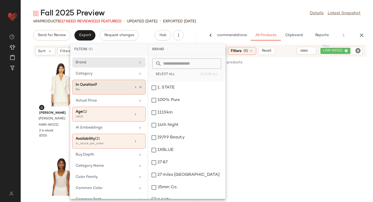
click at [139, 86] on icon at bounding box center [141, 87] width 4 height 4
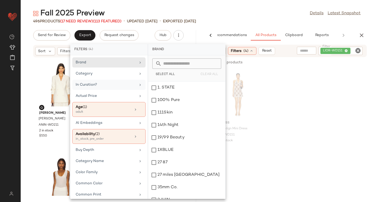
click at [290, 76] on div "LIONESS Stars Align Mini Dress LIOR-WD151 40 in stock $90" at bounding box center [286, 113] width 176 height 91
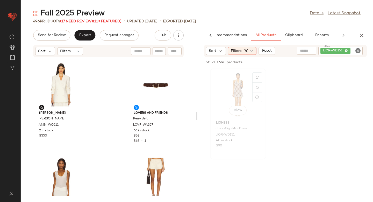
click at [227, 91] on div "View" at bounding box center [238, 94] width 52 height 48
click at [233, 134] on span "LIOR-WD151" at bounding box center [225, 134] width 19 height 5
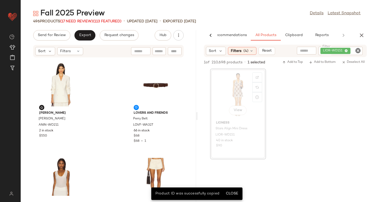
click at [175, 54] on div at bounding box center [175, 51] width 14 height 8
paste input "**********"
type input "**********"
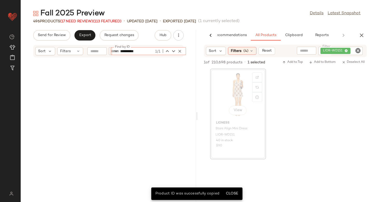
scroll to position [19640, 0]
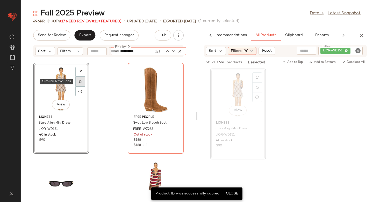
click at [79, 83] on div at bounding box center [80, 81] width 10 height 10
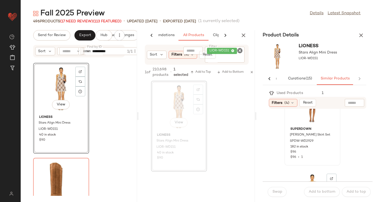
scroll to position [0, 0]
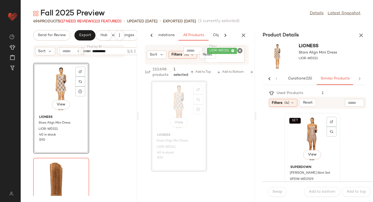
click at [311, 128] on div "SET View" at bounding box center [312, 139] width 52 height 48
click at [273, 196] on button "Swap" at bounding box center [277, 192] width 19 height 10
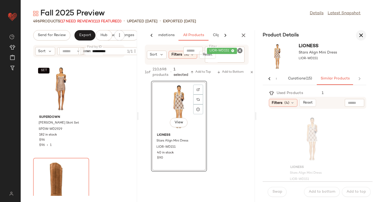
click at [363, 33] on icon "button" at bounding box center [361, 35] width 6 height 6
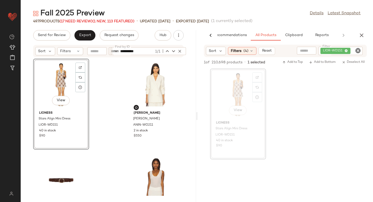
drag, startPoint x: 238, startPoint y: 87, endPoint x: 35, endPoint y: 1, distance: 220.4
click at [359, 51] on icon "Clear Filter" at bounding box center [358, 50] width 6 height 6
paste input "*********"
type input "*********"
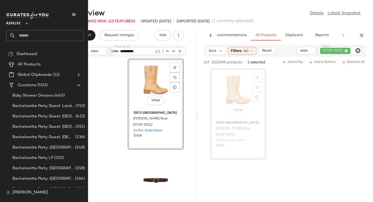
drag, startPoint x: 243, startPoint y: 91, endPoint x: 26, endPoint y: 0, distance: 234.9
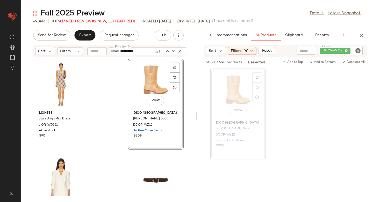
click at [358, 54] on div "DCOP-WZ12" at bounding box center [340, 51] width 45 height 8
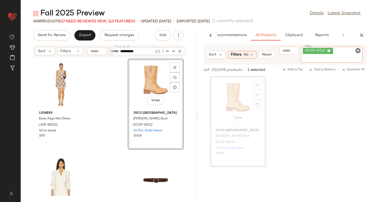
paste input "*********"
type input "*********"
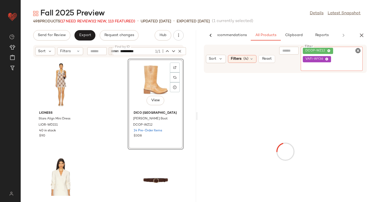
click at [359, 52] on icon "Clear Filter" at bounding box center [358, 50] width 6 height 6
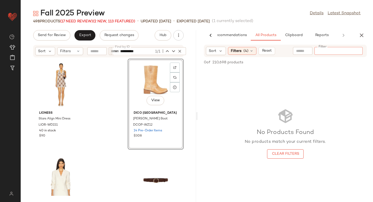
paste input "*********"
type input "*********"
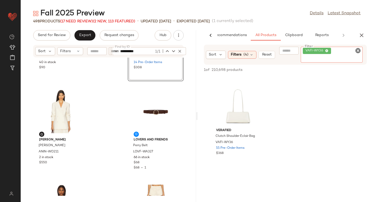
scroll to position [72, 0]
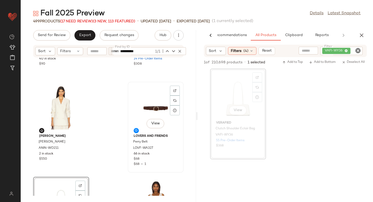
click at [140, 100] on div "View" at bounding box center [156, 107] width 52 height 48
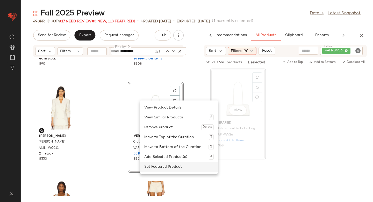
click at [156, 167] on div "Set Featured Product" at bounding box center [178, 167] width 69 height 10
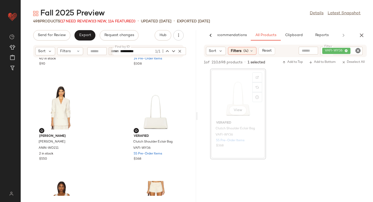
click at [359, 51] on icon "Clear Filter" at bounding box center [358, 50] width 6 height 6
paste input "*********"
type input "*********"
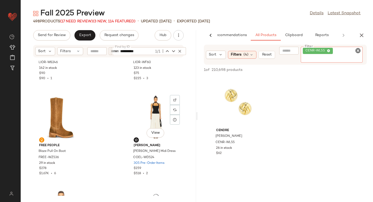
scroll to position [364, 0]
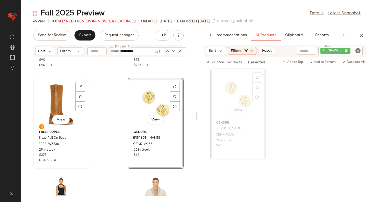
click at [56, 102] on div "View" at bounding box center [61, 104] width 52 height 48
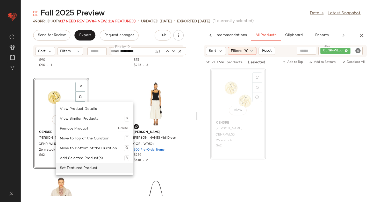
click at [77, 165] on div "Set Featured Product" at bounding box center [94, 168] width 69 height 10
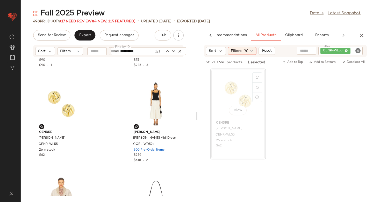
click at [360, 51] on icon "Clear Filter" at bounding box center [358, 50] width 6 height 6
paste input "*********"
type input "*********"
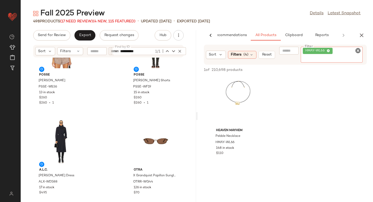
scroll to position [725, 0]
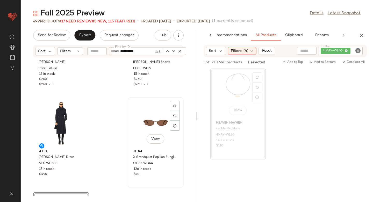
click at [143, 115] on div "View" at bounding box center [156, 123] width 52 height 48
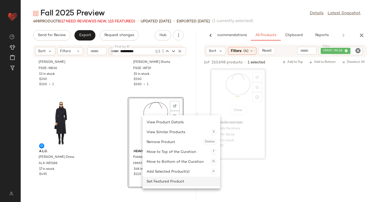
click at [160, 182] on div "Set Featured Product" at bounding box center [181, 181] width 69 height 10
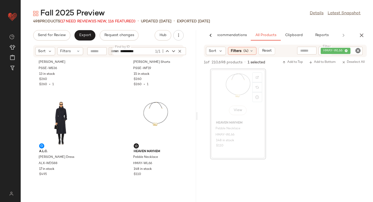
click at [357, 48] on icon "Clear Filter" at bounding box center [358, 50] width 6 height 6
paste input "********"
type input "********"
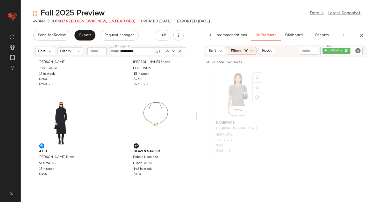
click at [239, 101] on div "View" at bounding box center [238, 94] width 52 height 48
click at [255, 87] on div at bounding box center [257, 87] width 10 height 10
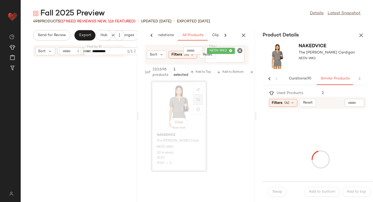
scroll to position [1613, 0]
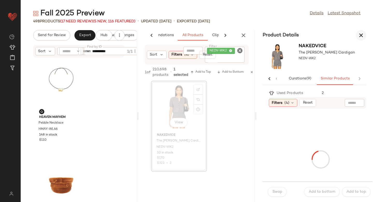
click at [361, 36] on icon "button" at bounding box center [361, 35] width 6 height 6
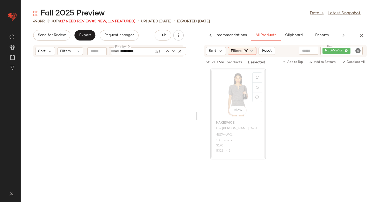
scroll to position [759, 0]
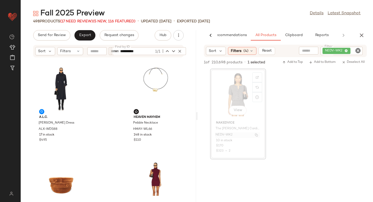
click at [229, 135] on span "NEDV-WK2" at bounding box center [224, 134] width 17 height 5
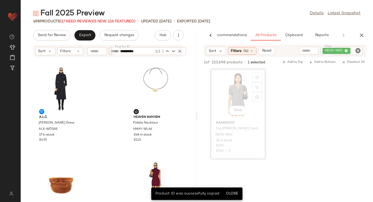
click at [180, 51] on icon "button" at bounding box center [180, 51] width 5 height 5
paste input "********"
type input "********"
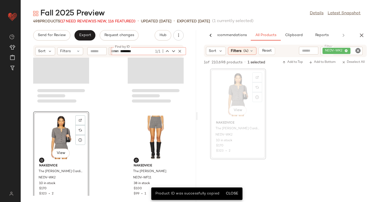
scroll to position [6307, 0]
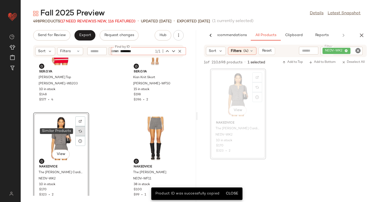
click at [80, 131] on img at bounding box center [80, 130] width 3 height 3
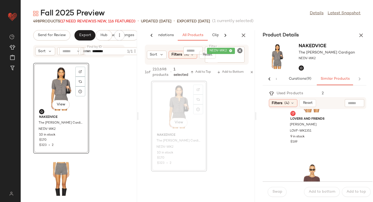
scroll to position [0, 0]
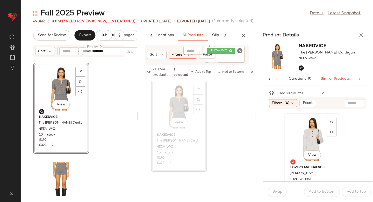
click at [304, 138] on div "View" at bounding box center [312, 139] width 52 height 48
click at [276, 193] on span "Swap" at bounding box center [277, 191] width 10 height 4
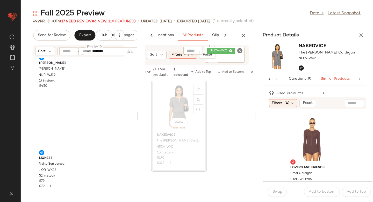
scroll to position [2159, 0]
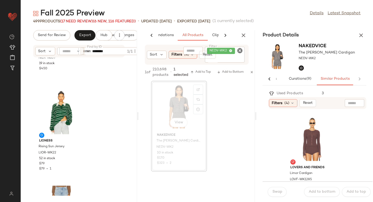
drag, startPoint x: 184, startPoint y: 106, endPoint x: 71, endPoint y: 1, distance: 154.8
click at [240, 49] on icon "Clear Filter" at bounding box center [240, 50] width 6 height 6
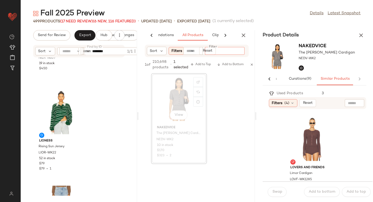
paste input "*********"
type input "*********"
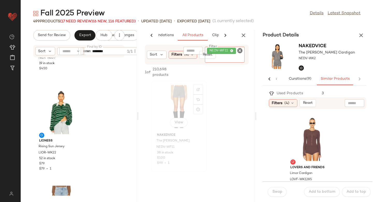
click at [178, 108] on div "View" at bounding box center [179, 106] width 52 height 48
click at [167, 145] on span "NEDV-WF11" at bounding box center [166, 147] width 18 height 5
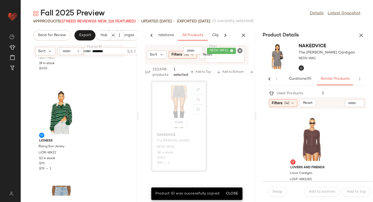
click at [120, 51] on input "********" at bounding box center [109, 51] width 34 height 8
paste input "*"
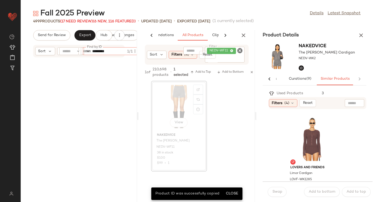
scroll to position [12904, 0]
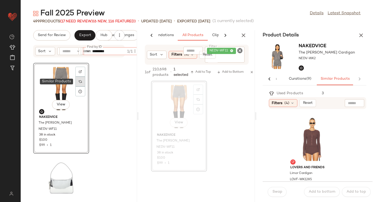
type input "*********"
click at [77, 82] on div at bounding box center [80, 81] width 10 height 10
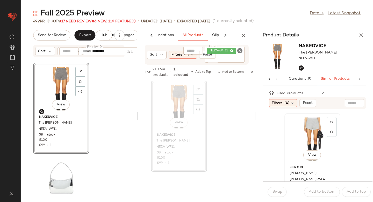
click at [316, 139] on div "View" at bounding box center [312, 139] width 52 height 48
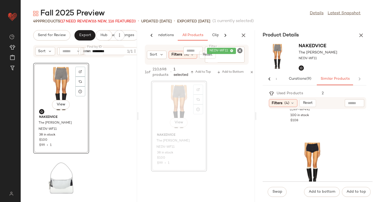
scroll to position [0, 0]
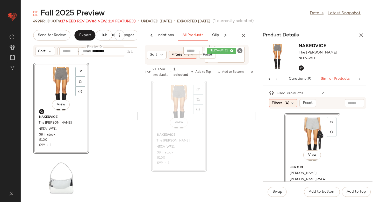
click at [305, 130] on div "View" at bounding box center [312, 139] width 52 height 48
click at [277, 189] on button "Swap" at bounding box center [277, 192] width 19 height 10
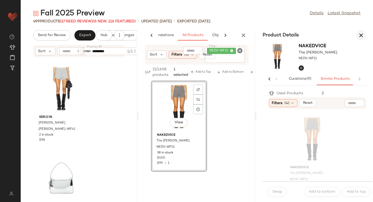
click at [358, 33] on icon "button" at bounding box center [361, 35] width 6 height 6
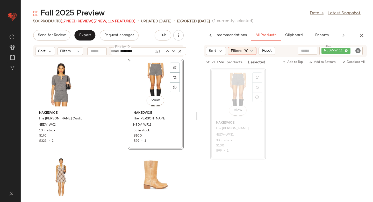
click at [359, 51] on icon "Clear Filter" at bounding box center [358, 50] width 6 height 6
paste input "*********"
type input "*********"
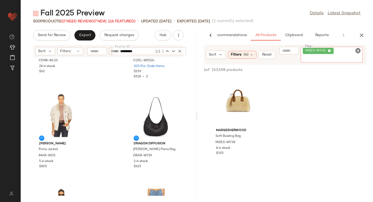
scroll to position [558, 0]
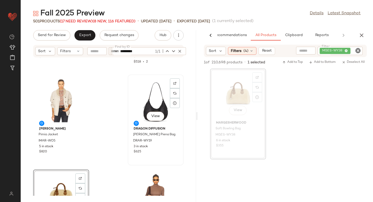
click at [146, 102] on div "View" at bounding box center [156, 100] width 52 height 48
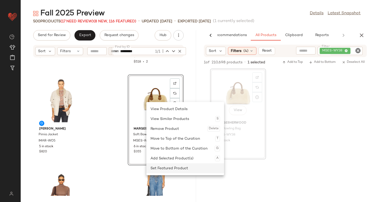
click at [159, 166] on div "Set Featured Product" at bounding box center [185, 168] width 69 height 10
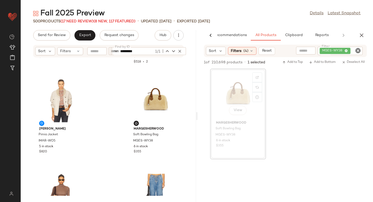
click at [359, 50] on icon "Clear Filter" at bounding box center [358, 50] width 6 height 6
paste input "**********"
type input "**********"
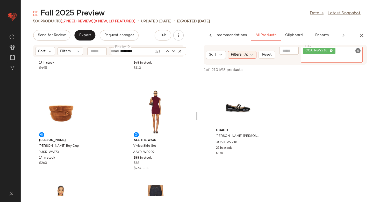
scroll to position [928, 0]
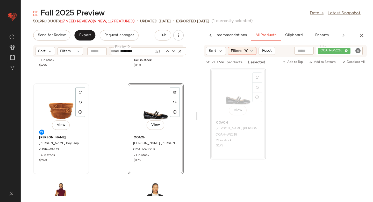
click at [60, 109] on div "View" at bounding box center [61, 109] width 52 height 48
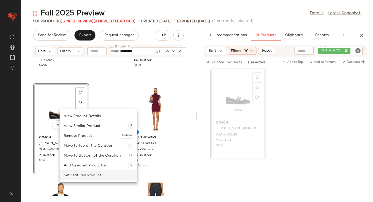
click at [84, 174] on div "Set Featured Product" at bounding box center [98, 175] width 69 height 10
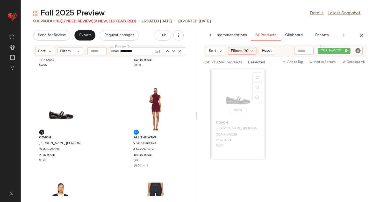
click at [360, 51] on icon "Clear Filter" at bounding box center [358, 50] width 6 height 6
paste input "**********"
type input "**********"
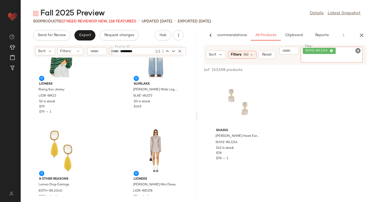
scroll to position [1211, 0]
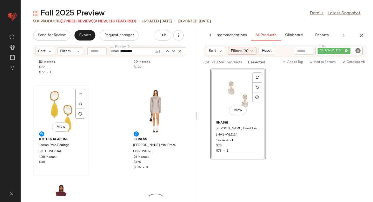
click at [57, 111] on div "View" at bounding box center [61, 111] width 52 height 48
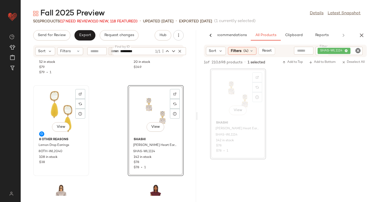
click at [46, 109] on div "View" at bounding box center [61, 111] width 52 height 48
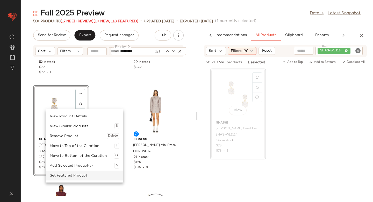
click at [74, 178] on div "Set Featured Product" at bounding box center [84, 175] width 69 height 10
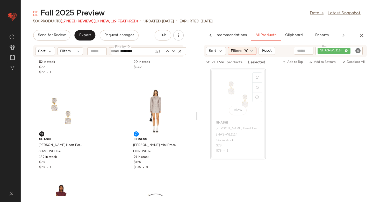
click at [358, 52] on icon "Clear Filter" at bounding box center [358, 50] width 6 height 6
paste input "*********"
type input "*********"
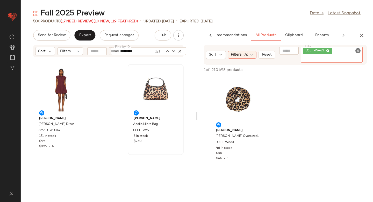
scroll to position [1332, 0]
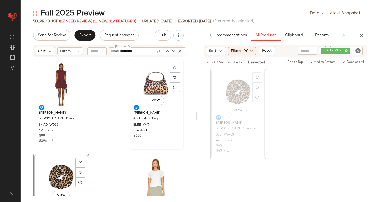
click at [149, 85] on div "View" at bounding box center [156, 84] width 52 height 48
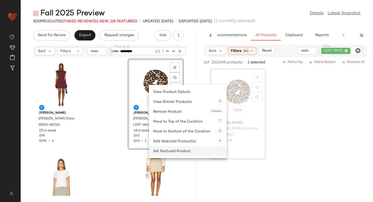
click at [157, 150] on div "Set Featured Product" at bounding box center [187, 151] width 69 height 10
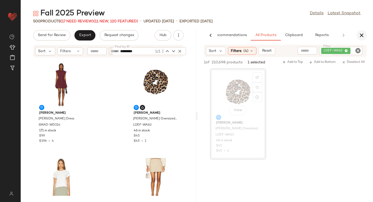
click at [365, 37] on button "button" at bounding box center [362, 35] width 10 height 10
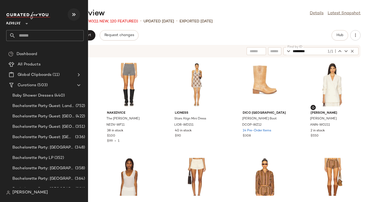
click at [74, 17] on icon "button" at bounding box center [74, 14] width 6 height 6
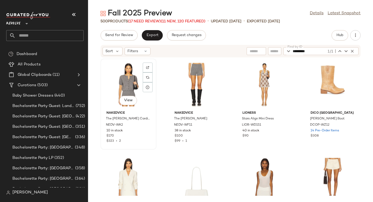
click at [133, 86] on div "View" at bounding box center [128, 84] width 52 height 48
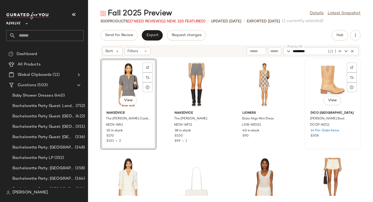
click at [313, 93] on div "View" at bounding box center [333, 84] width 52 height 48
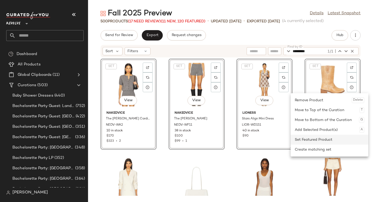
click at [311, 138] on div "Set Featured Product" at bounding box center [329, 140] width 69 height 10
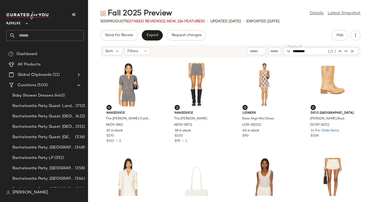
click at [297, 108] on div "Nakedvice The Pearson Cardigan NEDV-WK2 10 in stock $170 $323 • 2 Nakedvice The…" at bounding box center [230, 127] width 285 height 138
click at [148, 35] on span "Export" at bounding box center [152, 35] width 12 height 4
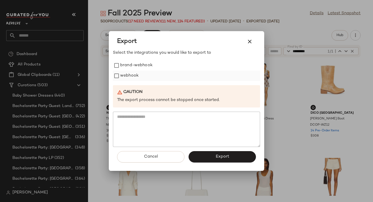
click at [125, 78] on label "webhook" at bounding box center [129, 76] width 18 height 10
click at [210, 161] on button "Export" at bounding box center [222, 156] width 67 height 11
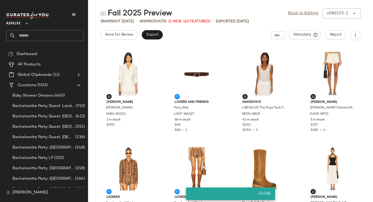
click at [56, 38] on input "text" at bounding box center [50, 35] width 68 height 11
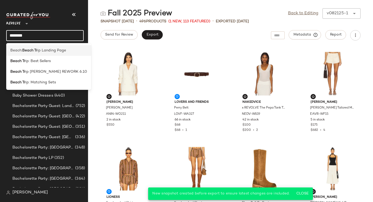
type input "********"
click at [51, 66] on div "Beach: Beach Tr ip Landing Page" at bounding box center [48, 71] width 85 height 11
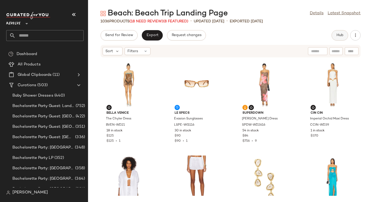
click at [344, 35] on button "Hub" at bounding box center [340, 35] width 17 height 10
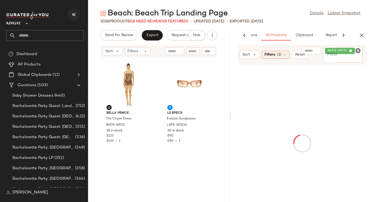
click at [74, 15] on icon "button" at bounding box center [74, 14] width 6 height 6
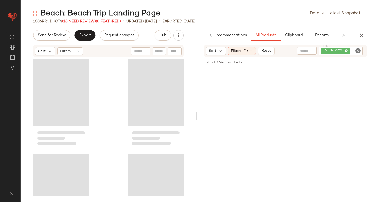
scroll to position [0, 12]
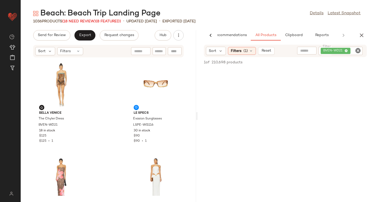
click at [359, 52] on icon "Clear Filter" at bounding box center [358, 50] width 6 height 6
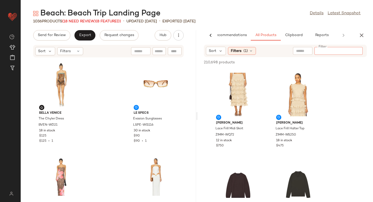
paste input "********"
type input "********"
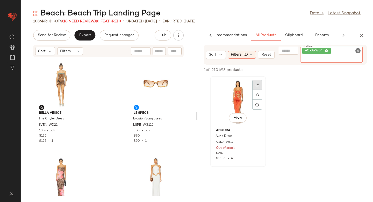
click at [257, 90] on div at bounding box center [257, 95] width 10 height 10
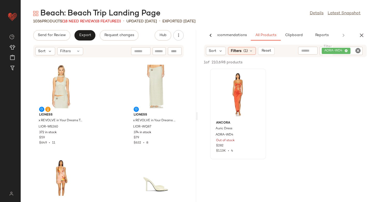
scroll to position [638, 0]
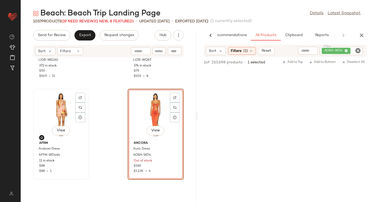
click at [54, 106] on div "View" at bounding box center [61, 114] width 52 height 48
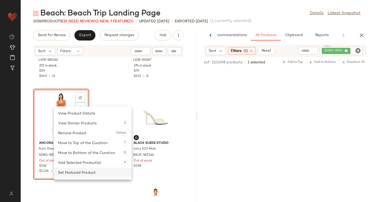
click at [78, 172] on div "Set Featured Product" at bounding box center [92, 172] width 69 height 10
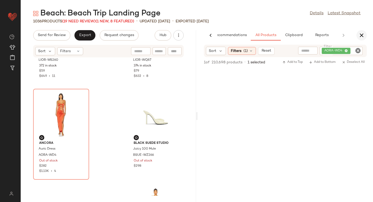
click at [363, 34] on icon "button" at bounding box center [362, 35] width 6 height 6
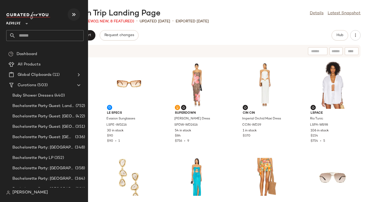
click at [71, 11] on button "button" at bounding box center [74, 14] width 12 height 12
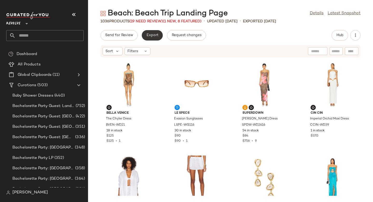
click at [155, 35] on span "Export" at bounding box center [152, 35] width 12 height 4
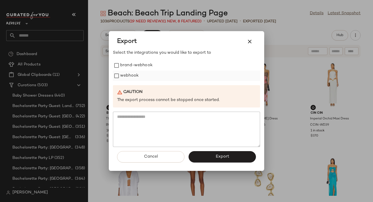
click at [132, 75] on label "webhook" at bounding box center [129, 76] width 18 height 10
click at [226, 159] on span "Export" at bounding box center [222, 156] width 14 height 5
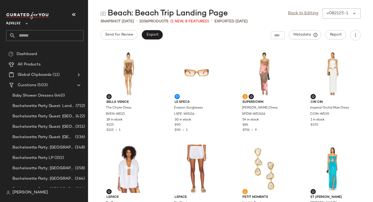
click at [31, 32] on input "text" at bounding box center [50, 35] width 68 height 11
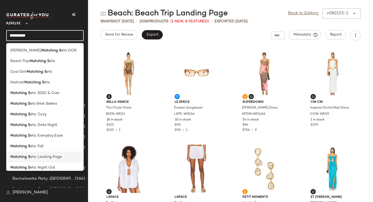
type input "**********"
click at [42, 173] on div "Matching S ets: Landing Page" at bounding box center [45, 178] width 78 height 11
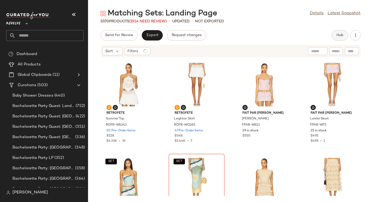
click at [339, 37] on button "Hub" at bounding box center [340, 35] width 17 height 10
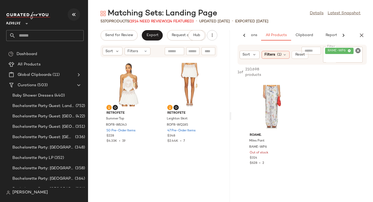
click at [74, 15] on icon "button" at bounding box center [74, 14] width 6 height 6
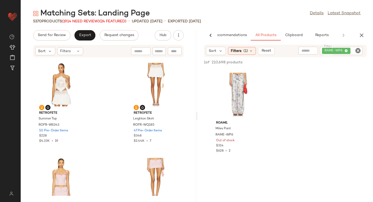
click at [357, 52] on icon "Clear Filter" at bounding box center [358, 50] width 6 height 6
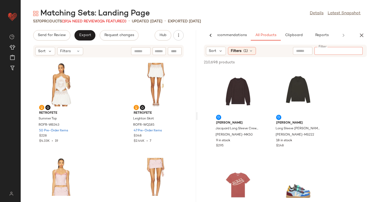
paste input "*********"
type input "*********"
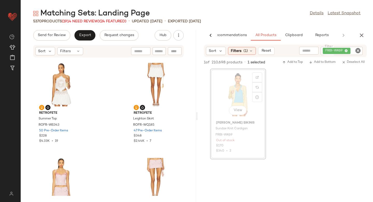
drag, startPoint x: 237, startPoint y: 102, endPoint x: 234, endPoint y: 102, distance: 3.1
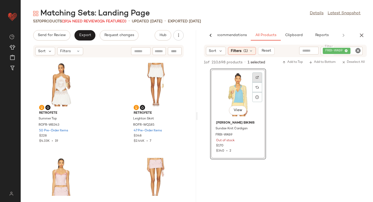
click at [259, 82] on div at bounding box center [257, 87] width 10 height 10
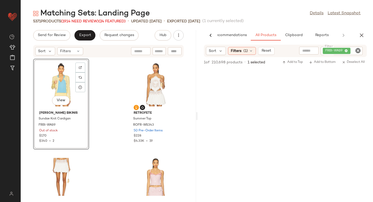
drag, startPoint x: 237, startPoint y: 80, endPoint x: 46, endPoint y: 7, distance: 204.5
click at [355, 51] on icon "Clear Filter" at bounding box center [358, 50] width 6 height 6
paste input "*********"
type input "*********"
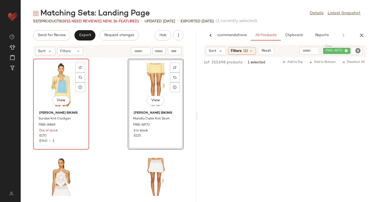
click at [58, 80] on div "View" at bounding box center [61, 84] width 52 height 48
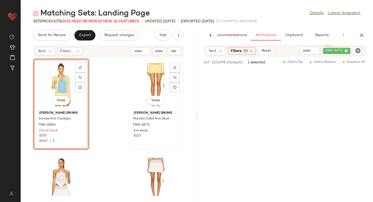
click at [146, 78] on div "View" at bounding box center [156, 84] width 52 height 48
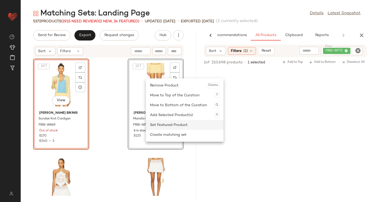
click at [157, 125] on div "Set Featured Product" at bounding box center [184, 125] width 69 height 10
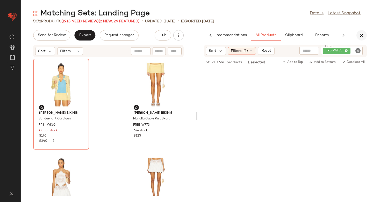
click at [363, 36] on icon "button" at bounding box center [362, 35] width 6 height 6
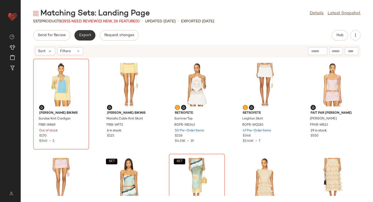
click at [90, 34] on span "Export" at bounding box center [85, 35] width 12 height 4
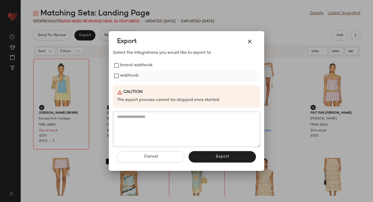
click at [122, 76] on label "webhook" at bounding box center [129, 76] width 18 height 10
click at [213, 154] on button "Export" at bounding box center [222, 156] width 67 height 11
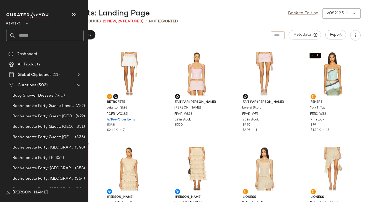
click at [51, 32] on input "text" at bounding box center [50, 35] width 68 height 11
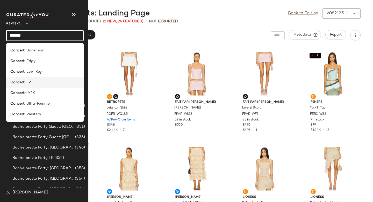
type input "*******"
click at [34, 80] on div "Concert : LP" at bounding box center [44, 82] width 69 height 5
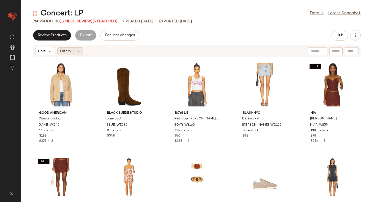
click at [76, 51] on icon at bounding box center [78, 51] width 4 height 4
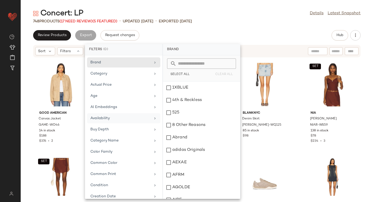
click at [113, 120] on div "Availability" at bounding box center [120, 117] width 60 height 5
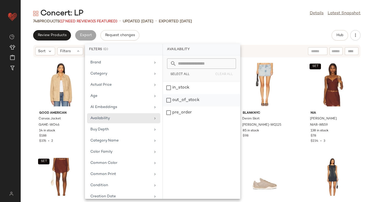
click at [170, 106] on div "out_of_stock" at bounding box center [201, 112] width 77 height 12
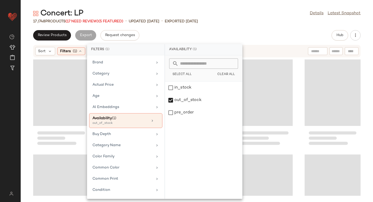
click at [284, 26] on div "Concert: LP Details Latest Snapshot 17 / 748 Products (17 Need Review) (5 Featu…" at bounding box center [197, 104] width 353 height 193
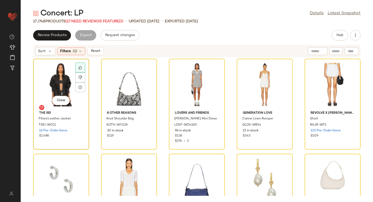
click at [80, 70] on div at bounding box center [80, 67] width 10 height 10
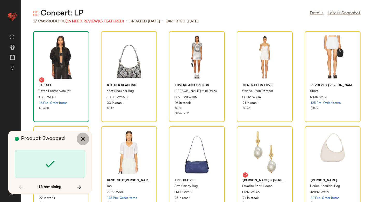
click at [86, 141] on icon "button" at bounding box center [83, 139] width 6 height 6
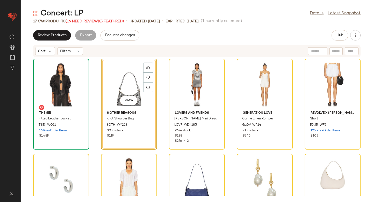
click at [361, 37] on div "Review Products Export Request changes Hub" at bounding box center [197, 35] width 353 height 10
click at [353, 35] on icon "button" at bounding box center [355, 35] width 5 height 5
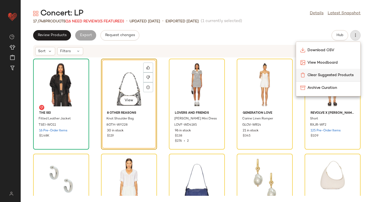
click at [344, 73] on span "Clear Suggested Products" at bounding box center [332, 74] width 49 height 5
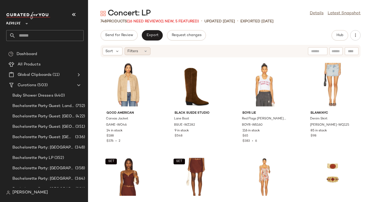
click at [144, 50] on icon at bounding box center [146, 51] width 4 height 4
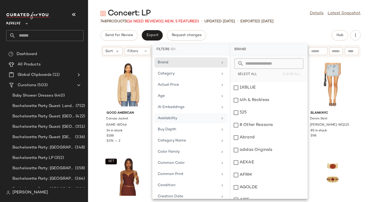
click at [178, 116] on div "Availability" at bounding box center [188, 117] width 60 height 5
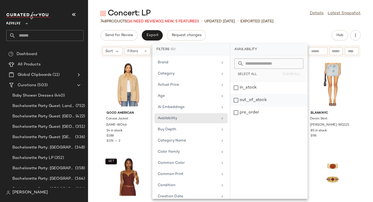
click at [248, 106] on div "out_of_stock" at bounding box center [268, 112] width 77 height 12
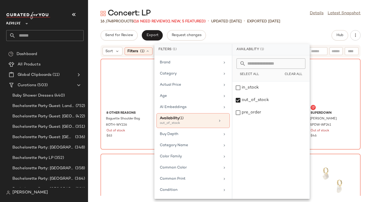
click at [299, 28] on div "Concert: LP Details Latest Snapshot 16 / 748 Products (16 Need Review) (1 New, …" at bounding box center [230, 104] width 285 height 193
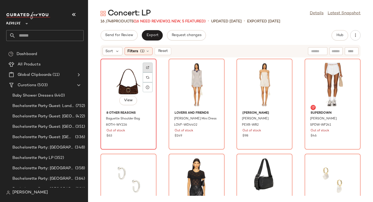
click at [149, 66] on img at bounding box center [147, 67] width 3 height 3
click at [148, 78] on img at bounding box center [147, 77] width 3 height 3
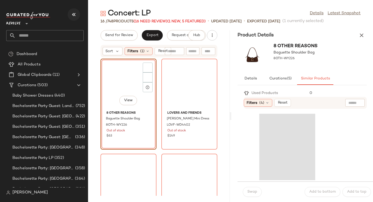
click at [75, 16] on icon "button" at bounding box center [74, 14] width 6 height 6
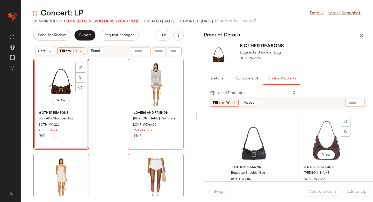
click at [312, 132] on div "View" at bounding box center [326, 139] width 52 height 48
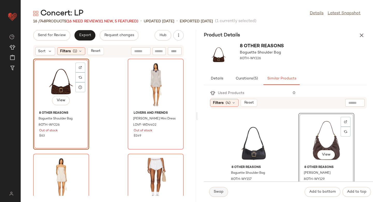
click at [217, 190] on span "Swap" at bounding box center [219, 191] width 10 height 4
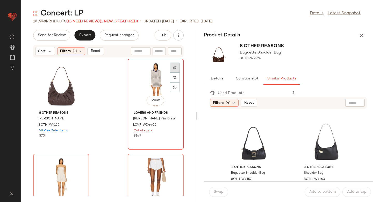
click at [171, 72] on div at bounding box center [175, 77] width 10 height 10
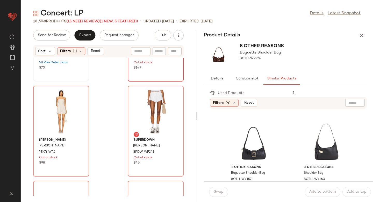
scroll to position [74, 0]
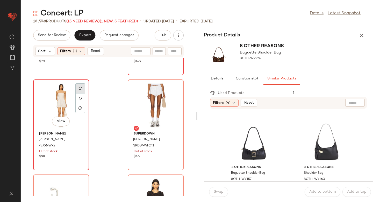
click at [79, 89] on img at bounding box center [80, 88] width 3 height 3
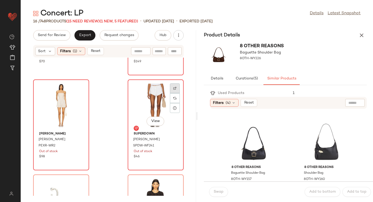
click at [170, 93] on div at bounding box center [175, 98] width 10 height 10
click at [173, 99] on img at bounding box center [174, 97] width 3 height 3
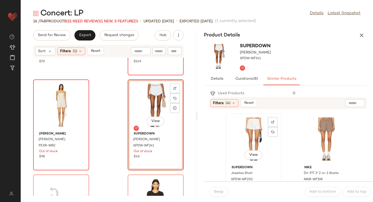
click at [256, 137] on div "View" at bounding box center [254, 139] width 52 height 48
click at [221, 189] on button "Swap" at bounding box center [218, 192] width 19 height 10
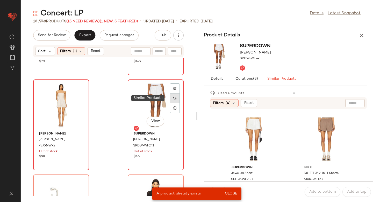
click at [173, 98] on img at bounding box center [174, 97] width 3 height 3
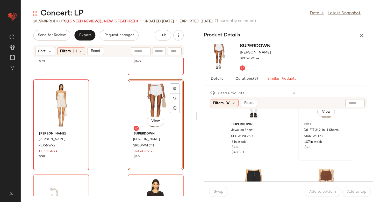
scroll to position [72, 0]
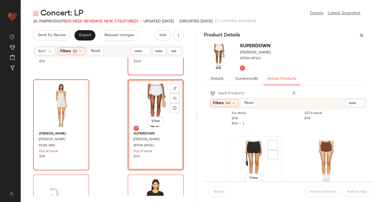
click at [265, 155] on div "View" at bounding box center [254, 162] width 52 height 48
click at [218, 190] on span "Swap" at bounding box center [219, 191] width 10 height 4
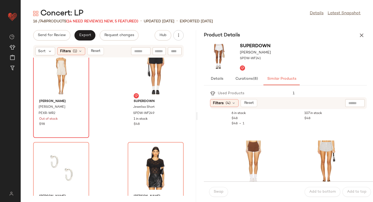
scroll to position [147, 0]
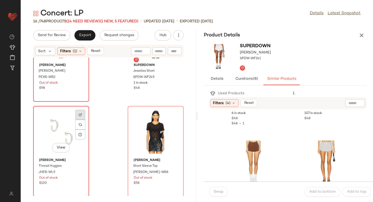
click at [82, 120] on div at bounding box center [80, 125] width 10 height 10
click at [68, 128] on div "View" at bounding box center [61, 132] width 52 height 48
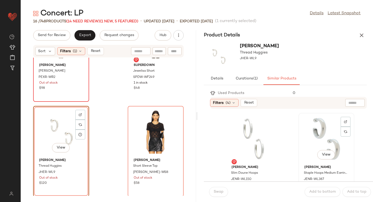
click at [318, 135] on div "View" at bounding box center [326, 139] width 52 height 48
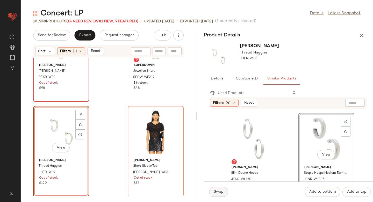
click at [221, 193] on span "Swap" at bounding box center [219, 191] width 10 height 4
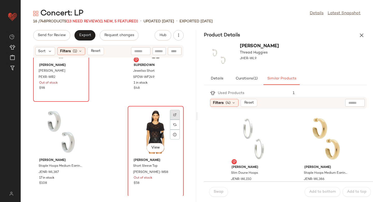
click at [170, 120] on div at bounding box center [175, 125] width 10 height 10
click at [176, 124] on div at bounding box center [175, 125] width 10 height 10
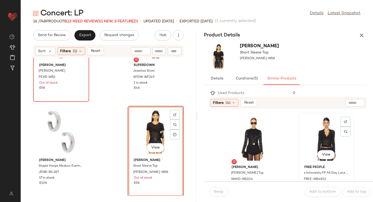
click at [317, 140] on div "View" at bounding box center [326, 139] width 52 height 48
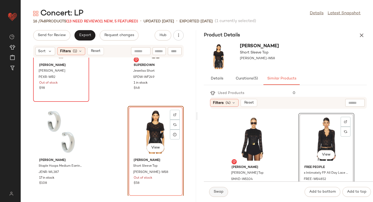
click at [219, 195] on button "Swap" at bounding box center [218, 192] width 19 height 10
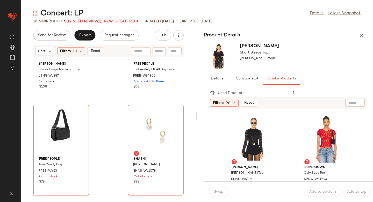
scroll to position [247, 0]
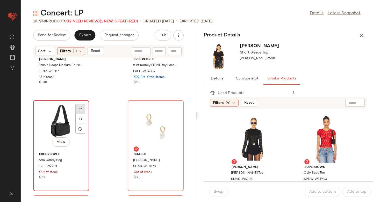
click at [83, 114] on div at bounding box center [80, 119] width 10 height 10
click at [82, 119] on img at bounding box center [80, 118] width 3 height 3
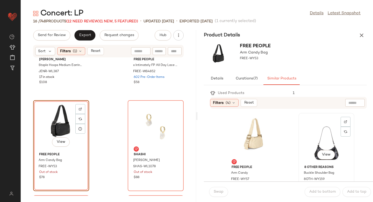
click at [313, 141] on div "View" at bounding box center [326, 139] width 52 height 48
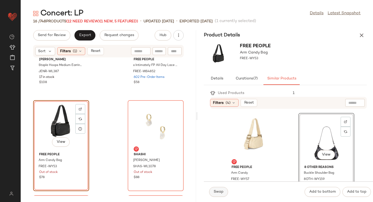
click at [223, 189] on span "Swap" at bounding box center [219, 191] width 10 height 4
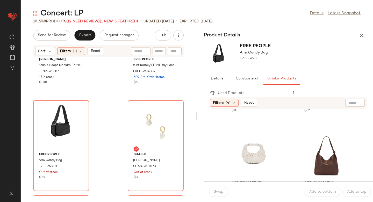
scroll to position [591, 0]
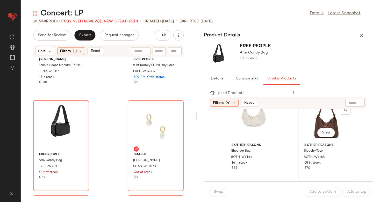
click at [317, 122] on div "View" at bounding box center [326, 117] width 52 height 48
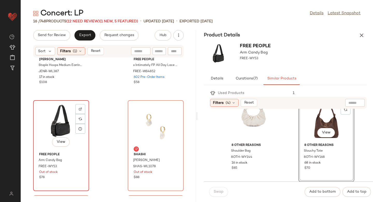
click at [63, 129] on div "View" at bounding box center [61, 126] width 52 height 48
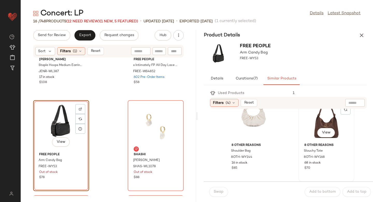
click at [310, 123] on div "View" at bounding box center [326, 117] width 52 height 48
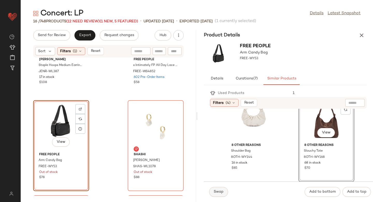
click at [217, 194] on button "Swap" at bounding box center [218, 192] width 19 height 10
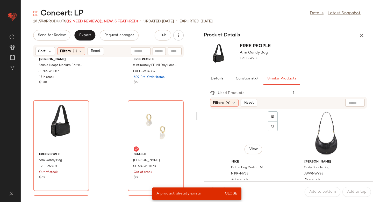
scroll to position [765, 0]
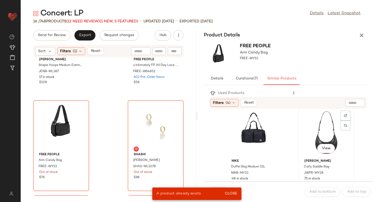
click at [319, 125] on div "View" at bounding box center [326, 132] width 52 height 48
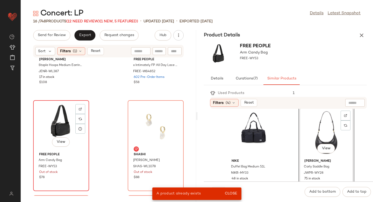
click at [52, 118] on div "View" at bounding box center [61, 126] width 52 height 48
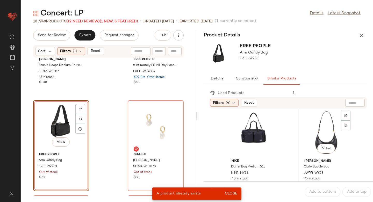
click at [304, 136] on div "View" at bounding box center [326, 132] width 52 height 48
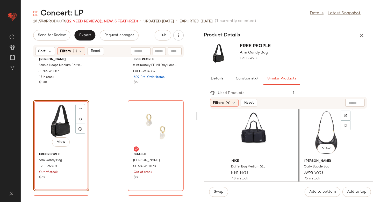
click at [235, 193] on span "Close" at bounding box center [231, 193] width 13 height 4
click at [218, 191] on span "Swap" at bounding box center [219, 191] width 10 height 4
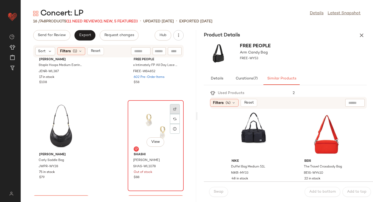
click at [173, 108] on img at bounding box center [174, 108] width 3 height 3
click at [136, 121] on div "View" at bounding box center [156, 126] width 52 height 48
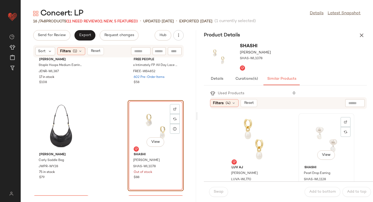
click at [306, 140] on div "View" at bounding box center [326, 139] width 52 height 48
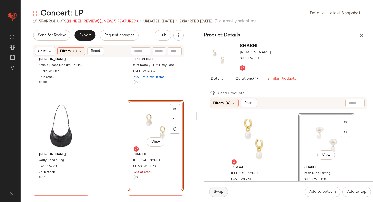
click at [221, 192] on span "Swap" at bounding box center [219, 191] width 10 height 4
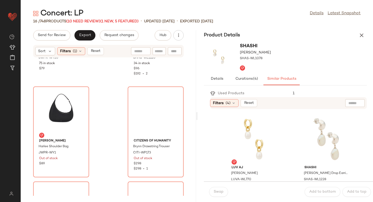
scroll to position [364, 0]
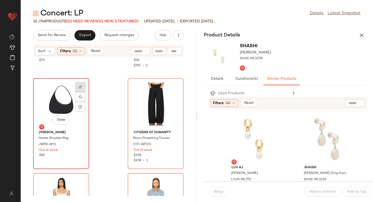
click at [82, 92] on div at bounding box center [80, 97] width 10 height 10
click at [85, 95] on div at bounding box center [80, 97] width 10 height 10
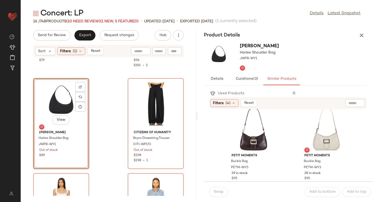
scroll to position [192, 0]
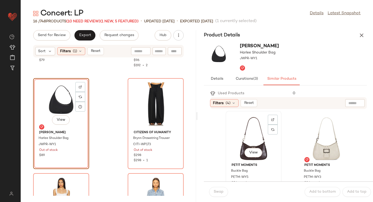
click at [252, 136] on div "View" at bounding box center [254, 137] width 52 height 48
click at [219, 189] on button "Swap" at bounding box center [218, 192] width 19 height 10
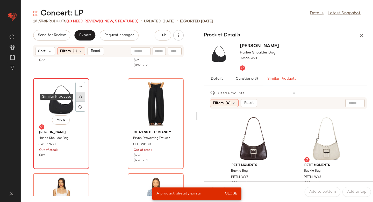
click at [78, 96] on div at bounding box center [80, 97] width 10 height 10
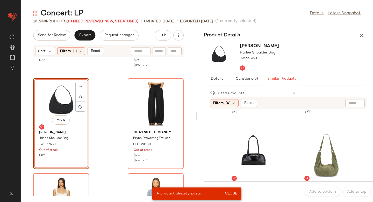
scroll to position [288, 0]
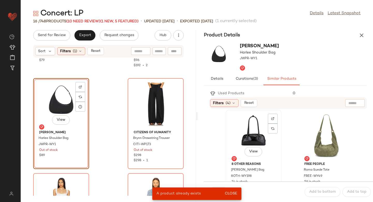
click at [251, 124] on div "View" at bounding box center [254, 135] width 52 height 48
click at [231, 196] on button "Close" at bounding box center [231, 193] width 17 height 9
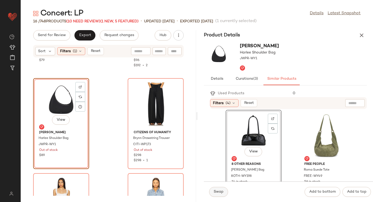
click at [214, 195] on button "Swap" at bounding box center [218, 192] width 19 height 10
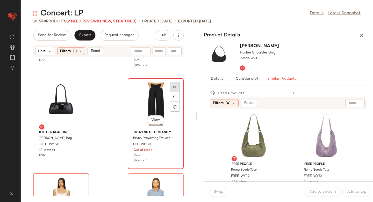
click at [173, 87] on img at bounding box center [174, 86] width 3 height 3
click at [173, 97] on img at bounding box center [174, 96] width 3 height 3
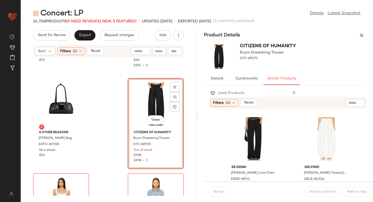
scroll to position [1, 0]
click at [253, 127] on div "View" at bounding box center [254, 137] width 52 height 48
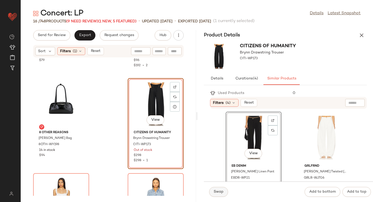
click at [216, 196] on button "Swap" at bounding box center [218, 192] width 19 height 10
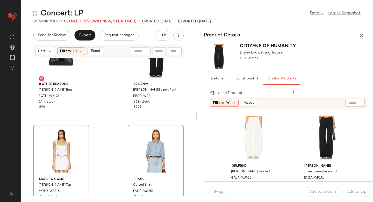
scroll to position [460, 0]
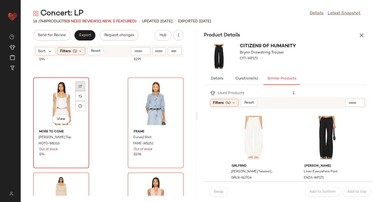
click at [80, 86] on img at bounding box center [80, 86] width 3 height 3
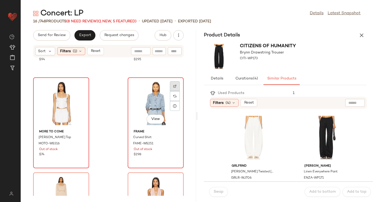
click at [170, 91] on div at bounding box center [175, 96] width 10 height 10
click at [171, 100] on div at bounding box center [175, 96] width 10 height 10
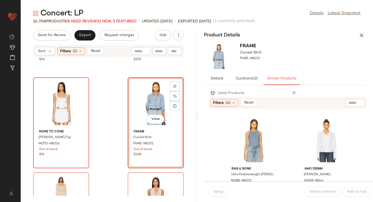
scroll to position [363, 0]
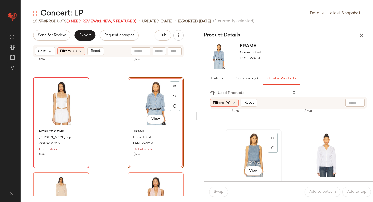
click at [251, 152] on div "View" at bounding box center [254, 155] width 52 height 48
click at [222, 187] on button "Swap" at bounding box center [218, 192] width 19 height 10
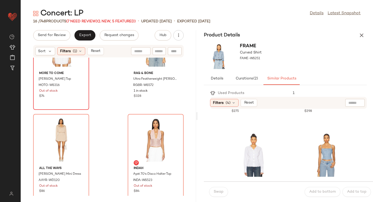
scroll to position [543, 0]
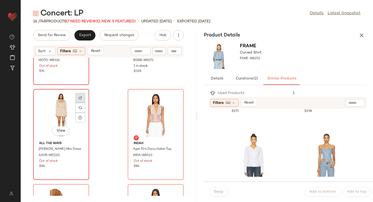
click at [84, 103] on div at bounding box center [80, 108] width 10 height 10
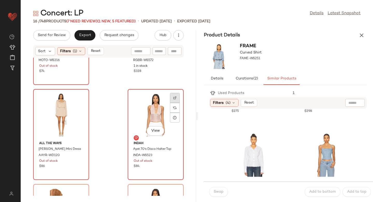
click at [170, 103] on div at bounding box center [175, 108] width 10 height 10
click at [173, 108] on img at bounding box center [174, 107] width 3 height 3
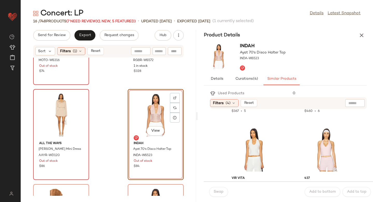
scroll to position [292, 0]
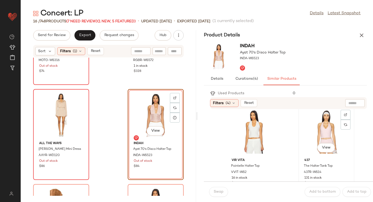
click at [321, 135] on div "View" at bounding box center [326, 132] width 52 height 48
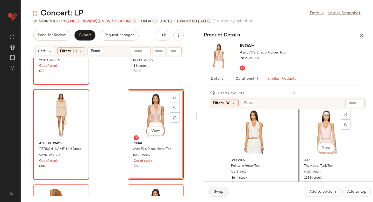
click at [219, 192] on span "Swap" at bounding box center [219, 191] width 10 height 4
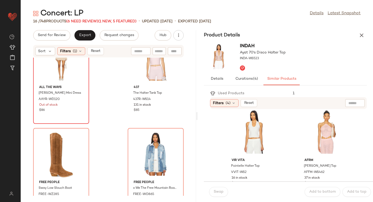
scroll to position [622, 0]
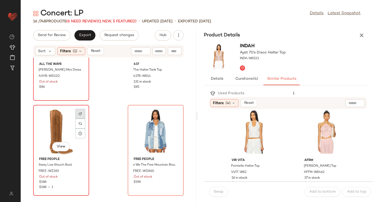
click at [81, 115] on img at bounding box center [80, 113] width 3 height 3
click at [83, 125] on div at bounding box center [80, 123] width 10 height 10
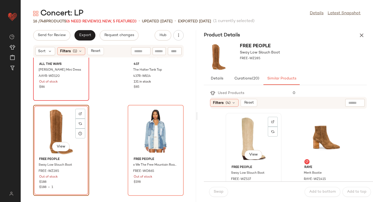
click at [255, 136] on div "View" at bounding box center [254, 139] width 52 height 48
click at [218, 193] on span "Swap" at bounding box center [219, 191] width 10 height 4
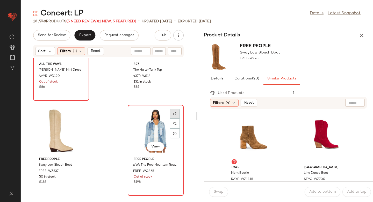
click at [173, 115] on img at bounding box center [174, 113] width 3 height 3
click at [170, 126] on div at bounding box center [175, 123] width 10 height 10
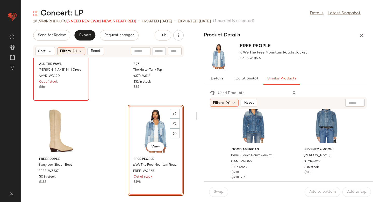
scroll to position [9, 0]
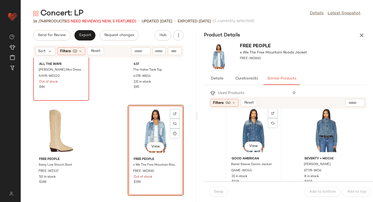
click at [257, 132] on div "View" at bounding box center [254, 130] width 52 height 48
click at [221, 192] on span "Swap" at bounding box center [219, 191] width 10 height 4
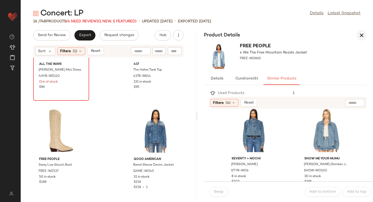
click at [361, 38] on icon "button" at bounding box center [362, 35] width 6 height 6
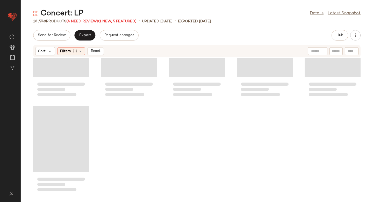
scroll to position [238, 0]
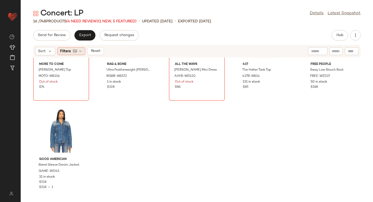
click at [76, 55] on div "Filters (1)" at bounding box center [71, 51] width 28 height 8
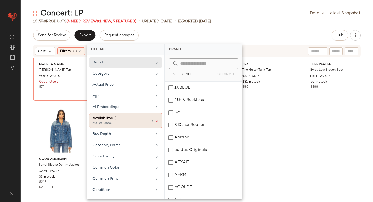
click at [156, 119] on icon at bounding box center [158, 121] width 4 height 4
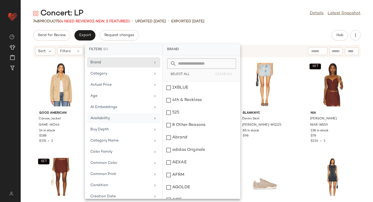
click at [281, 33] on div "Send for Review Export Request changes Hub" at bounding box center [197, 35] width 328 height 10
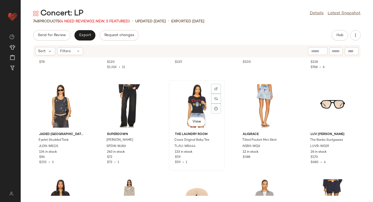
scroll to position [0, 0]
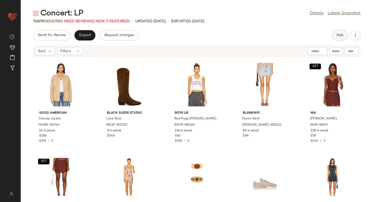
click at [340, 39] on button "Hub" at bounding box center [340, 35] width 17 height 10
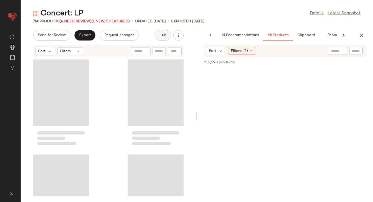
scroll to position [0, 12]
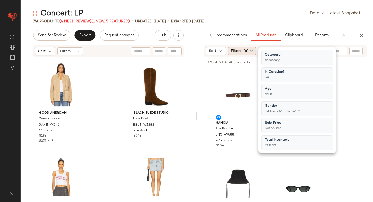
click at [253, 51] on icon at bounding box center [252, 51] width 4 height 4
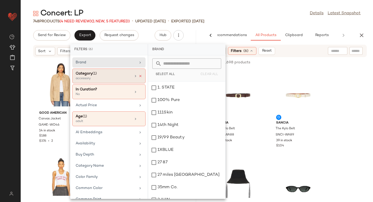
click at [140, 75] on icon at bounding box center [141, 76] width 4 height 4
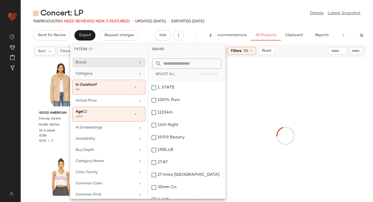
click at [340, 82] on div at bounding box center [285, 135] width 173 height 155
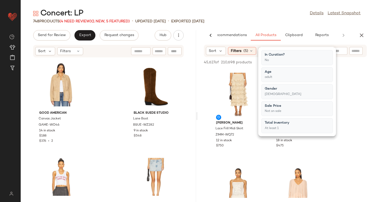
click at [297, 20] on div "748 Products (4 Need Review) (1 New, 5 Featured) • updated Aug 7th • Exported A…" at bounding box center [197, 21] width 353 height 5
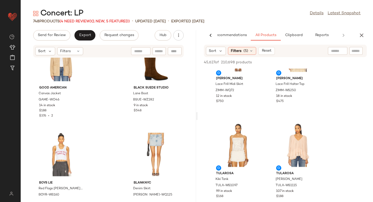
scroll to position [25, 0]
click at [82, 142] on div at bounding box center [80, 147] width 10 height 10
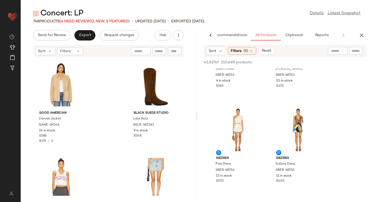
scroll to position [1970, 0]
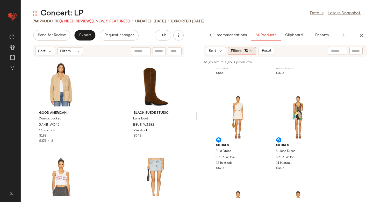
click at [244, 50] on span "(5)" at bounding box center [246, 50] width 5 height 5
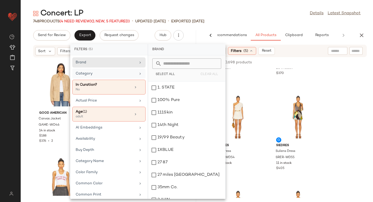
click at [102, 74] on div "Category" at bounding box center [106, 73] width 60 height 5
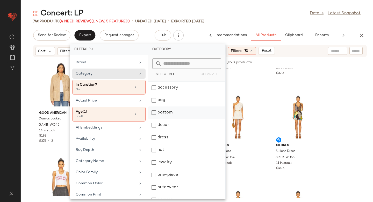
click at [155, 119] on div "bottom" at bounding box center [186, 125] width 77 height 12
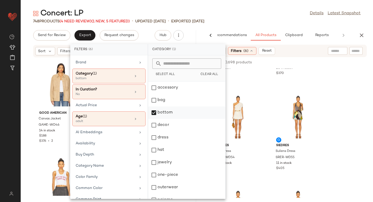
scroll to position [69, 0]
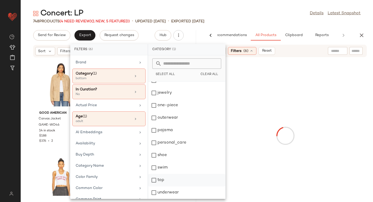
click at [154, 186] on div "top" at bounding box center [186, 192] width 77 height 12
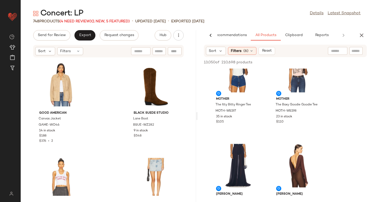
scroll to position [4338, 0]
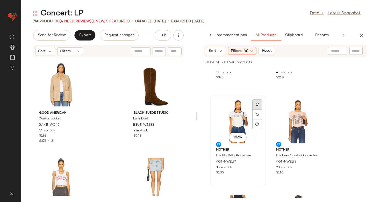
click at [258, 109] on div at bounding box center [257, 114] width 10 height 10
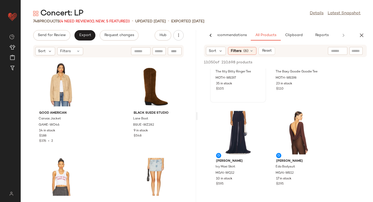
scroll to position [4331, 0]
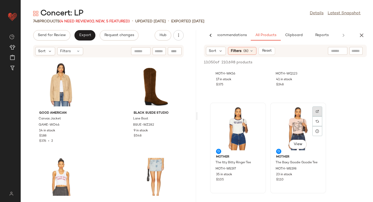
click at [315, 116] on div at bounding box center [318, 121] width 10 height 10
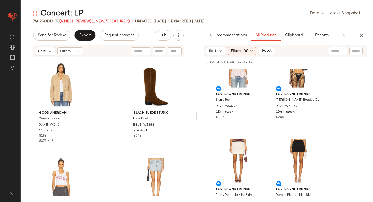
scroll to position [5164, 0]
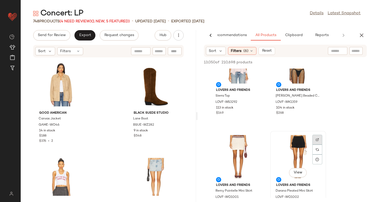
click at [318, 138] on img at bounding box center [317, 139] width 3 height 3
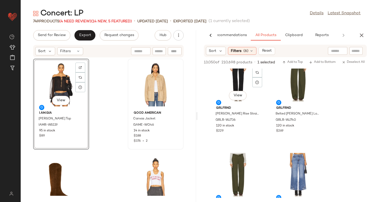
scroll to position [5640, 0]
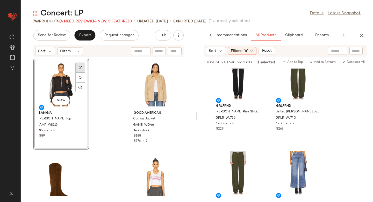
click at [81, 68] on img at bounding box center [80, 67] width 3 height 3
click at [361, 51] on input "text" at bounding box center [356, 50] width 9 height 5
paste input "**********"
type input "**********"
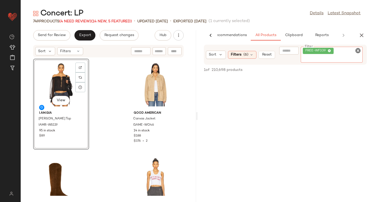
scroll to position [0, 0]
click at [248, 50] on div "Sort Filters (6) Reset Filter FREE-WF339 Filter" at bounding box center [285, 55] width 163 height 20
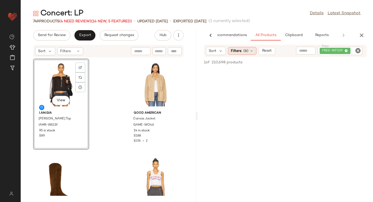
click at [251, 51] on icon at bounding box center [252, 51] width 4 height 4
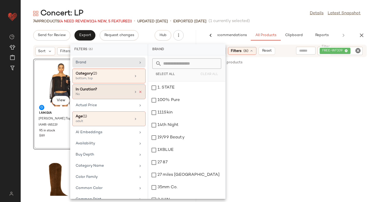
click at [139, 91] on icon at bounding box center [141, 92] width 4 height 4
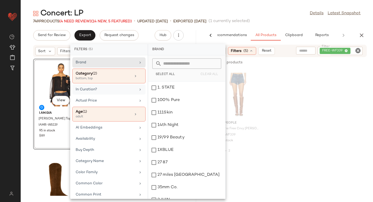
click at [353, 112] on div "Free People x We The Free Crvy Mona High Rise Shorts FREE-WF339 176 in stock $7…" at bounding box center [286, 113] width 176 height 91
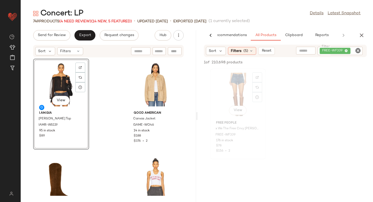
click at [240, 85] on div "View" at bounding box center [238, 94] width 52 height 48
click at [226, 135] on span "FREE-WF339" at bounding box center [226, 134] width 20 height 5
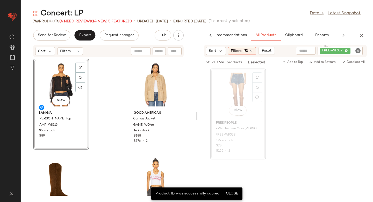
click at [171, 47] on div at bounding box center [175, 51] width 14 height 8
paste input "**********"
type input "**********"
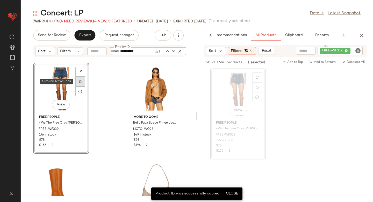
click at [78, 82] on div at bounding box center [80, 81] width 10 height 10
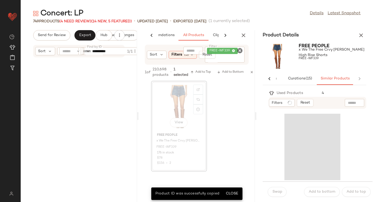
scroll to position [2087, 0]
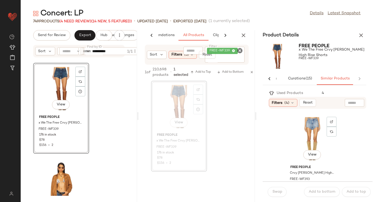
click at [314, 131] on div "View" at bounding box center [312, 139] width 52 height 48
click at [276, 190] on span "Swap" at bounding box center [277, 191] width 10 height 4
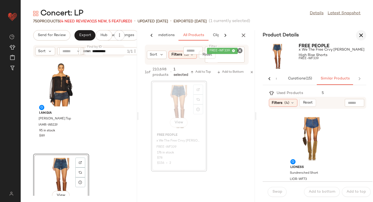
click at [357, 37] on button "button" at bounding box center [361, 35] width 10 height 10
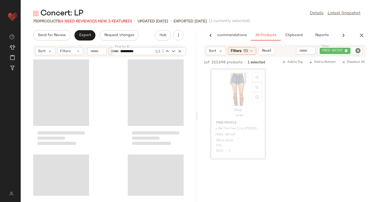
scroll to position [0, 12]
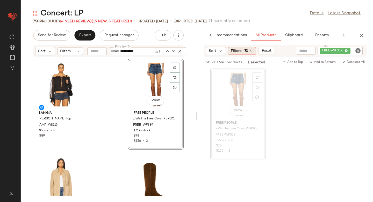
click at [244, 50] on span "(5)" at bounding box center [246, 50] width 5 height 5
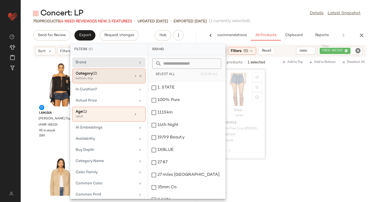
click at [112, 73] on div "Category (2)" at bounding box center [104, 73] width 56 height 5
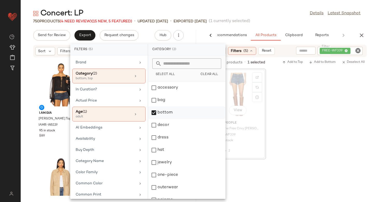
click at [155, 119] on div "bottom" at bounding box center [186, 125] width 77 height 12
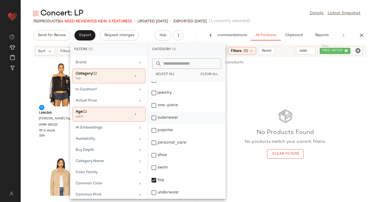
click at [157, 124] on div "outerwear" at bounding box center [186, 130] width 77 height 12
click at [153, 186] on div "top" at bounding box center [186, 192] width 77 height 12
click at [362, 98] on div "No Products Found No products match your current filters. Clear Filters" at bounding box center [286, 132] width 176 height 129
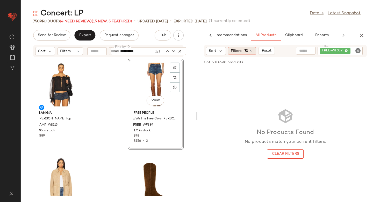
click at [245, 51] on span "(5)" at bounding box center [246, 50] width 5 height 5
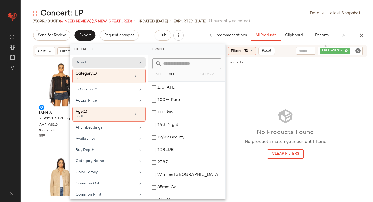
click at [358, 50] on icon "Clear Filter" at bounding box center [358, 50] width 6 height 6
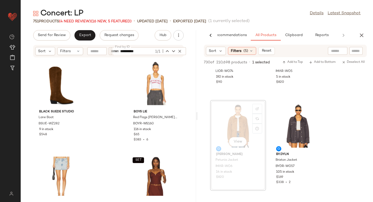
scroll to position [0, 0]
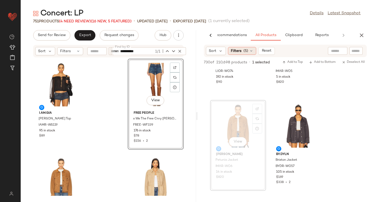
click at [248, 50] on span "(5)" at bounding box center [246, 50] width 5 height 5
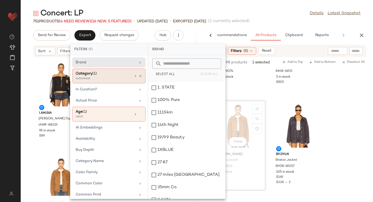
click at [117, 76] on div "outerwear" at bounding box center [102, 78] width 52 height 5
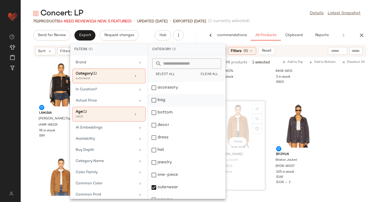
click at [153, 106] on div "bag" at bounding box center [186, 112] width 77 height 12
click at [155, 193] on div "outerwear" at bounding box center [186, 199] width 77 height 12
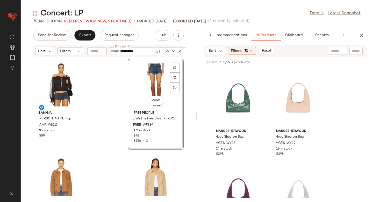
scroll to position [2769, 0]
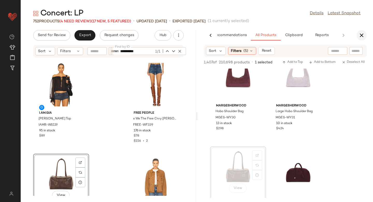
click at [358, 35] on button "button" at bounding box center [362, 35] width 10 height 10
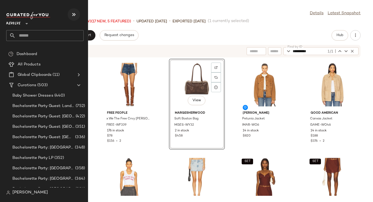
click at [74, 17] on icon "button" at bounding box center [74, 14] width 6 height 6
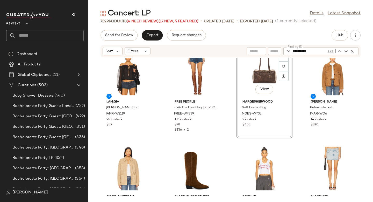
scroll to position [0, 0]
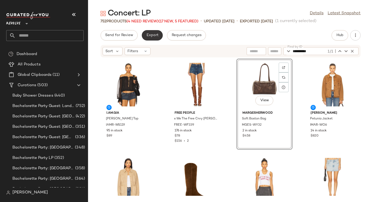
click at [147, 38] on button "Export" at bounding box center [152, 35] width 21 height 10
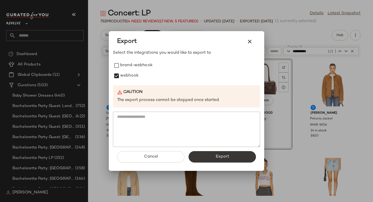
click at [213, 156] on button "Export" at bounding box center [222, 156] width 67 height 11
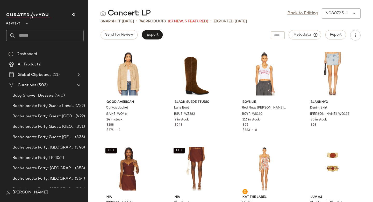
click at [60, 36] on input "text" at bounding box center [50, 35] width 68 height 11
click at [34, 34] on input "text" at bounding box center [50, 35] width 68 height 11
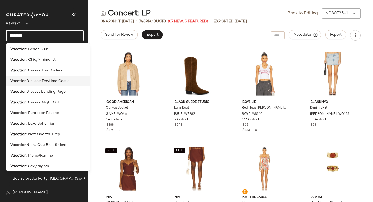
scroll to position [47, 0]
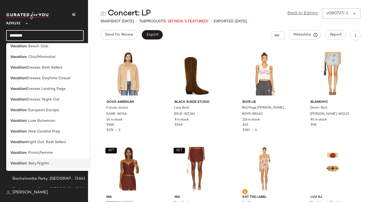
type input "********"
click at [34, 165] on span ": Sexy Nights" at bounding box center [37, 162] width 23 height 5
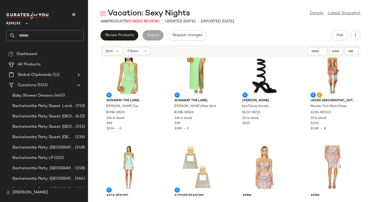
scroll to position [12, 0]
click at [341, 33] on button "Hub" at bounding box center [340, 35] width 17 height 10
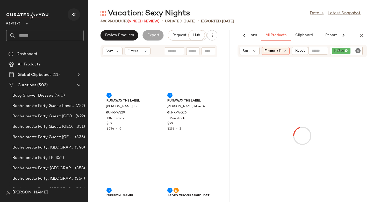
scroll to position [0, 0]
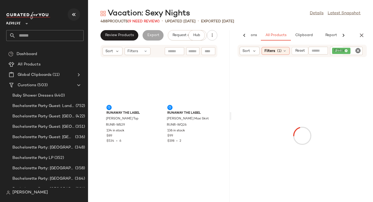
click at [76, 13] on icon "button" at bounding box center [74, 14] width 6 height 6
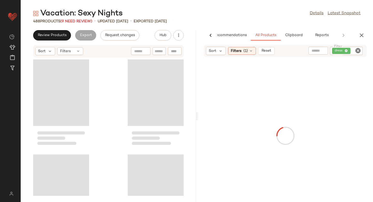
scroll to position [0, 12]
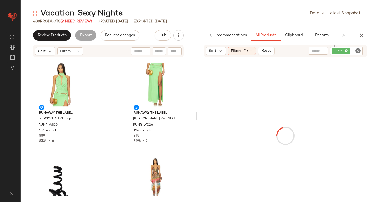
click at [361, 51] on icon "Clear Filter" at bounding box center [358, 50] width 6 height 6
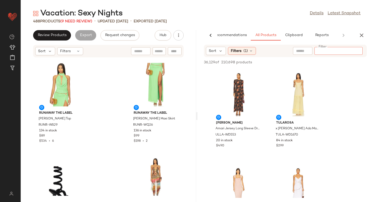
paste input "*********"
type input "*********"
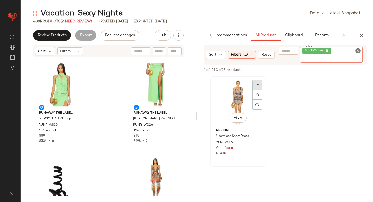
click at [258, 82] on div at bounding box center [257, 95] width 10 height 30
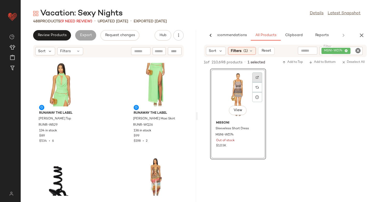
click at [256, 82] on div at bounding box center [257, 87] width 10 height 10
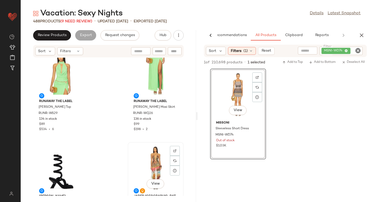
scroll to position [0, 0]
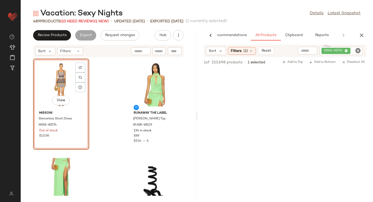
click at [360, 49] on icon "Clear Filter" at bounding box center [358, 50] width 6 height 6
paste input "*********"
type input "*********"
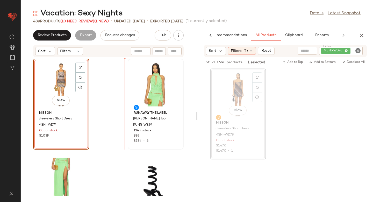
drag, startPoint x: 240, startPoint y: 89, endPoint x: 135, endPoint y: 99, distance: 105.9
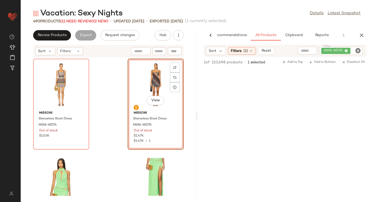
click at [358, 52] on icon "Clear Filter" at bounding box center [358, 50] width 6 height 6
paste input "*********"
type input "*********"
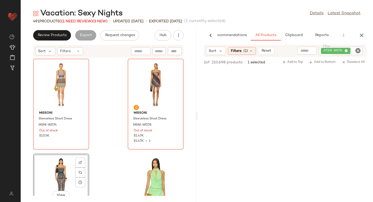
click at [359, 52] on icon "Clear Filter" at bounding box center [358, 50] width 6 height 6
paste input "**********"
type input "**********"
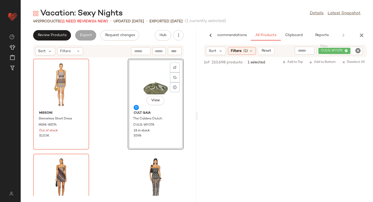
drag, startPoint x: 239, startPoint y: 102, endPoint x: 44, endPoint y: 2, distance: 218.9
click at [358, 50] on icon "Clear Filter" at bounding box center [358, 50] width 6 height 6
paste input "**********"
type input "**********"
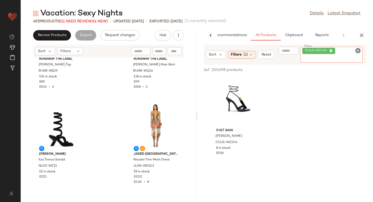
scroll to position [252, 0]
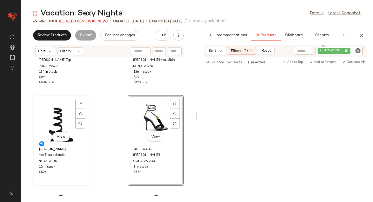
click at [66, 122] on div "View" at bounding box center [61, 121] width 52 height 48
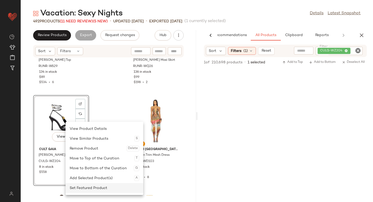
click at [80, 184] on div "Set Featured Product" at bounding box center [104, 188] width 69 height 10
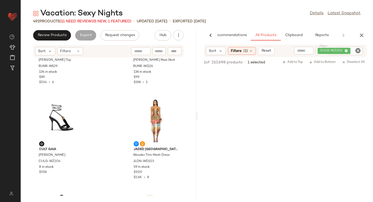
click at [356, 50] on icon "Clear Filter" at bounding box center [358, 50] width 6 height 6
paste input "**********"
type input "**********"
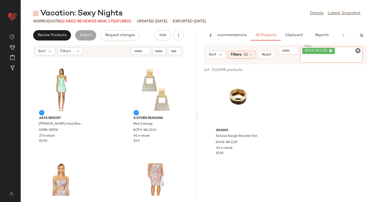
scroll to position [357, 0]
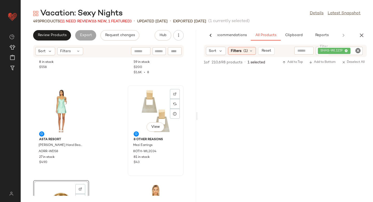
click at [142, 105] on div "View" at bounding box center [156, 111] width 52 height 48
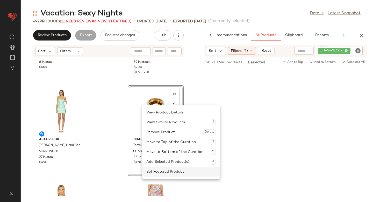
click at [155, 174] on div "Set Featured Product" at bounding box center [180, 171] width 69 height 10
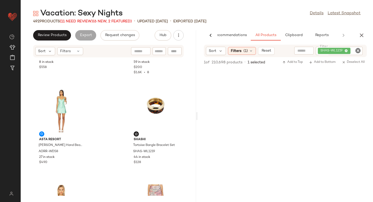
click at [358, 51] on icon "Clear Filter" at bounding box center [358, 50] width 6 height 6
paste input "**********"
type input "**********"
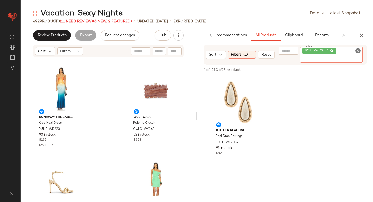
scroll to position [659, 0]
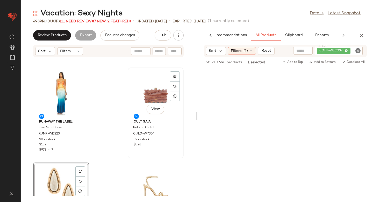
click at [148, 96] on div "View" at bounding box center [156, 93] width 52 height 48
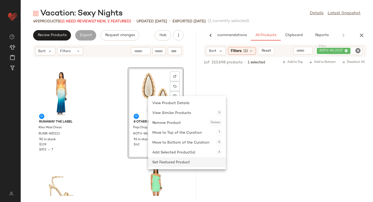
click at [162, 165] on div "Set Featured Product" at bounding box center [186, 162] width 69 height 10
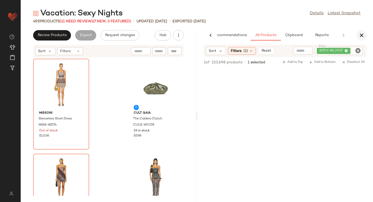
click at [364, 35] on icon "button" at bounding box center [362, 35] width 6 height 6
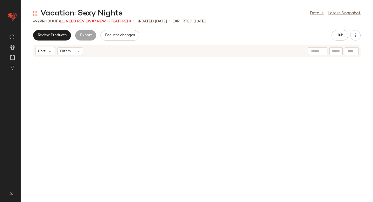
scroll to position [289, 0]
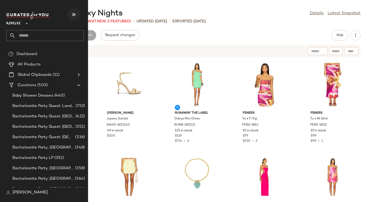
click at [75, 13] on icon "button" at bounding box center [74, 14] width 6 height 6
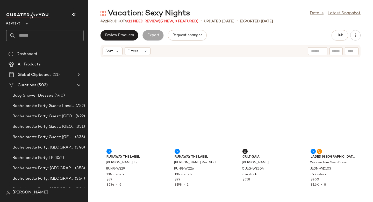
scroll to position [0, 0]
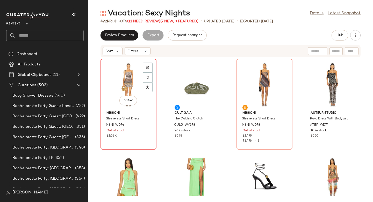
click at [128, 86] on div "View" at bounding box center [128, 84] width 52 height 48
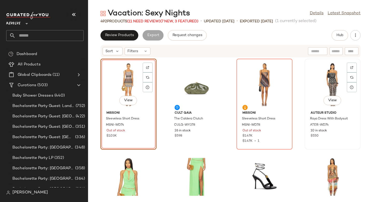
click at [318, 78] on div "View" at bounding box center [333, 84] width 52 height 48
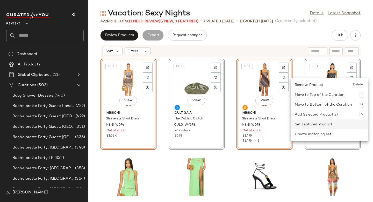
click at [312, 125] on div "Set Featured Product" at bounding box center [329, 124] width 69 height 10
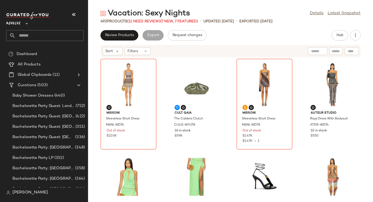
click at [298, 121] on div "Missoni Sleeveless Short Dress MSNI-WD74 Out of stock $1.03K Cult Gaia The Cald…" at bounding box center [230, 127] width 285 height 138
click at [359, 34] on button "button" at bounding box center [355, 35] width 10 height 10
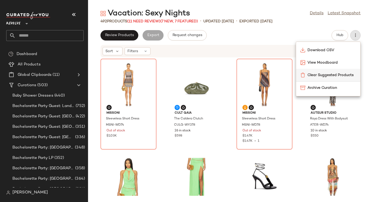
click at [330, 75] on span "Clear Suggested Products" at bounding box center [332, 74] width 49 height 5
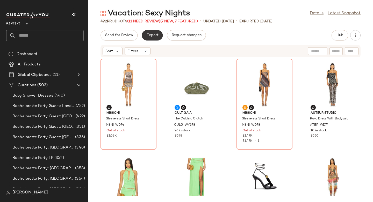
click at [157, 35] on span "Export" at bounding box center [152, 35] width 12 height 4
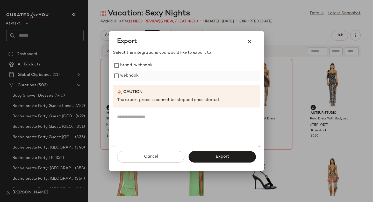
click at [132, 76] on label "webhook" at bounding box center [129, 76] width 18 height 10
click at [212, 155] on button "Export" at bounding box center [222, 156] width 67 height 11
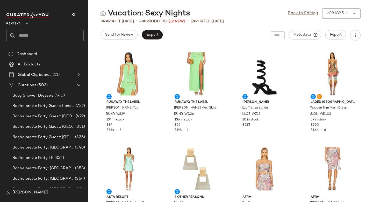
click at [27, 31] on input "text" at bounding box center [50, 35] width 68 height 11
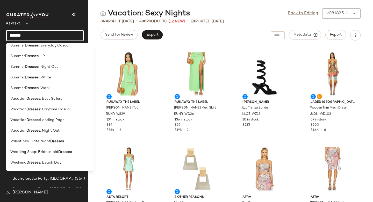
scroll to position [535, 0]
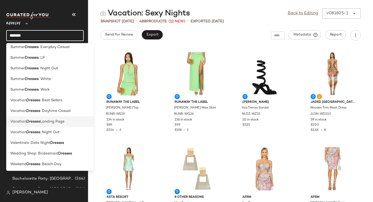
type input "*******"
click at [44, 121] on span "Landing Page" at bounding box center [52, 121] width 24 height 5
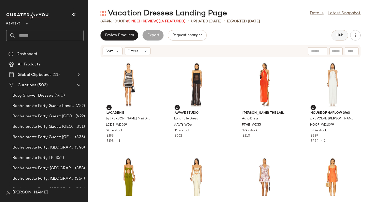
click at [341, 38] on button "Hub" at bounding box center [340, 35] width 17 height 10
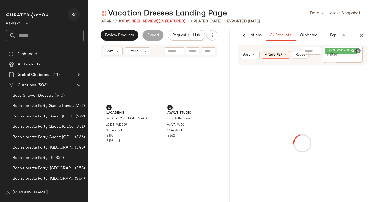
click at [75, 17] on icon "button" at bounding box center [74, 14] width 6 height 6
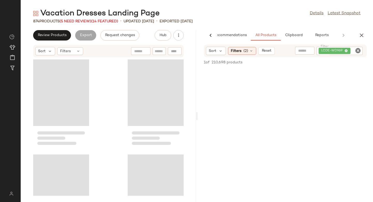
scroll to position [0, 12]
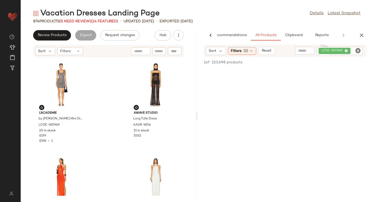
click at [357, 51] on icon "Clear Filter" at bounding box center [358, 50] width 6 height 6
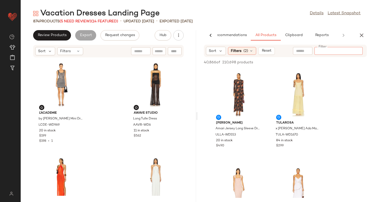
paste input "*********"
type input "*********"
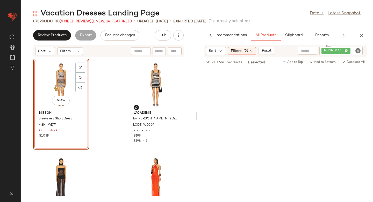
drag, startPoint x: 239, startPoint y: 95, endPoint x: 44, endPoint y: 1, distance: 216.4
click at [358, 52] on icon "Clear Filter" at bounding box center [358, 50] width 6 height 6
paste input "*********"
type input "*********"
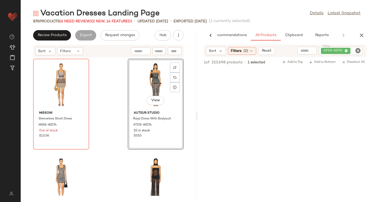
click at [357, 51] on icon "Clear Filter" at bounding box center [358, 50] width 6 height 6
paste input "*********"
type input "*********"
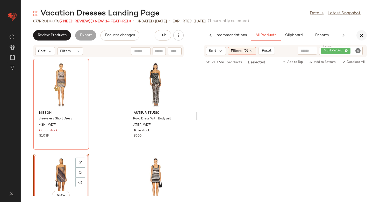
click at [361, 34] on icon "button" at bounding box center [362, 35] width 6 height 6
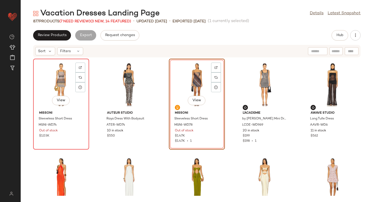
click at [61, 72] on div "View" at bounding box center [61, 84] width 52 height 48
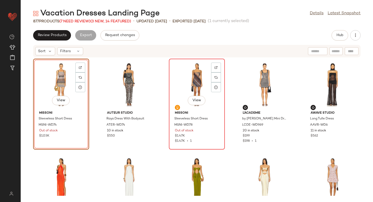
click at [172, 76] on div "View" at bounding box center [197, 84] width 52 height 48
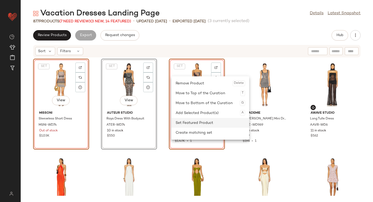
click at [187, 121] on div "Set Featured Product" at bounding box center [210, 123] width 69 height 10
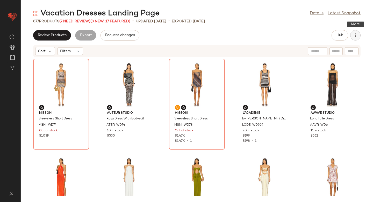
click at [358, 37] on icon "button" at bounding box center [355, 35] width 5 height 5
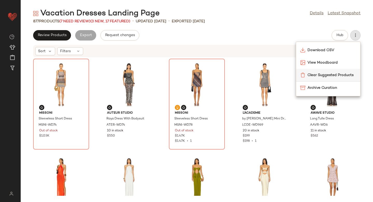
click at [338, 75] on span "Clear Suggested Products" at bounding box center [332, 74] width 49 height 5
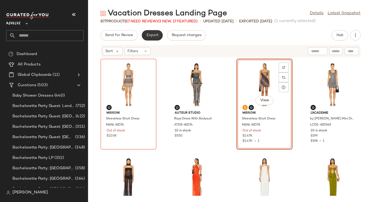
click at [157, 34] on span "Export" at bounding box center [152, 35] width 12 height 4
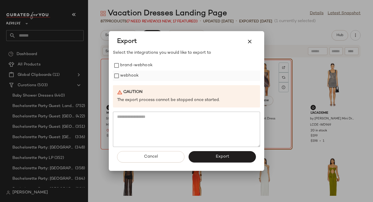
click at [130, 72] on label "webhook" at bounding box center [129, 76] width 18 height 10
click at [206, 155] on button "Export" at bounding box center [222, 156] width 67 height 11
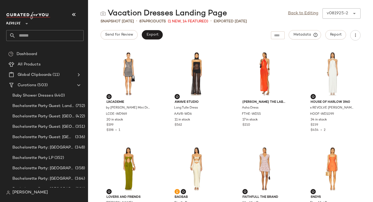
click at [45, 32] on input "text" at bounding box center [50, 35] width 68 height 11
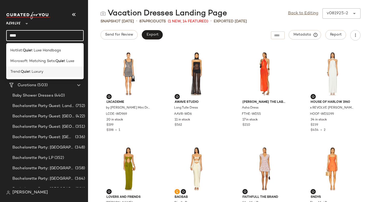
type input "****"
click at [40, 73] on span "t Luxury" at bounding box center [36, 71] width 14 height 5
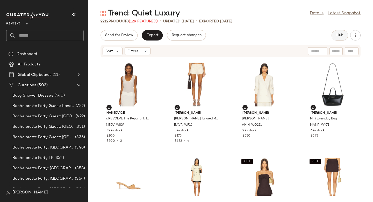
click at [342, 34] on span "Hub" at bounding box center [339, 35] width 7 height 4
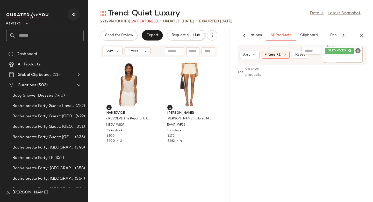
click at [75, 13] on icon "button" at bounding box center [74, 14] width 6 height 6
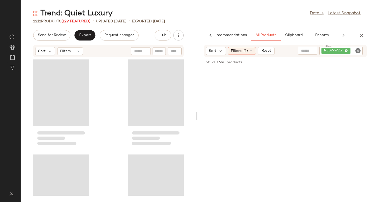
scroll to position [0, 12]
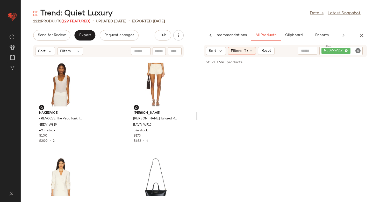
click at [358, 51] on icon "Clear Filter" at bounding box center [358, 50] width 6 height 6
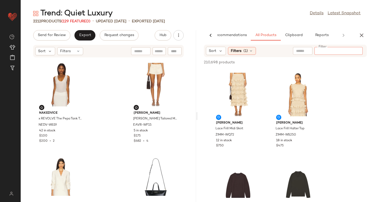
paste input "*********"
type input "*********"
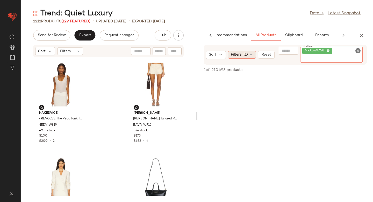
click at [244, 54] on div "Filters (1)" at bounding box center [242, 55] width 28 height 8
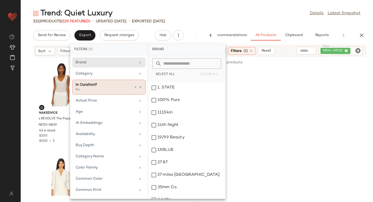
click at [141, 86] on div "In Curation? No" at bounding box center [108, 87] width 73 height 15
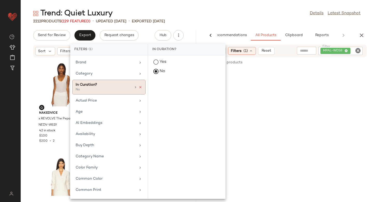
click at [139, 86] on icon at bounding box center [141, 87] width 4 height 4
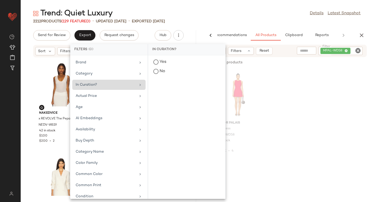
click at [365, 87] on div "Mirror Palais Mini Dress MPAL-WD58 2 in stock $595 $2.38K • 4" at bounding box center [286, 113] width 176 height 91
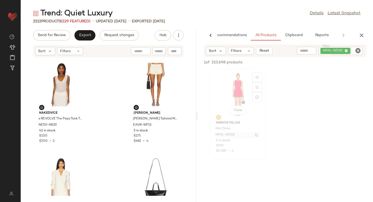
click at [230, 133] on span "MPAL-WD58" at bounding box center [225, 134] width 19 height 5
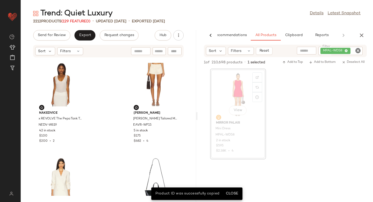
click at [173, 50] on div at bounding box center [175, 51] width 14 height 8
paste input "*********"
type input "*********"
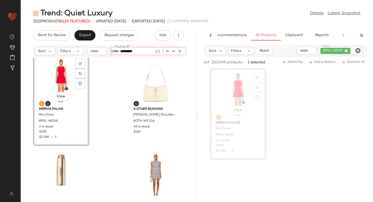
scroll to position [2378, 0]
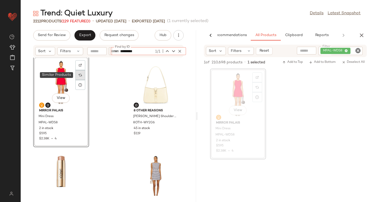
click at [80, 73] on div at bounding box center [80, 75] width 10 height 10
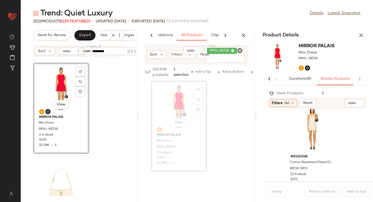
scroll to position [295, 0]
click at [314, 133] on div "View" at bounding box center [312, 128] width 52 height 48
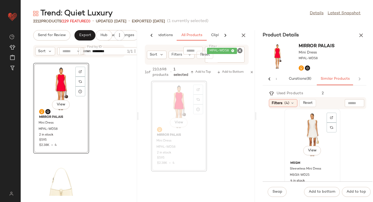
scroll to position [478, 0]
click at [301, 142] on div "View" at bounding box center [312, 135] width 52 height 48
click at [279, 191] on span "Swap" at bounding box center [277, 191] width 10 height 4
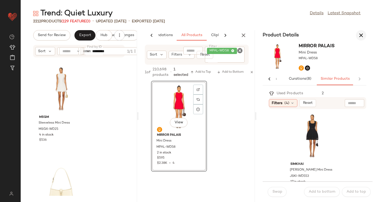
click at [364, 35] on icon "button" at bounding box center [361, 35] width 6 height 6
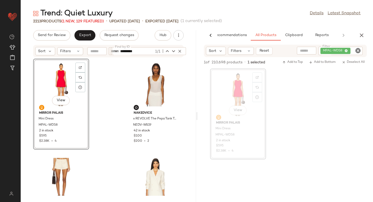
drag, startPoint x: 242, startPoint y: 93, endPoint x: 41, endPoint y: 0, distance: 221.1
click at [360, 52] on icon "Clear Filter" at bounding box center [358, 50] width 6 height 6
paste input "**********"
type input "**********"
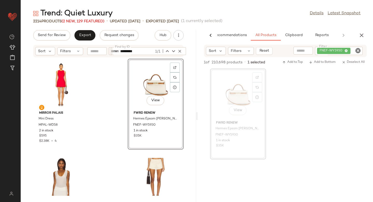
click at [356, 50] on icon "Clear Filter" at bounding box center [358, 50] width 6 height 6
paste input "**********"
type input "**********"
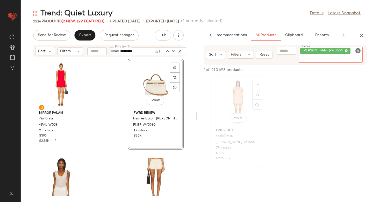
click at [240, 95] on div "View" at bounding box center [238, 102] width 52 height 48
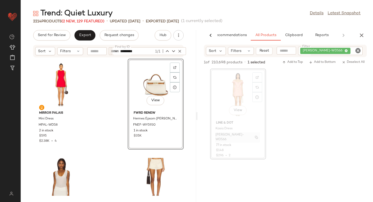
click at [229, 135] on span "[PERSON_NAME]-WD566" at bounding box center [233, 136] width 34 height 9
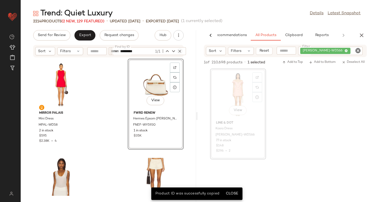
click at [181, 51] on icon "button" at bounding box center [180, 51] width 5 height 5
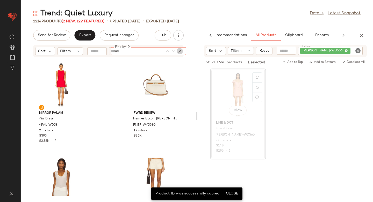
paste input "**********"
type input "**********"
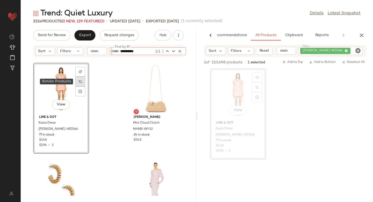
click at [84, 84] on div at bounding box center [80, 81] width 10 height 10
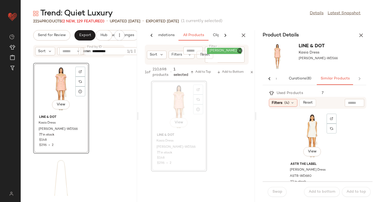
scroll to position [103, 0]
click at [303, 140] on div "View" at bounding box center [312, 131] width 52 height 48
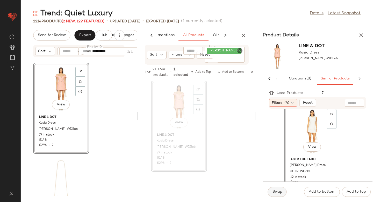
click at [279, 191] on span "Swap" at bounding box center [277, 191] width 10 height 4
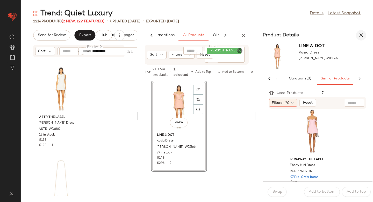
click at [361, 36] on icon "button" at bounding box center [361, 35] width 6 height 6
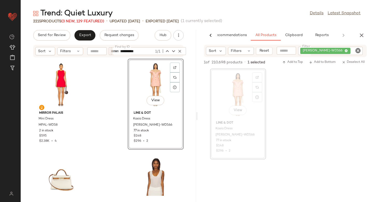
click at [357, 52] on icon "Clear Filter" at bounding box center [358, 50] width 6 height 6
paste input "*********"
type input "*********"
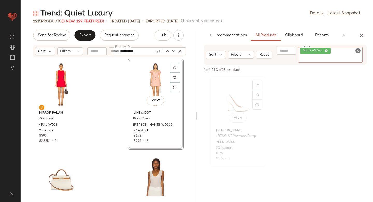
click at [227, 103] on div "View" at bounding box center [238, 102] width 52 height 48
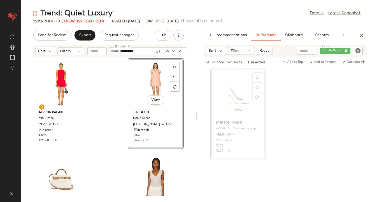
scroll to position [1, 0]
click at [224, 136] on span "MELR-WZ44" at bounding box center [225, 134] width 19 height 5
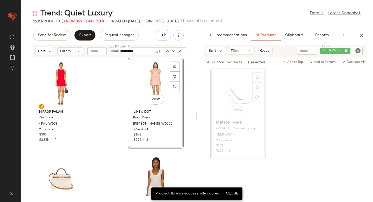
click at [180, 50] on icon "button" at bounding box center [180, 51] width 5 height 5
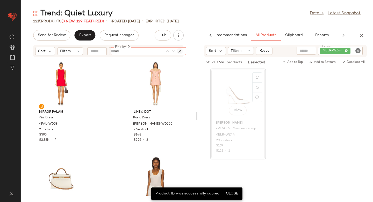
paste input "*********"
type input "*********"
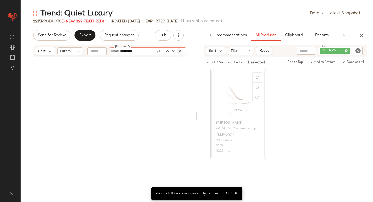
scroll to position [3036, 0]
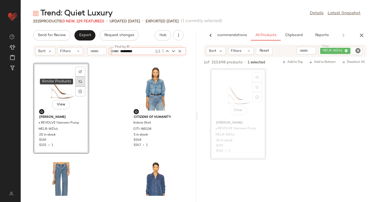
click at [81, 85] on div at bounding box center [80, 81] width 10 height 10
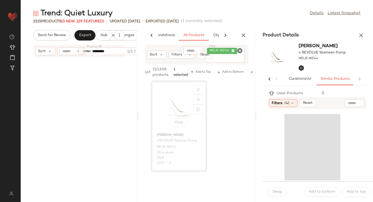
scroll to position [6072, 0]
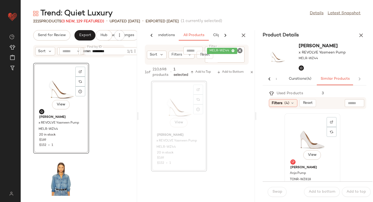
click at [309, 139] on div "View" at bounding box center [312, 139] width 52 height 48
click at [276, 189] on span "Swap" at bounding box center [277, 191] width 10 height 4
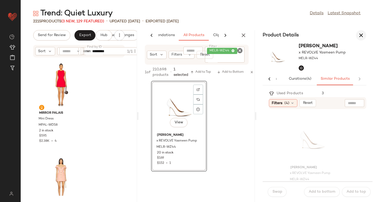
click at [363, 35] on icon "button" at bounding box center [361, 35] width 6 height 6
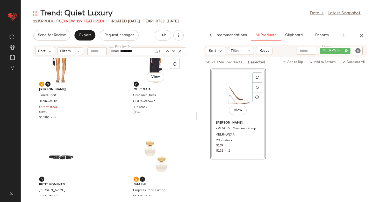
scroll to position [994, 0]
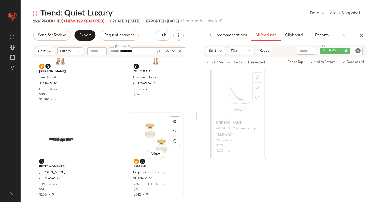
click at [149, 134] on div "View" at bounding box center [156, 138] width 52 height 48
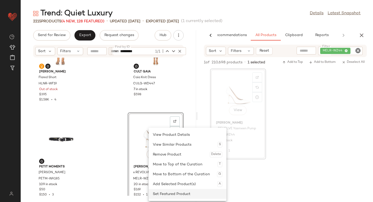
click at [160, 190] on div "Set Featured Product" at bounding box center [187, 194] width 69 height 10
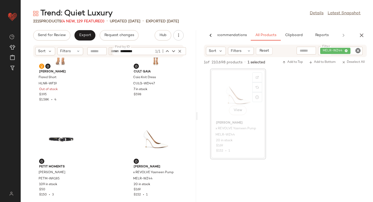
click at [357, 52] on icon "Clear Filter" at bounding box center [358, 50] width 6 height 6
paste input "**********"
type input "**********"
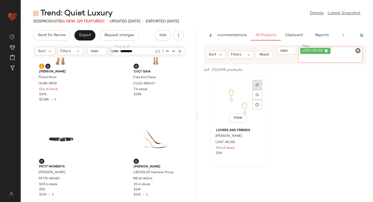
click at [257, 86] on div at bounding box center [257, 95] width 10 height 30
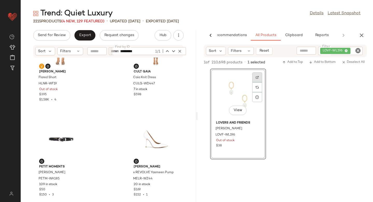
click at [257, 76] on img at bounding box center [257, 77] width 3 height 3
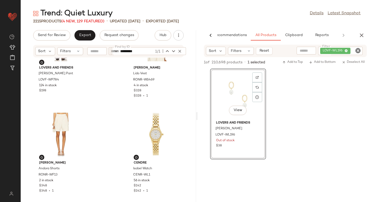
scroll to position [1319, 0]
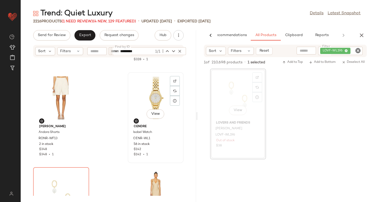
click at [148, 89] on div "View" at bounding box center [156, 98] width 52 height 48
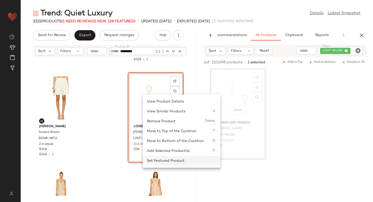
click at [157, 159] on div "Set Featured Product" at bounding box center [181, 161] width 69 height 10
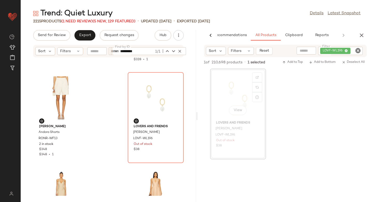
click at [358, 50] on icon "Clear Filter" at bounding box center [358, 50] width 6 height 6
paste input "*********"
type input "*********"
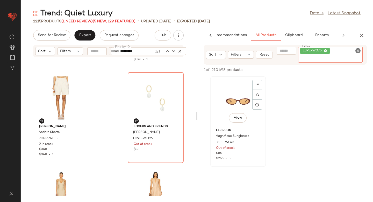
click at [257, 85] on div at bounding box center [257, 95] width 10 height 30
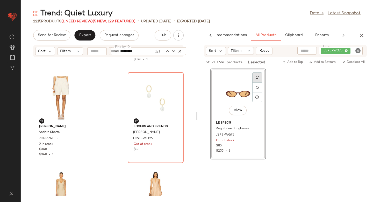
click at [259, 82] on div at bounding box center [257, 87] width 10 height 10
click at [223, 135] on span "LSPE-WG75" at bounding box center [225, 134] width 19 height 5
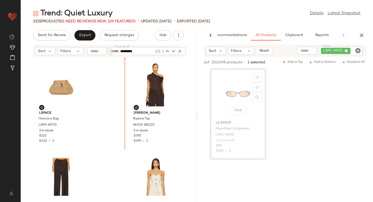
scroll to position [1521, 0]
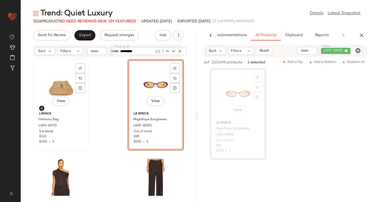
click at [51, 90] on div "View" at bounding box center [61, 85] width 52 height 48
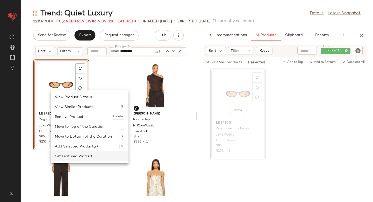
click at [64, 154] on div "Set Featured Product" at bounding box center [89, 156] width 69 height 10
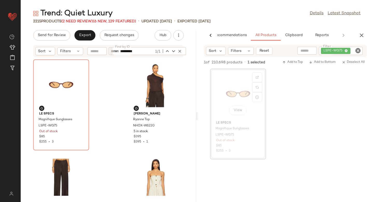
click at [359, 51] on icon "Clear Filter" at bounding box center [358, 50] width 6 height 6
paste input "*********"
type input "*********"
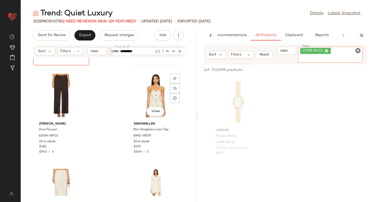
scroll to position [1606, 0]
click at [232, 142] on div "Cendre Phoebe Watch CENR-WL30 309 Pre-Order Items $147" at bounding box center [238, 141] width 52 height 30
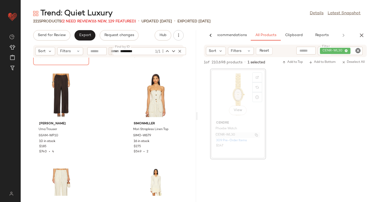
click at [226, 135] on span "CENR-WL30" at bounding box center [226, 134] width 20 height 5
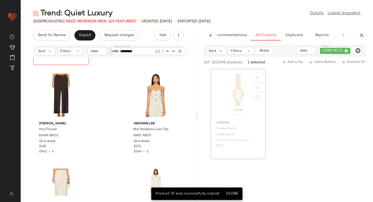
click at [181, 51] on icon "button" at bounding box center [180, 51] width 5 height 5
paste input "*********"
type input "*********"
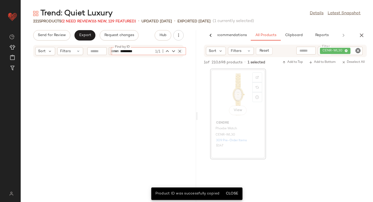
scroll to position [23815, 0]
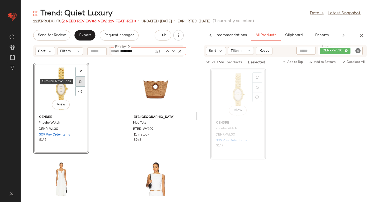
click at [79, 85] on div at bounding box center [80, 81] width 10 height 10
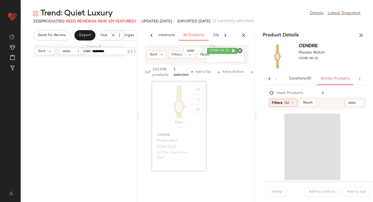
scroll to position [47630, 0]
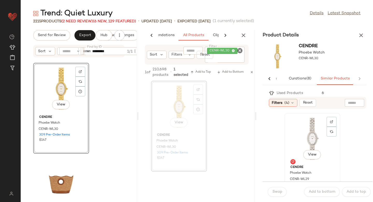
click at [307, 143] on div "View" at bounding box center [312, 139] width 52 height 48
click at [281, 191] on span "Swap" at bounding box center [277, 191] width 10 height 4
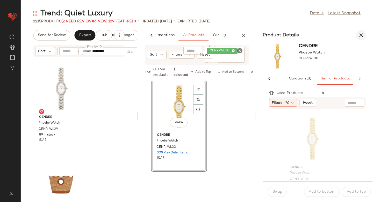
click at [364, 34] on icon "button" at bounding box center [361, 35] width 6 height 6
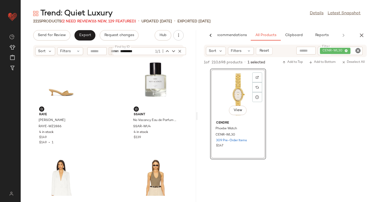
scroll to position [1785, 0]
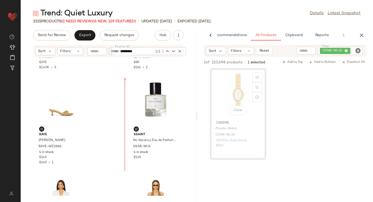
drag, startPoint x: 216, startPoint y: 97, endPoint x: 122, endPoint y: 112, distance: 95.4
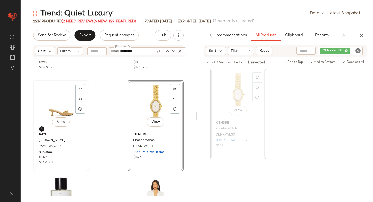
click at [58, 106] on div "View" at bounding box center [61, 106] width 52 height 48
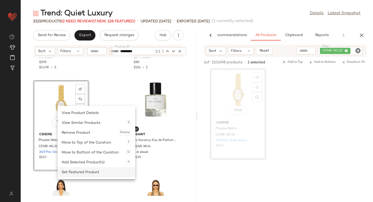
click at [67, 170] on div "Set Featured Product" at bounding box center [96, 172] width 69 height 10
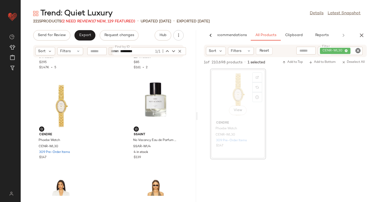
click at [358, 50] on icon "Clear Filter" at bounding box center [358, 50] width 6 height 6
paste input "*********"
type input "*********"
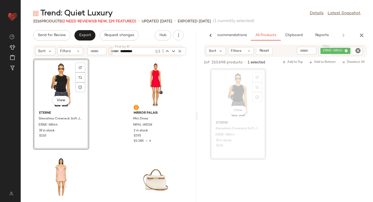
drag, startPoint x: 230, startPoint y: 103, endPoint x: 44, endPoint y: 12, distance: 206.6
click at [356, 52] on icon "Clear Filter" at bounding box center [358, 50] width 6 height 6
paste input "********"
type input "********"
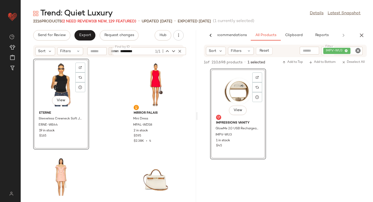
drag, startPoint x: 237, startPoint y: 100, endPoint x: 232, endPoint y: 101, distance: 5.0
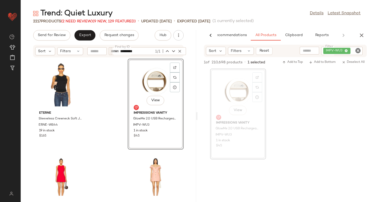
click at [359, 50] on icon "Clear Filter" at bounding box center [358, 50] width 6 height 6
paste input "*********"
type input "*********"
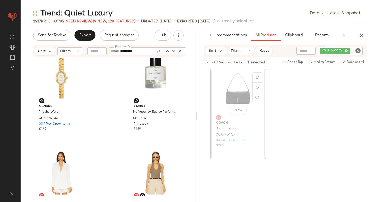
scroll to position [1908, 0]
drag, startPoint x: 230, startPoint y: 92, endPoint x: 151, endPoint y: 88, distance: 78.9
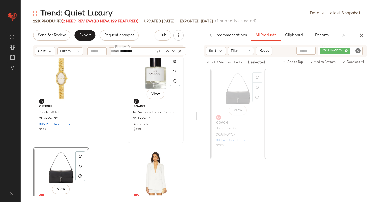
click at [144, 76] on div "View" at bounding box center [156, 78] width 52 height 48
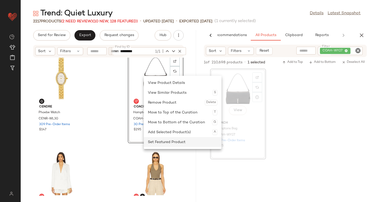
click at [153, 140] on div "Set Featured Product" at bounding box center [182, 142] width 69 height 10
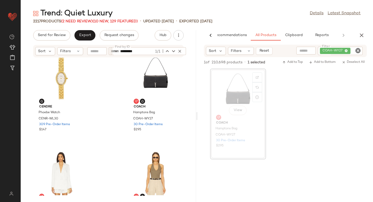
click at [358, 50] on icon "Clear Filter" at bounding box center [358, 50] width 6 height 6
paste input "**********"
type input "**********"
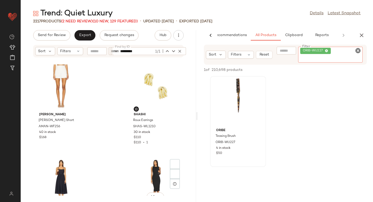
scroll to position [2194, 0]
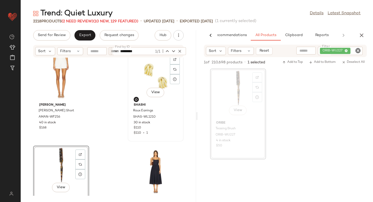
click at [144, 77] on div "View" at bounding box center [156, 76] width 52 height 48
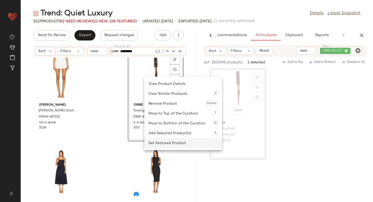
click at [153, 144] on div "Set Featured Product" at bounding box center [183, 143] width 69 height 10
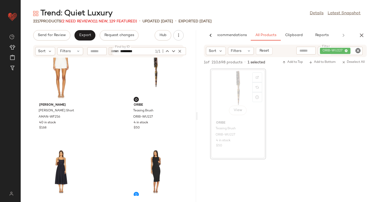
click at [358, 49] on icon "Clear Filter" at bounding box center [358, 50] width 6 height 6
paste input "*********"
type input "*********"
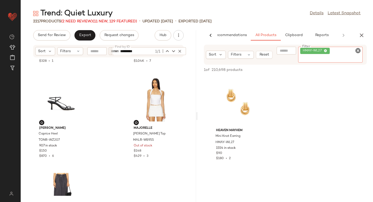
scroll to position [2371, 0]
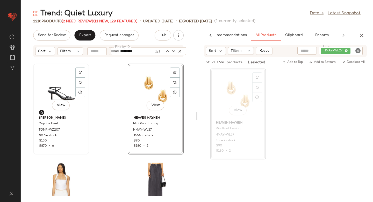
click at [58, 96] on div "View" at bounding box center [61, 89] width 52 height 48
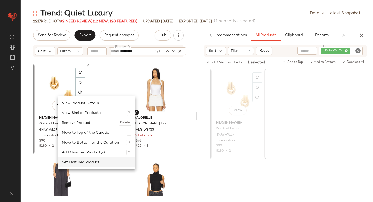
click at [74, 163] on div "Set Featured Product" at bounding box center [96, 162] width 69 height 10
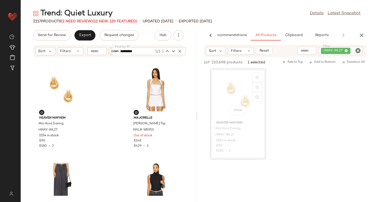
click at [356, 53] on icon "Clear Filter" at bounding box center [358, 50] width 6 height 6
paste input "**********"
type input "**********"
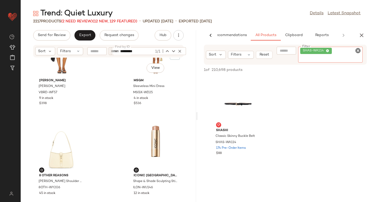
scroll to position [2621, 0]
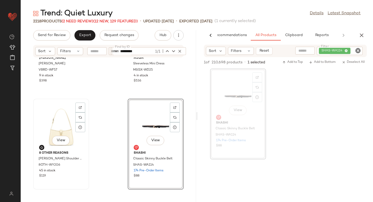
click at [60, 128] on div "View" at bounding box center [61, 124] width 52 height 48
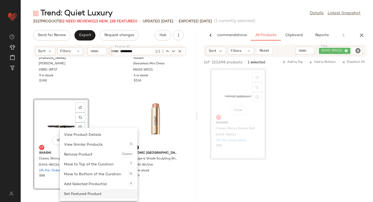
click at [71, 193] on div "Set Featured Product" at bounding box center [98, 194] width 69 height 10
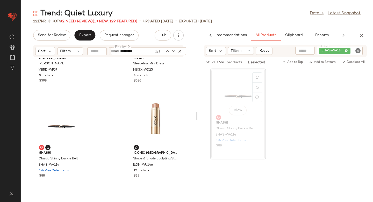
click at [358, 50] on icon "Clear Filter" at bounding box center [358, 50] width 6 height 6
paste input "*********"
type input "*********"
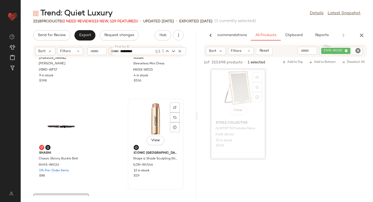
click at [146, 120] on div "View" at bounding box center [156, 124] width 52 height 48
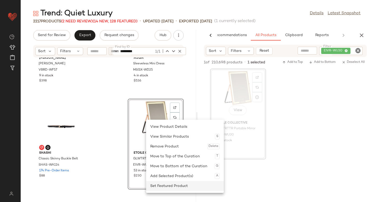
click at [157, 187] on div "Set Featured Product" at bounding box center [184, 186] width 69 height 10
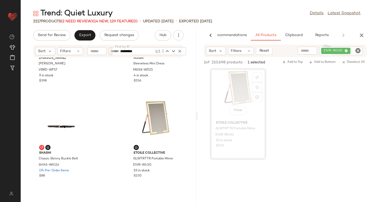
click at [359, 52] on icon "Clear Filter" at bounding box center [358, 50] width 6 height 6
paste input "**********"
type input "**********"
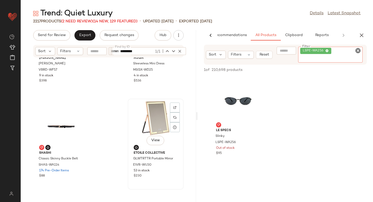
scroll to position [2655, 0]
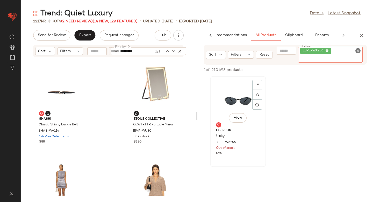
click at [263, 86] on div "View" at bounding box center [238, 102] width 52 height 48
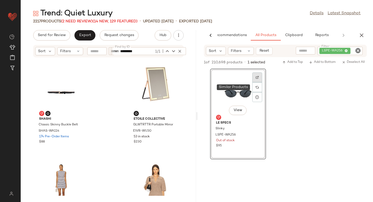
click at [259, 82] on div at bounding box center [257, 87] width 10 height 10
click at [224, 132] on div "LSPE-WA256" at bounding box center [237, 135] width 45 height 6
click at [357, 50] on icon "Clear Filter" at bounding box center [358, 50] width 6 height 6
paste input "********"
type input "********"
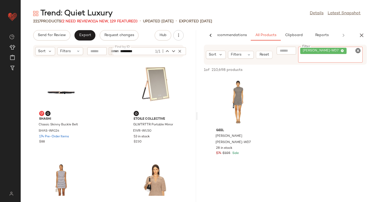
click at [358, 50] on icon "Clear Filter" at bounding box center [358, 50] width 6 height 6
paste input "**********"
type input "**********"
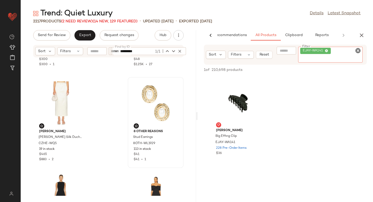
scroll to position [2936, 0]
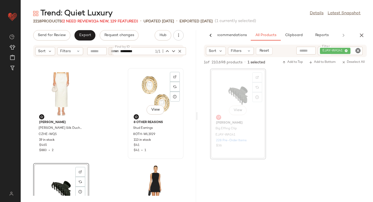
click at [141, 93] on div "View" at bounding box center [156, 94] width 52 height 48
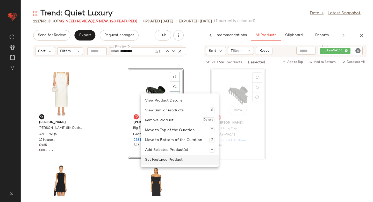
click at [149, 155] on div "Set Featured Product" at bounding box center [179, 160] width 69 height 10
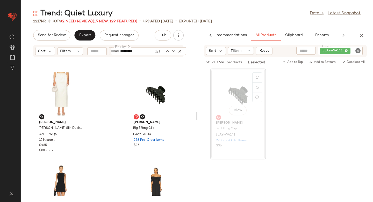
click at [360, 52] on icon "Clear Filter" at bounding box center [358, 50] width 6 height 6
paste input "**********"
type input "**********"
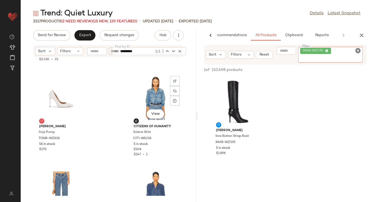
scroll to position [3117, 0]
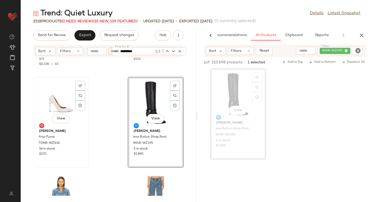
click at [51, 104] on div "View" at bounding box center [61, 103] width 52 height 48
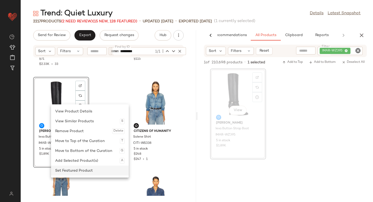
click at [74, 174] on div "Set Featured Product" at bounding box center [89, 170] width 69 height 10
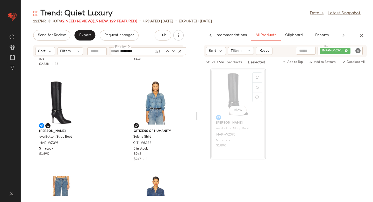
click at [358, 50] on icon "Clear Filter" at bounding box center [358, 50] width 6 height 6
paste input "**********"
type input "**********"
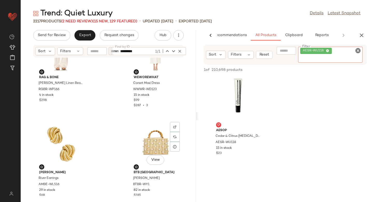
scroll to position [3366, 0]
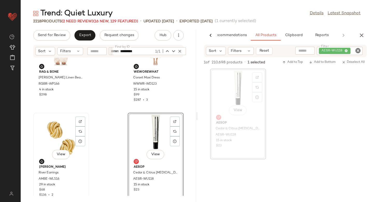
click at [59, 136] on div "View" at bounding box center [61, 138] width 52 height 48
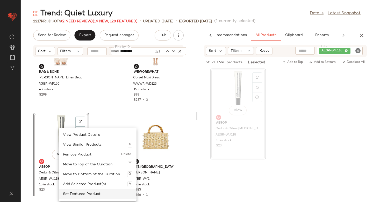
click at [74, 194] on div "Set Featured Product" at bounding box center [97, 194] width 69 height 10
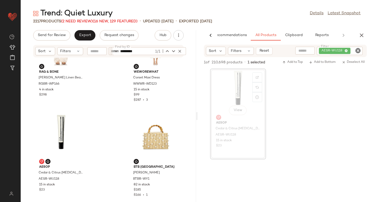
click at [359, 50] on icon "Clear Filter" at bounding box center [358, 50] width 6 height 6
paste input "*********"
type input "*********"
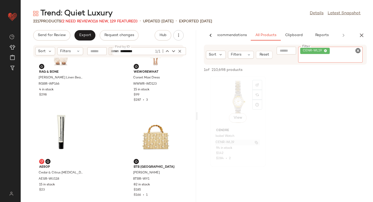
click at [230, 142] on div "Cendre Isobel Watch CENR-WL19 94 in stock $142 $284 • 2" at bounding box center [238, 143] width 52 height 35
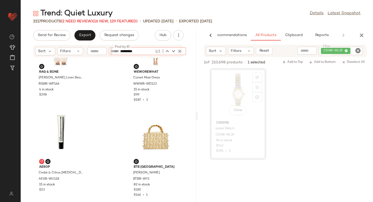
click at [179, 51] on icon "button" at bounding box center [180, 51] width 5 height 5
paste input "*********"
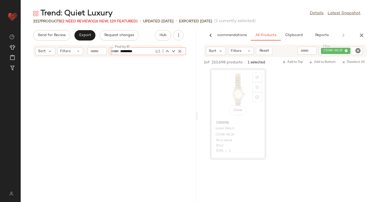
scroll to position [54556, 0]
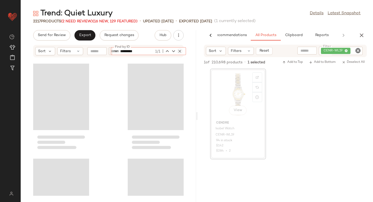
type input "*********"
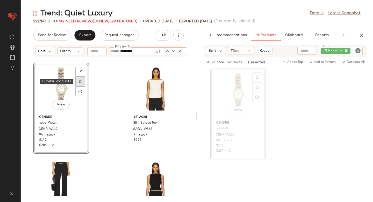
click at [81, 81] on img at bounding box center [80, 81] width 3 height 3
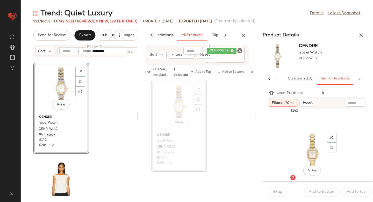
scroll to position [185, 0]
click at [317, 142] on div "View" at bounding box center [312, 144] width 52 height 48
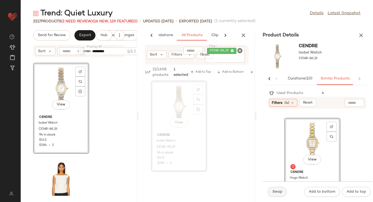
click at [280, 193] on span "Swap" at bounding box center [277, 191] width 10 height 4
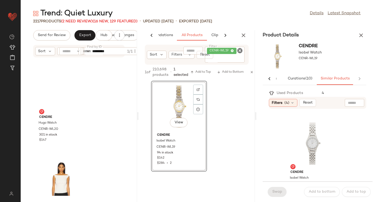
scroll to position [280, 0]
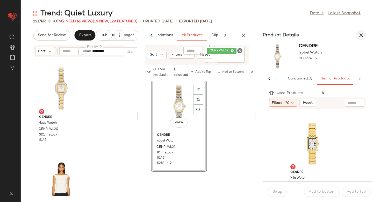
click at [360, 33] on icon "button" at bounding box center [361, 35] width 6 height 6
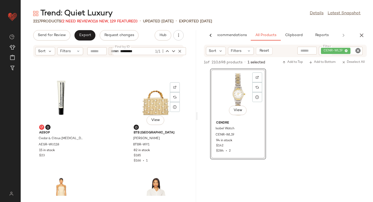
scroll to position [3364, 0]
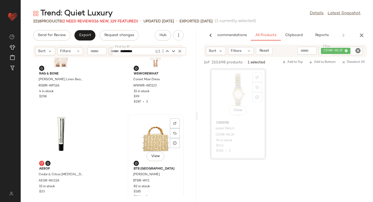
click at [150, 136] on div "View" at bounding box center [156, 140] width 52 height 48
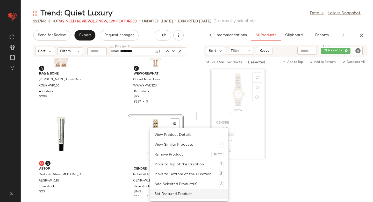
click at [166, 194] on div "Set Featured Product" at bounding box center [189, 194] width 69 height 10
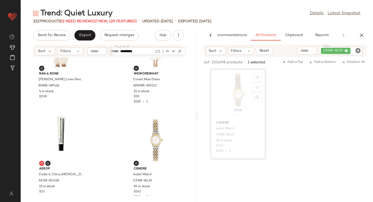
click at [360, 50] on icon "Clear Filter" at bounding box center [358, 50] width 6 height 6
paste input "**********"
type input "**********"
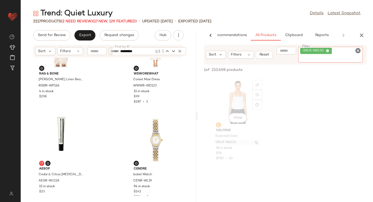
click at [228, 142] on div "GRLFRND Essential Cami GRLR-WS130 56 in stock $78 $780 • 10" at bounding box center [238, 143] width 52 height 35
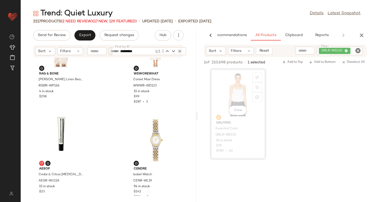
click at [181, 50] on icon "button" at bounding box center [180, 51] width 5 height 5
paste input "**********"
type input "**********"
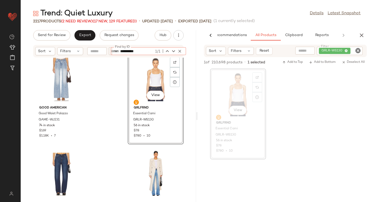
scroll to position [8527, 0]
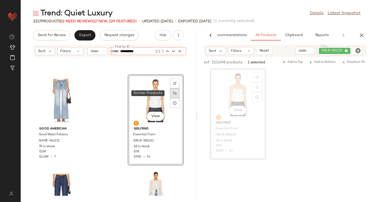
click at [171, 95] on div at bounding box center [175, 93] width 10 height 10
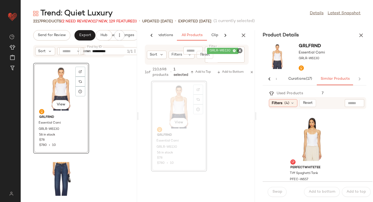
scroll to position [10, 0]
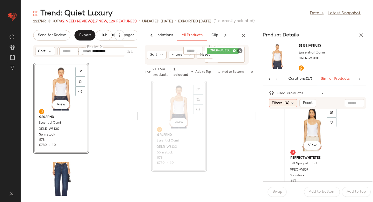
click at [327, 131] on div "View" at bounding box center [312, 129] width 52 height 48
click at [276, 189] on span "Swap" at bounding box center [277, 191] width 10 height 4
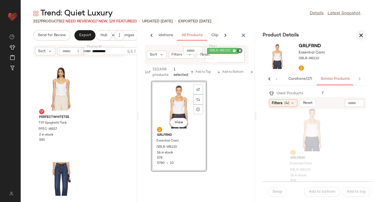
click at [363, 30] on button "button" at bounding box center [361, 35] width 10 height 10
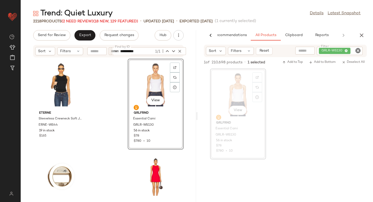
click at [360, 47] on icon "Clear Filter" at bounding box center [358, 50] width 6 height 6
paste input "**********"
type input "**********"
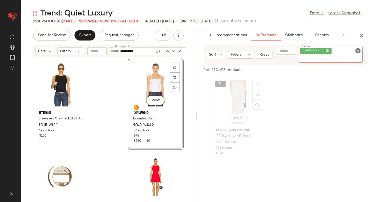
click at [234, 95] on div "SET View" at bounding box center [238, 102] width 52 height 48
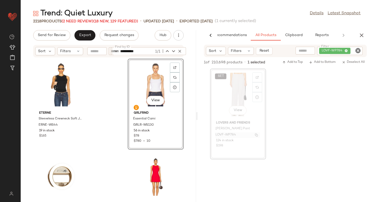
click at [223, 135] on span "LOVF-WP784" at bounding box center [226, 134] width 20 height 5
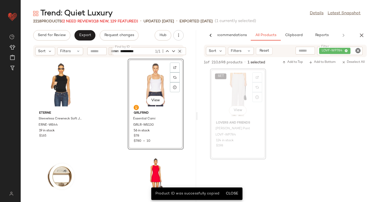
click at [178, 51] on icon "button" at bounding box center [180, 51] width 5 height 5
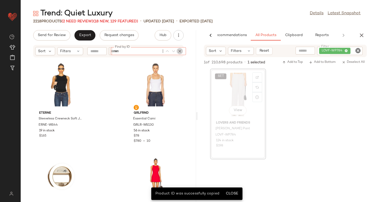
paste input "**********"
type input "**********"
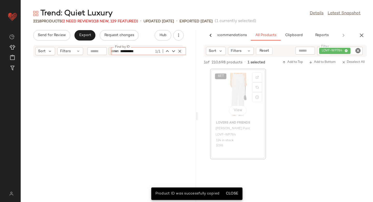
scroll to position [1328, 0]
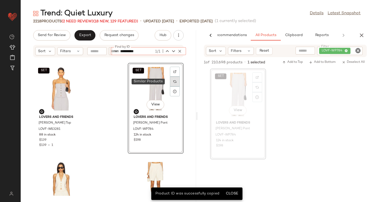
click at [173, 81] on img at bounding box center [174, 81] width 3 height 3
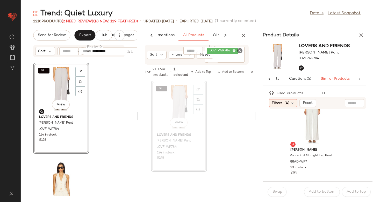
scroll to position [17, 0]
click at [325, 130] on div "View" at bounding box center [312, 121] width 52 height 48
click at [277, 193] on span "Swap" at bounding box center [277, 191] width 10 height 4
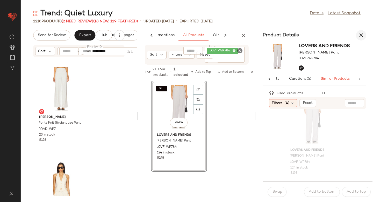
click at [361, 35] on icon "button" at bounding box center [361, 35] width 6 height 6
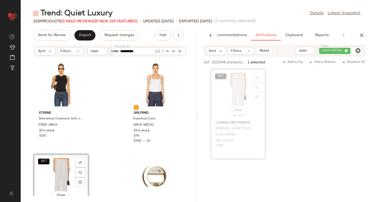
click at [357, 51] on icon "Clear Filter" at bounding box center [358, 50] width 6 height 6
paste input "*********"
type input "*********"
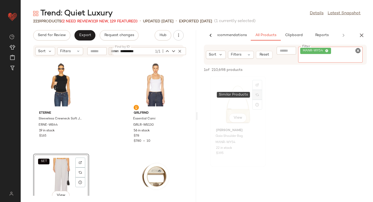
click at [254, 93] on div at bounding box center [257, 95] width 10 height 30
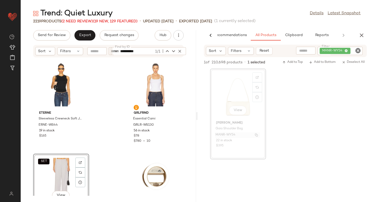
click at [229, 135] on span "MANR-WY54" at bounding box center [226, 134] width 20 height 5
click at [180, 51] on icon "button" at bounding box center [180, 51] width 5 height 5
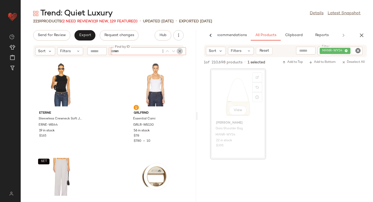
paste input "*********"
type input "*********"
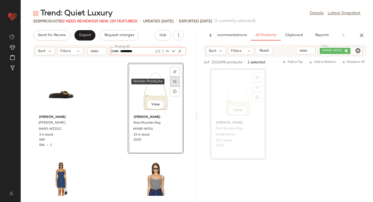
click at [170, 84] on div at bounding box center [175, 81] width 10 height 10
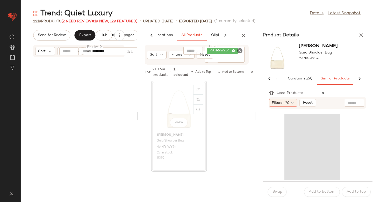
scroll to position [66321, 0]
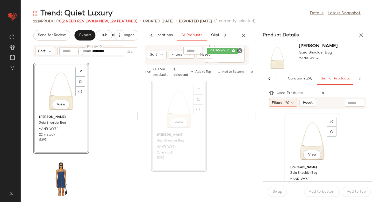
click at [307, 143] on div "View" at bounding box center [312, 139] width 52 height 48
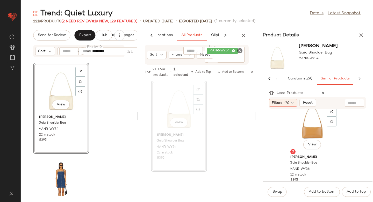
scroll to position [105, 0]
click at [308, 137] on div "View" at bounding box center [312, 128] width 52 height 48
click at [279, 191] on span "Swap" at bounding box center [277, 191] width 10 height 4
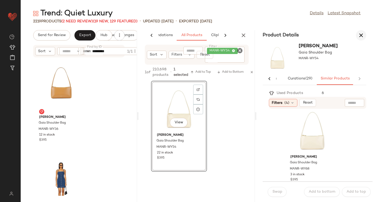
click at [363, 36] on icon "button" at bounding box center [361, 35] width 6 height 6
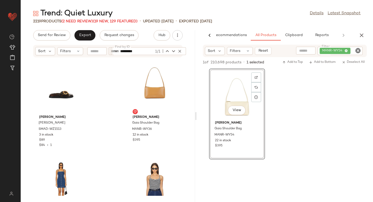
scroll to position [0, 11]
click at [196, 103] on div "Trend: Quiet Luxury Details Latest Snapshot 2219 Products (2 Need Review) (19 N…" at bounding box center [197, 104] width 353 height 193
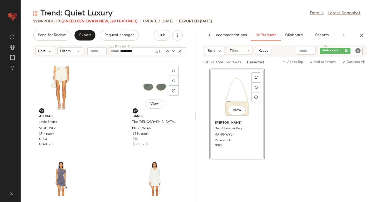
scroll to position [3800, 0]
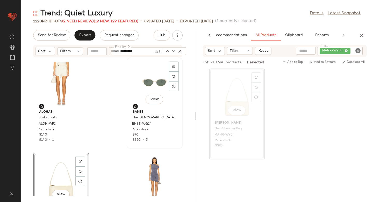
click at [144, 83] on div "View" at bounding box center [155, 83] width 52 height 48
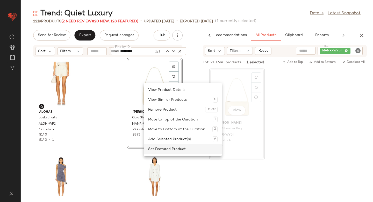
click at [154, 148] on div "Set Featured Product" at bounding box center [182, 149] width 69 height 10
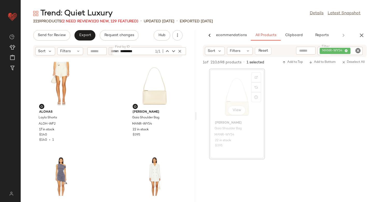
click at [358, 52] on icon "Clear Filter" at bounding box center [358, 50] width 6 height 6
paste input "********"
type input "********"
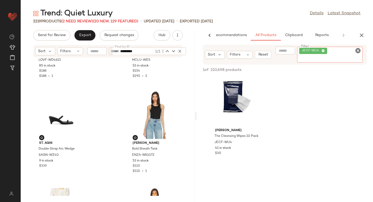
scroll to position [3964, 0]
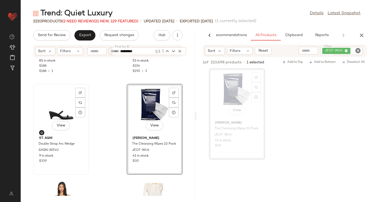
click at [55, 114] on div "View" at bounding box center [61, 110] width 52 height 48
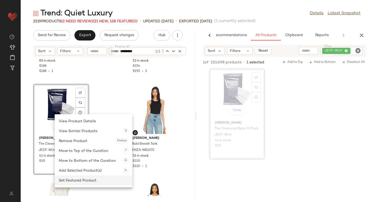
click at [65, 183] on div "Set Featured Product" at bounding box center [93, 180] width 69 height 10
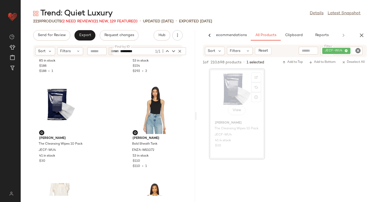
click at [358, 52] on icon "Clear Filter" at bounding box center [358, 50] width 6 height 6
paste input "**********"
type input "**********"
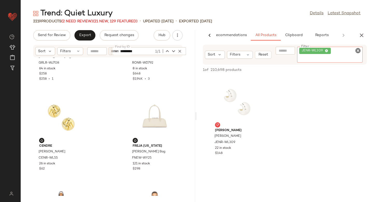
scroll to position [4244, 0]
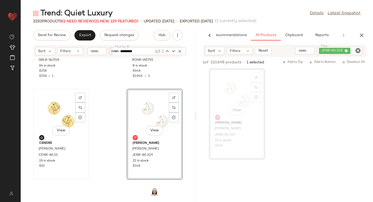
click at [53, 113] on div "View" at bounding box center [61, 114] width 52 height 48
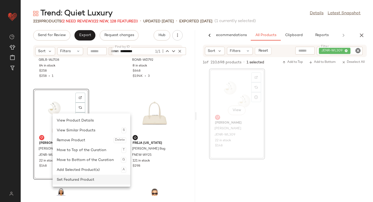
click at [68, 181] on div "Set Featured Product" at bounding box center [91, 179] width 69 height 10
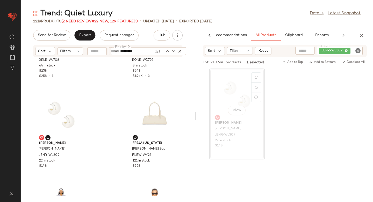
click at [357, 50] on icon "Clear Filter" at bounding box center [358, 50] width 6 height 6
paste input "**********"
type input "**********"
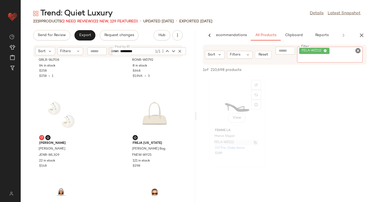
click at [233, 143] on div "FEMME LA Maeve Slipper FELA-WZ112 237 Pre-Order Items $189" at bounding box center [237, 141] width 52 height 30
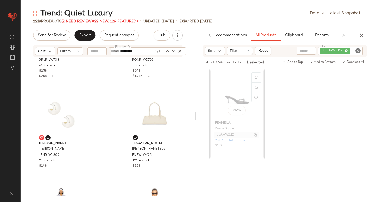
click at [233, 135] on span "FELA-WZ112" at bounding box center [224, 134] width 19 height 5
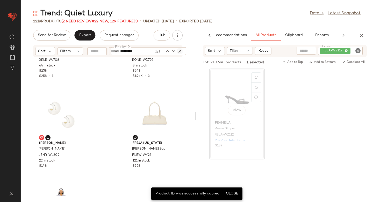
click at [180, 50] on icon "button" at bounding box center [180, 51] width 5 height 5
paste input "**********"
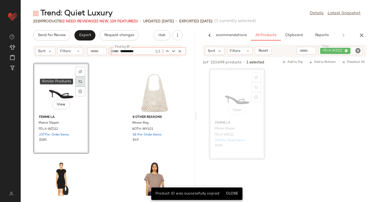
type input "**********"
click at [79, 79] on div at bounding box center [80, 81] width 10 height 10
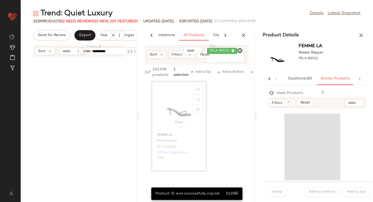
scroll to position [67744, 0]
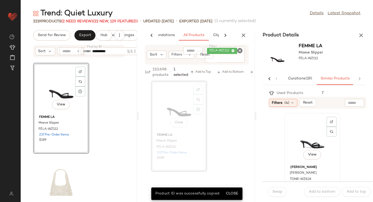
click at [301, 135] on div "View" at bounding box center [312, 139] width 52 height 48
click at [283, 189] on button "Swap" at bounding box center [277, 192] width 19 height 10
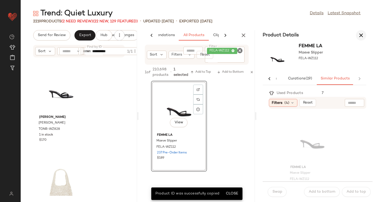
click at [362, 36] on icon "button" at bounding box center [361, 35] width 6 height 6
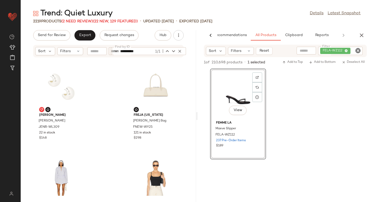
scroll to position [4255, 0]
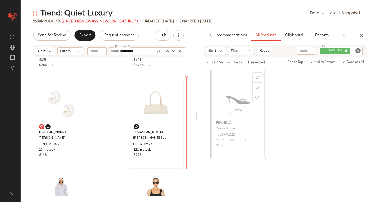
drag, startPoint x: 210, startPoint y: 107, endPoint x: 173, endPoint y: 120, distance: 39.4
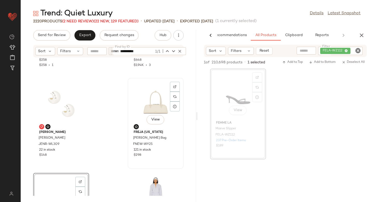
click at [154, 102] on div "View" at bounding box center [156, 104] width 52 height 48
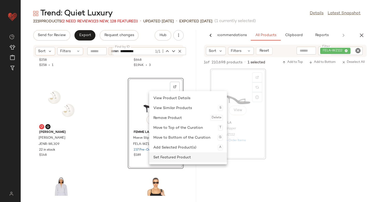
click at [153, 154] on div "Set Featured Product" at bounding box center [187, 157] width 69 height 10
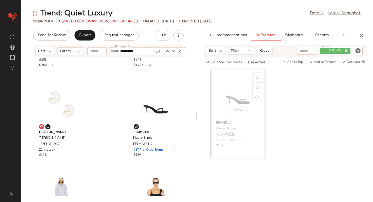
click at [358, 53] on icon "Clear Filter" at bounding box center [358, 50] width 6 height 6
paste input "********"
type input "********"
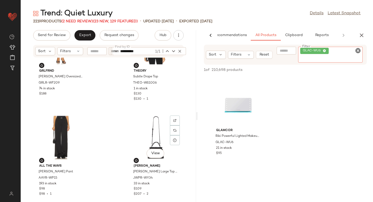
scroll to position [4529, 0]
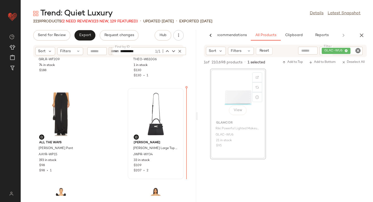
drag, startPoint x: 240, startPoint y: 106, endPoint x: 167, endPoint y: 132, distance: 77.7
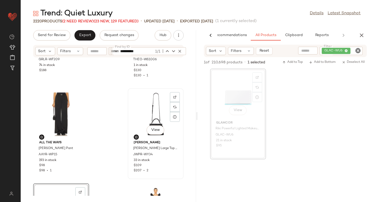
click at [149, 109] on div "View" at bounding box center [156, 114] width 52 height 48
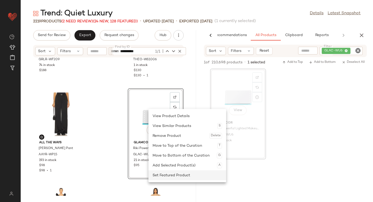
click at [158, 173] on div "Set Featured Product" at bounding box center [187, 175] width 69 height 10
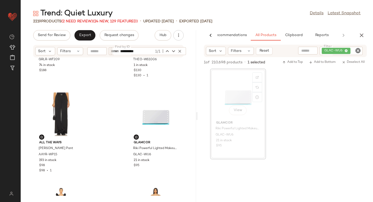
click at [357, 48] on icon "Clear Filter" at bounding box center [358, 50] width 6 height 6
paste input "*********"
type input "*********"
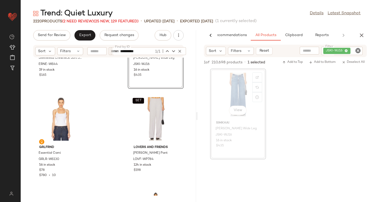
scroll to position [128, 0]
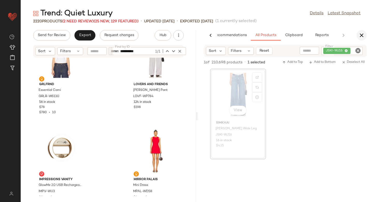
click at [363, 35] on icon "button" at bounding box center [362, 35] width 6 height 6
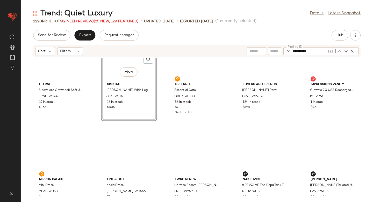
scroll to position [0, 0]
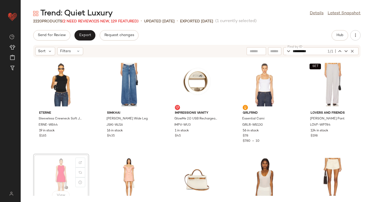
scroll to position [1, 0]
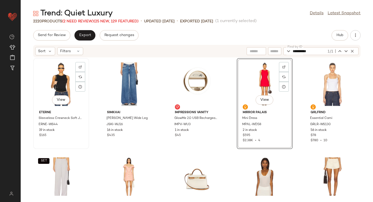
click at [60, 83] on div "View" at bounding box center [61, 84] width 52 height 48
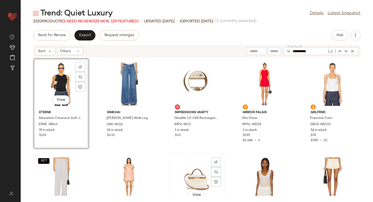
click at [172, 166] on div "View" at bounding box center [197, 179] width 52 height 48
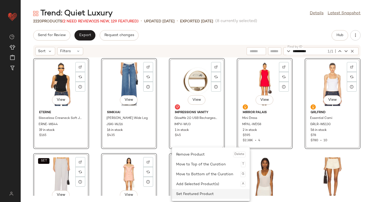
click at [185, 191] on div "Set Featured Product" at bounding box center [210, 194] width 69 height 10
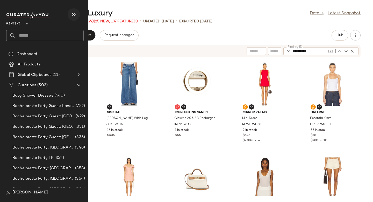
click at [71, 15] on icon "button" at bounding box center [74, 14] width 6 height 6
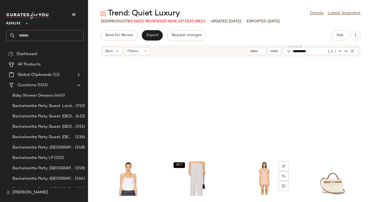
scroll to position [99, 0]
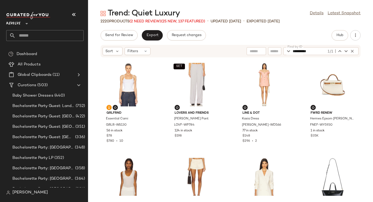
click at [226, 72] on div "GRLFRND Essential Cami GRLR-WS130 56 in stock $78 $780 • 10 SET Lovers and Frie…" at bounding box center [230, 127] width 285 height 138
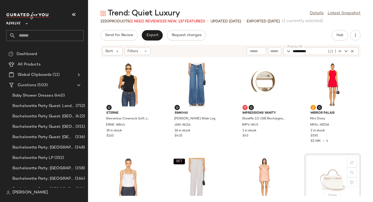
scroll to position [2, 0]
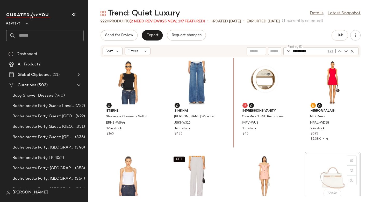
drag, startPoint x: 324, startPoint y: 179, endPoint x: 323, endPoint y: 176, distance: 2.9
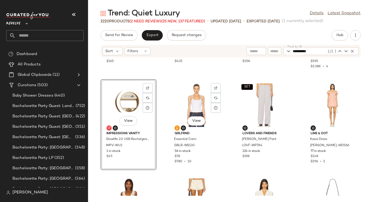
scroll to position [72, 0]
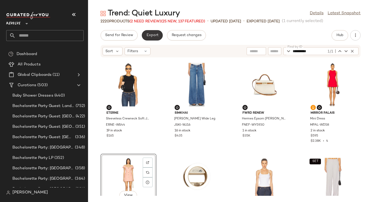
click at [152, 37] on button "Export" at bounding box center [152, 35] width 21 height 10
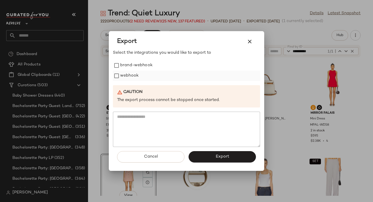
click at [135, 72] on label "webhook" at bounding box center [129, 76] width 18 height 10
click at [206, 153] on button "Export" at bounding box center [222, 156] width 67 height 11
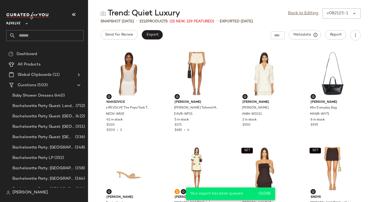
click at [37, 36] on input "text" at bounding box center [50, 35] width 68 height 11
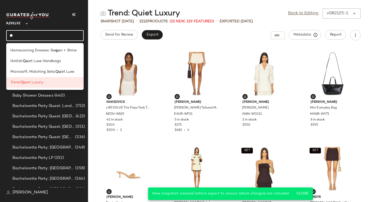
type input "*"
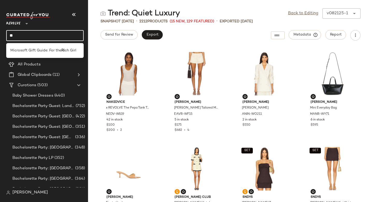
type input "*"
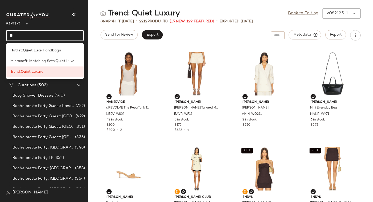
type input "*"
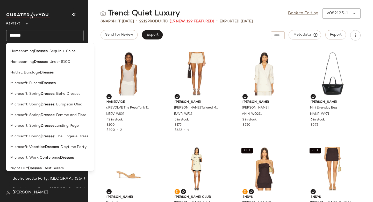
scroll to position [297, 0]
click at [37, 31] on input "*******" at bounding box center [45, 35] width 78 height 11
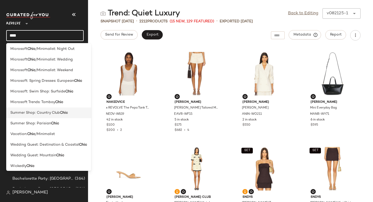
scroll to position [14, 0]
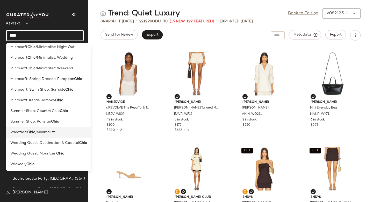
type input "****"
click at [37, 131] on span "/Minimalist" at bounding box center [45, 131] width 20 height 5
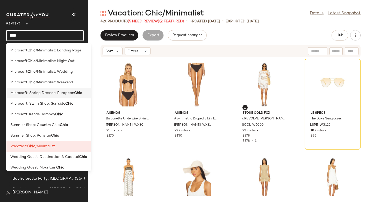
type input "****"
click at [57, 92] on span "Microsoft: Spring Dresses: European" at bounding box center [42, 92] width 64 height 5
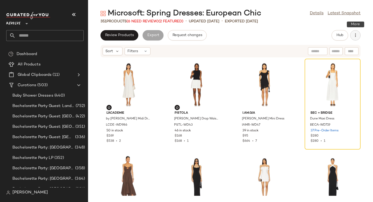
click at [359, 33] on button "button" at bounding box center [355, 35] width 10 height 10
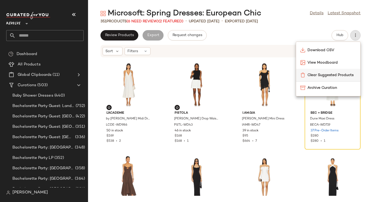
click at [338, 73] on span "Clear Suggested Products" at bounding box center [332, 74] width 49 height 5
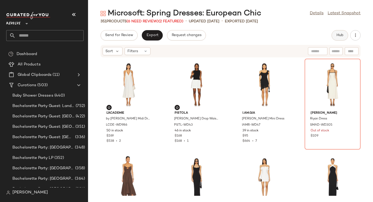
click at [339, 31] on button "Hub" at bounding box center [340, 35] width 17 height 10
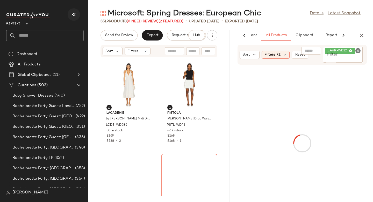
click at [76, 14] on icon "button" at bounding box center [74, 14] width 6 height 6
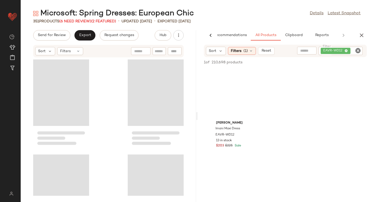
scroll to position [0, 12]
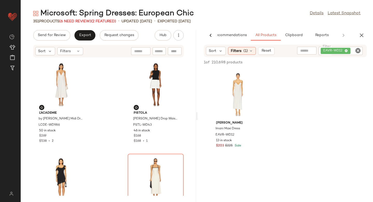
click at [358, 49] on icon "Clear Filter" at bounding box center [358, 50] width 6 height 6
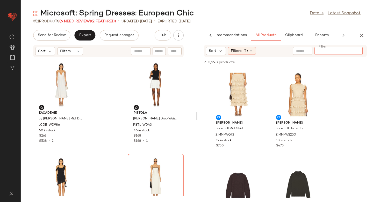
paste input "*********"
type input "*********"
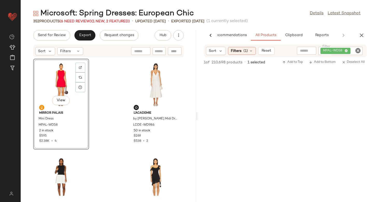
drag, startPoint x: 238, startPoint y: 92, endPoint x: 41, endPoint y: 2, distance: 217.3
